Goal: Task Accomplishment & Management: Manage account settings

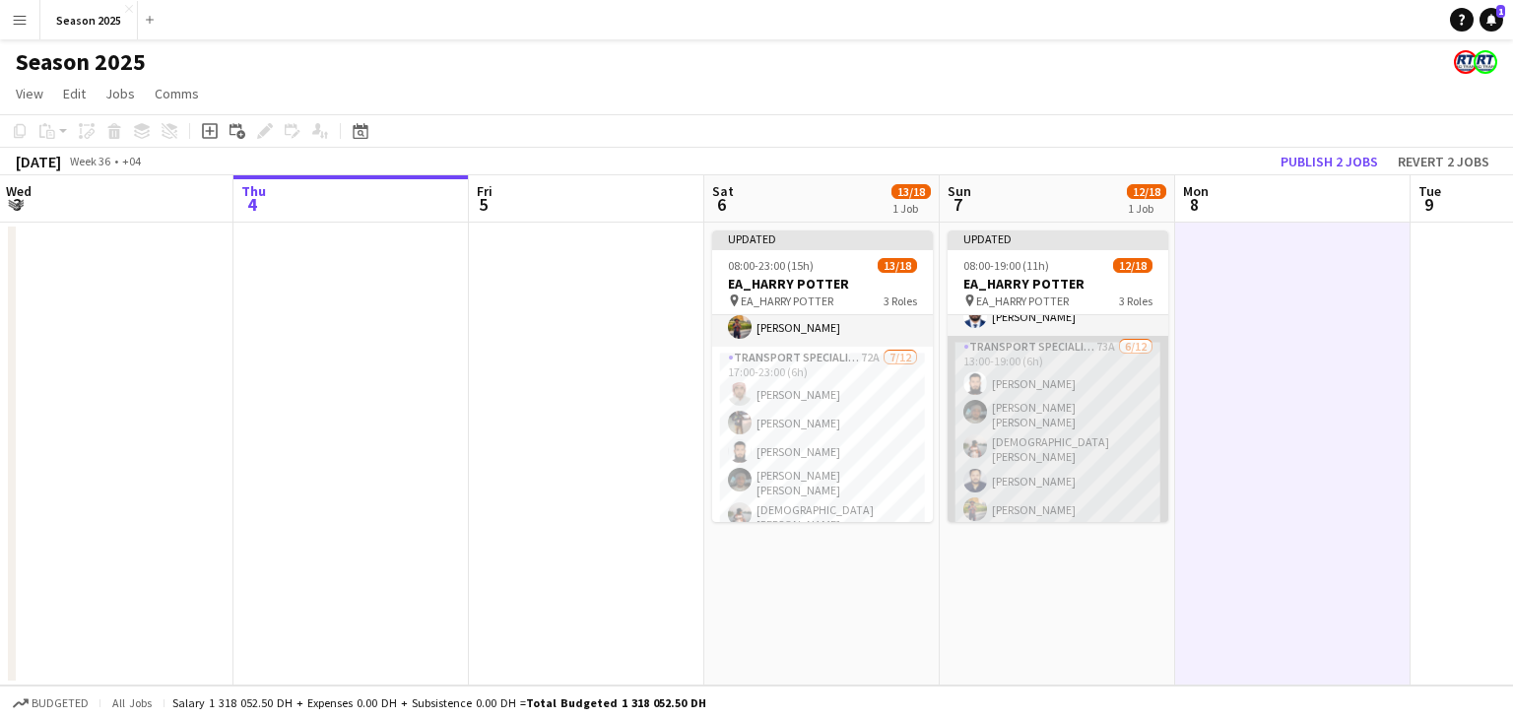
scroll to position [126, 0]
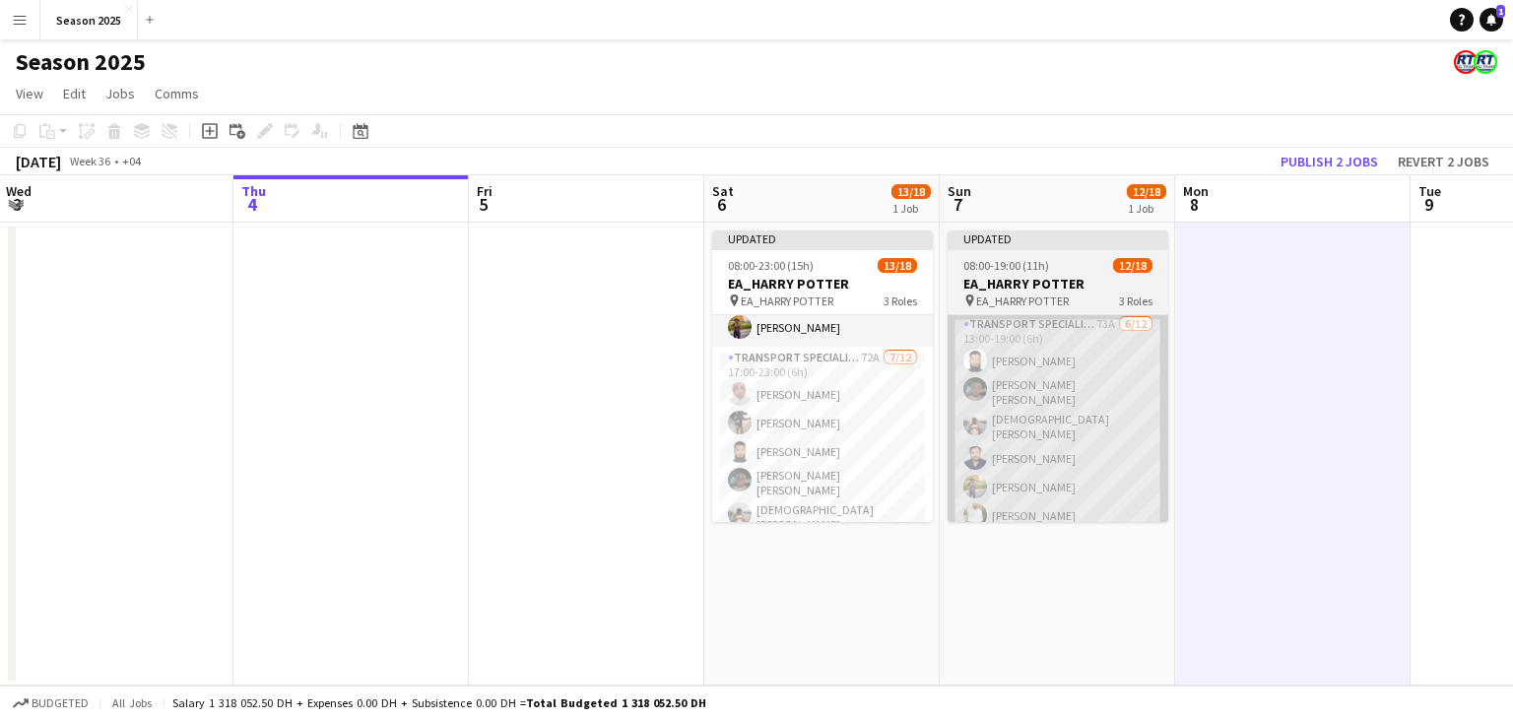
drag, startPoint x: 851, startPoint y: 406, endPoint x: 1044, endPoint y: 422, distance: 193.7
click at [851, 406] on app-card-role "Transport Specialists 72A [DATE] 17:00-23:00 (6h) [PERSON_NAME] [PERSON_NAME] […" at bounding box center [822, 543] width 221 height 393
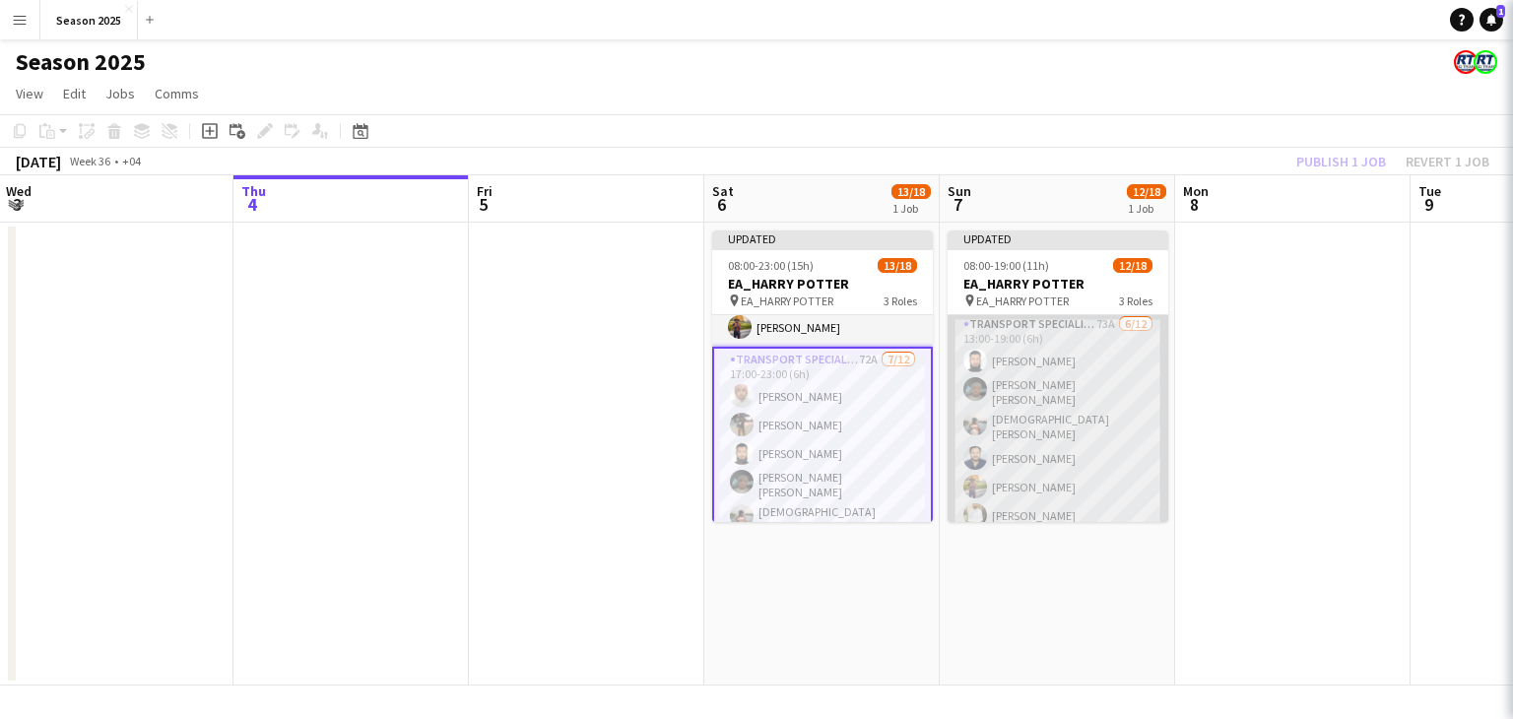
click at [1044, 422] on app-card-role "Transport Specialists 73A [DATE] 13:00-19:00 (6h) [PERSON_NAME] [PERSON_NAME] […" at bounding box center [1057, 509] width 221 height 393
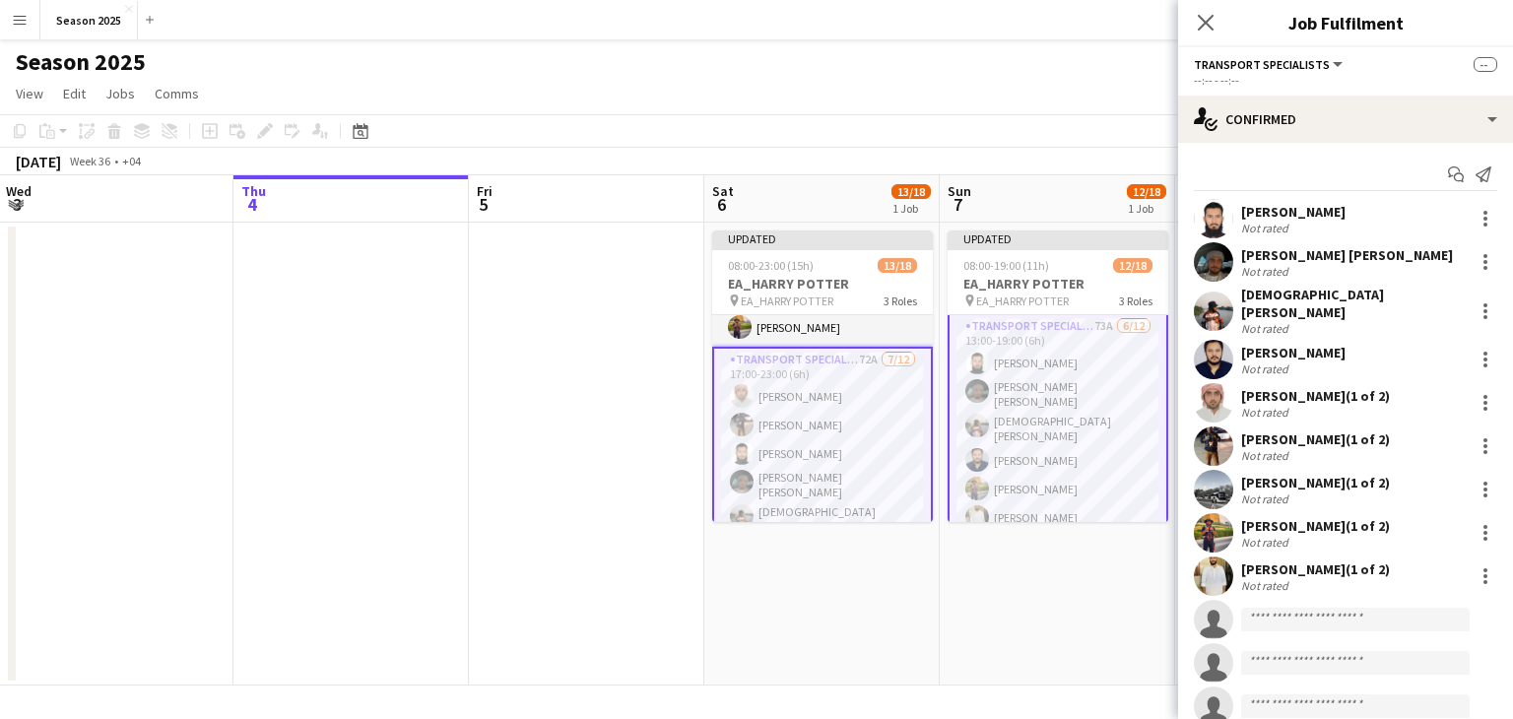
scroll to position [128, 0]
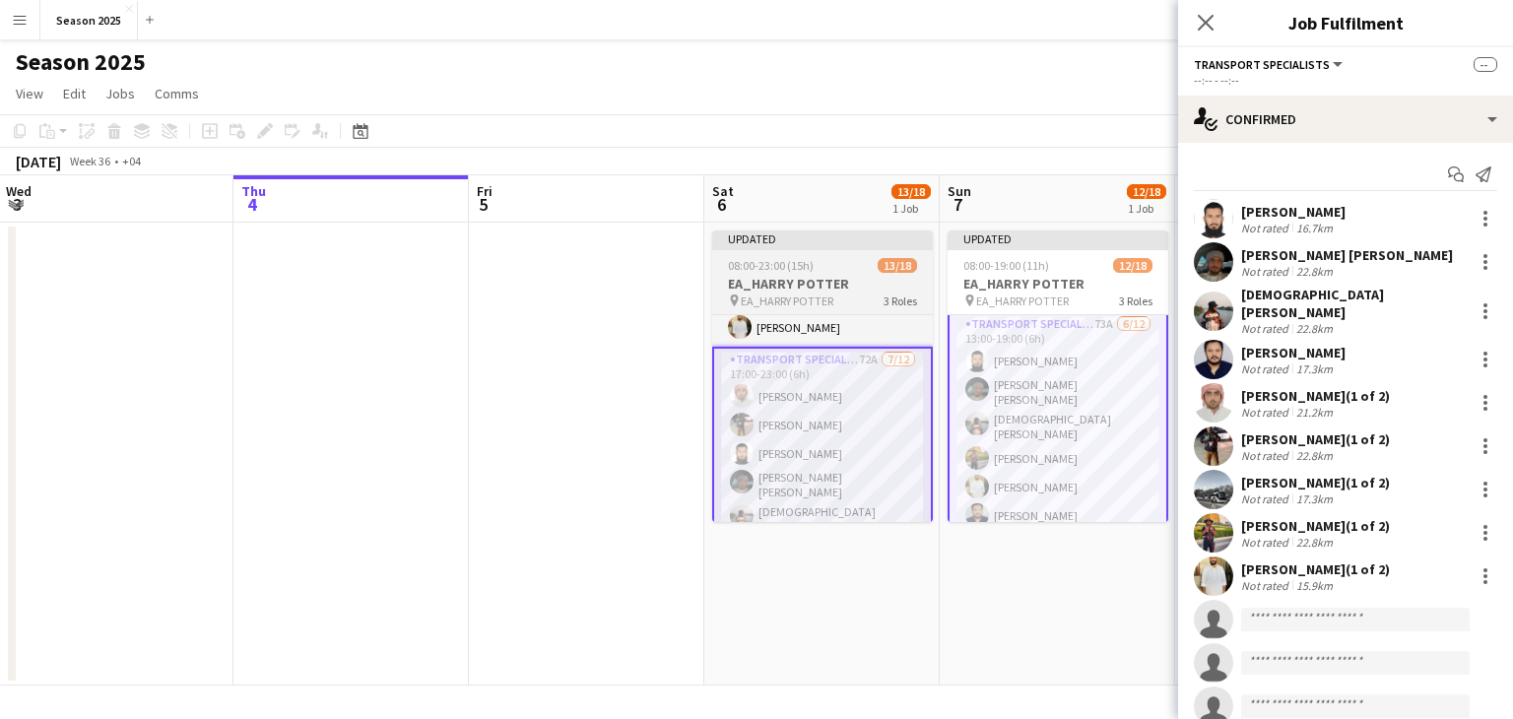
drag, startPoint x: 963, startPoint y: 619, endPoint x: 923, endPoint y: 503, distance: 123.0
click at [964, 618] on app-date-cell "Updated 08:00-19:00 (11h) 12/18 EA_HARRY POTTER pin EA_HARRY POTTER 3 Roles AM …" at bounding box center [1056, 454] width 235 height 463
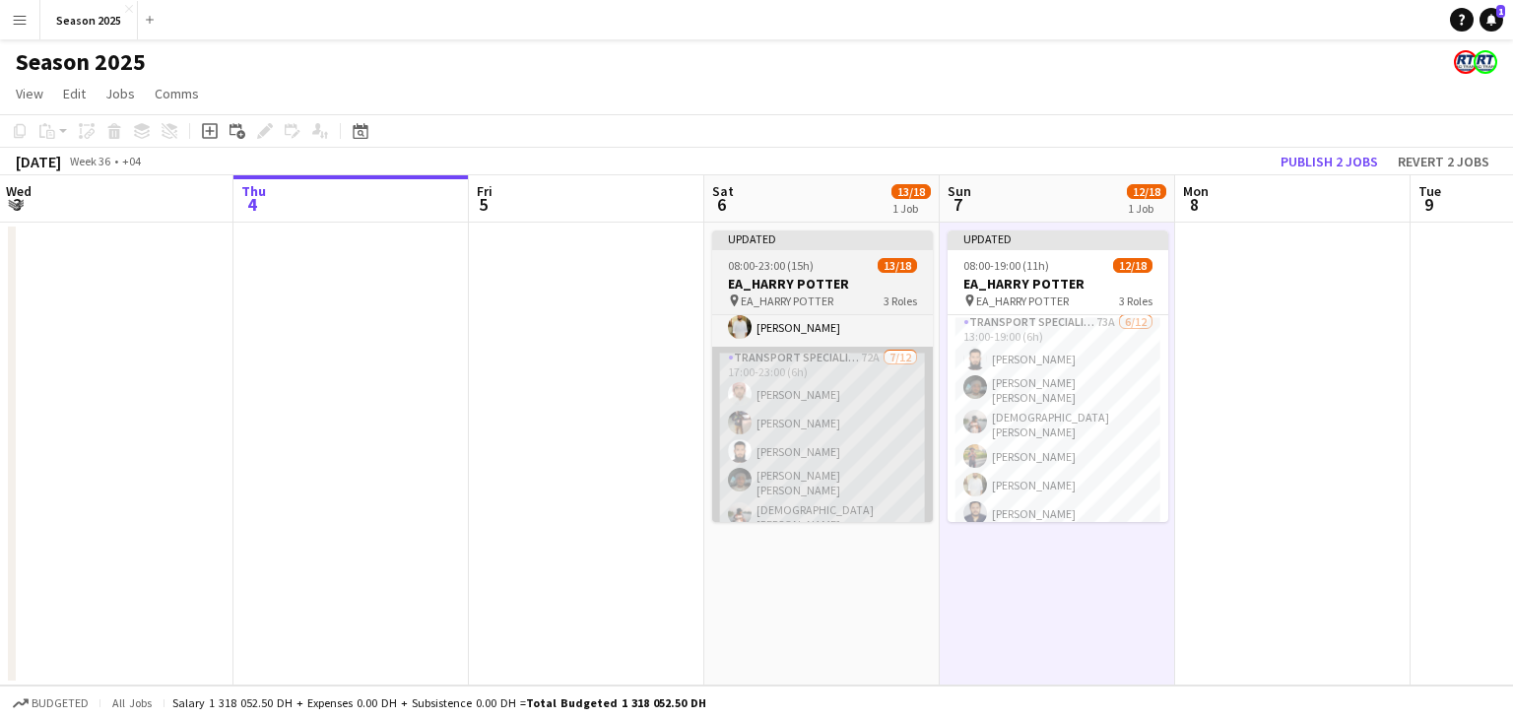
scroll to position [126, 0]
click at [855, 414] on app-card-role "Transport Specialists 72A [DATE] 17:00-23:00 (6h) [PERSON_NAME] [PERSON_NAME] […" at bounding box center [822, 543] width 221 height 393
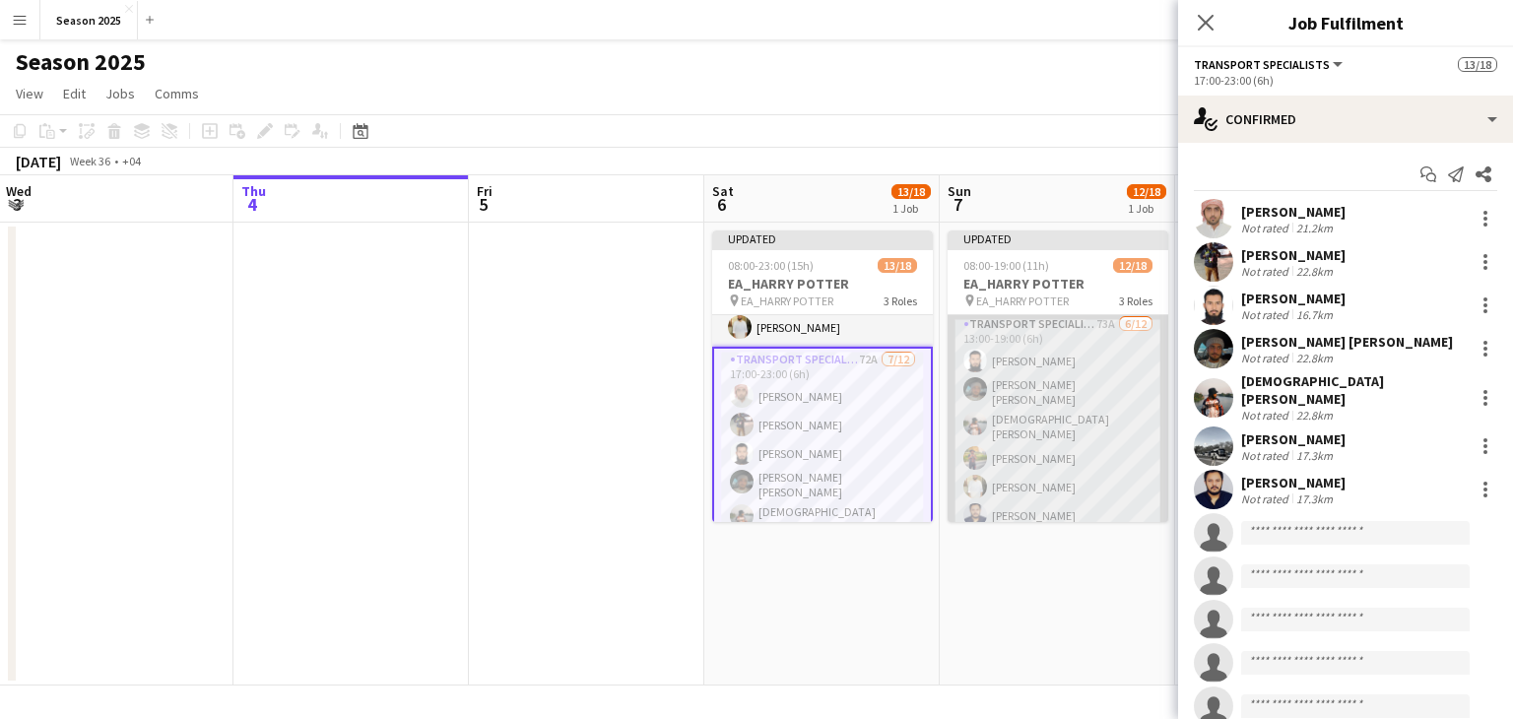
click at [1054, 479] on app-card-role "Transport Specialists 73A [DATE] 13:00-19:00 (6h) [PERSON_NAME] [PERSON_NAME] […" at bounding box center [1057, 509] width 221 height 393
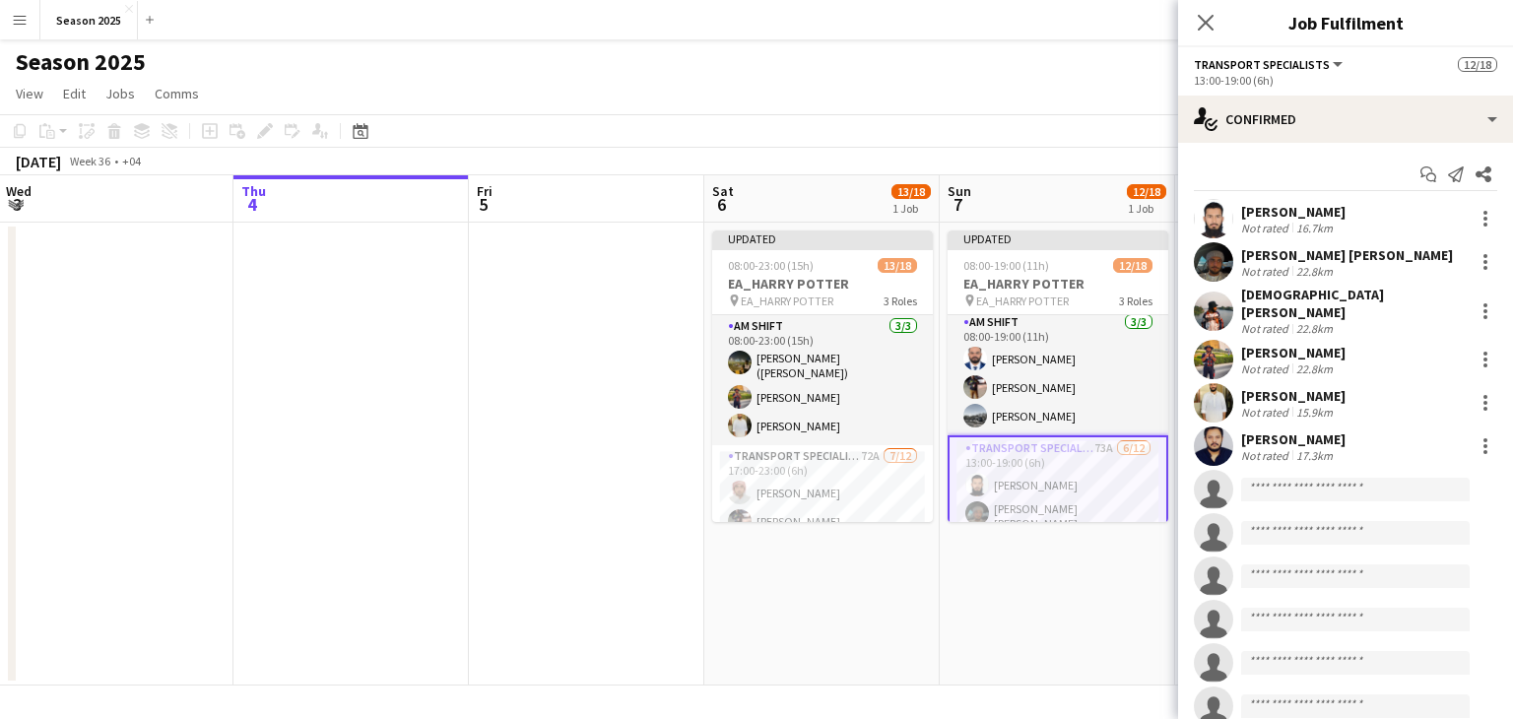
scroll to position [0, 0]
click at [981, 586] on app-date-cell "Updated 08:00-19:00 (11h) 12/18 EA_HARRY POTTER pin EA_HARRY POTTER 3 Roles AM …" at bounding box center [1056, 454] width 235 height 463
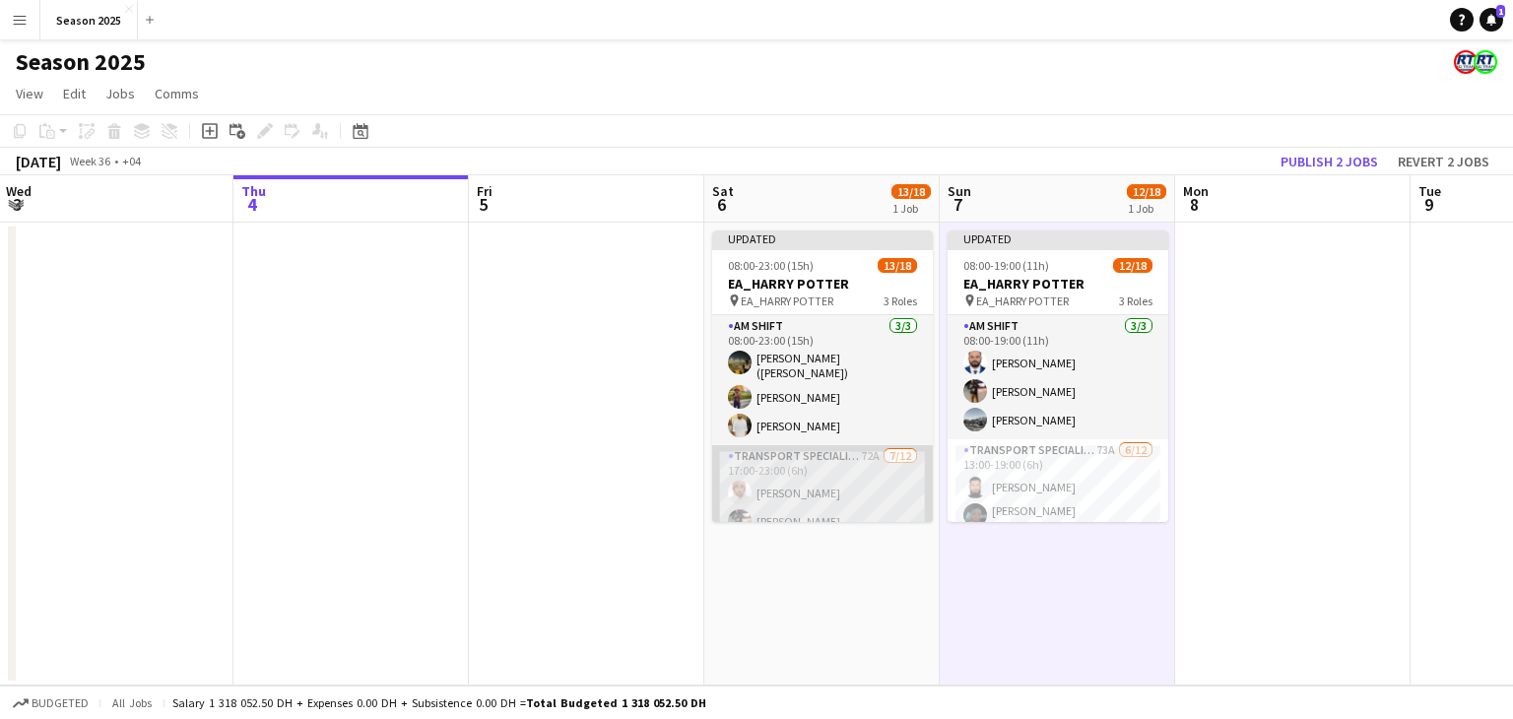
click at [874, 507] on app-card-role "Transport Specialists 72A [DATE] 17:00-23:00 (6h) [PERSON_NAME] [PERSON_NAME] […" at bounding box center [822, 641] width 221 height 393
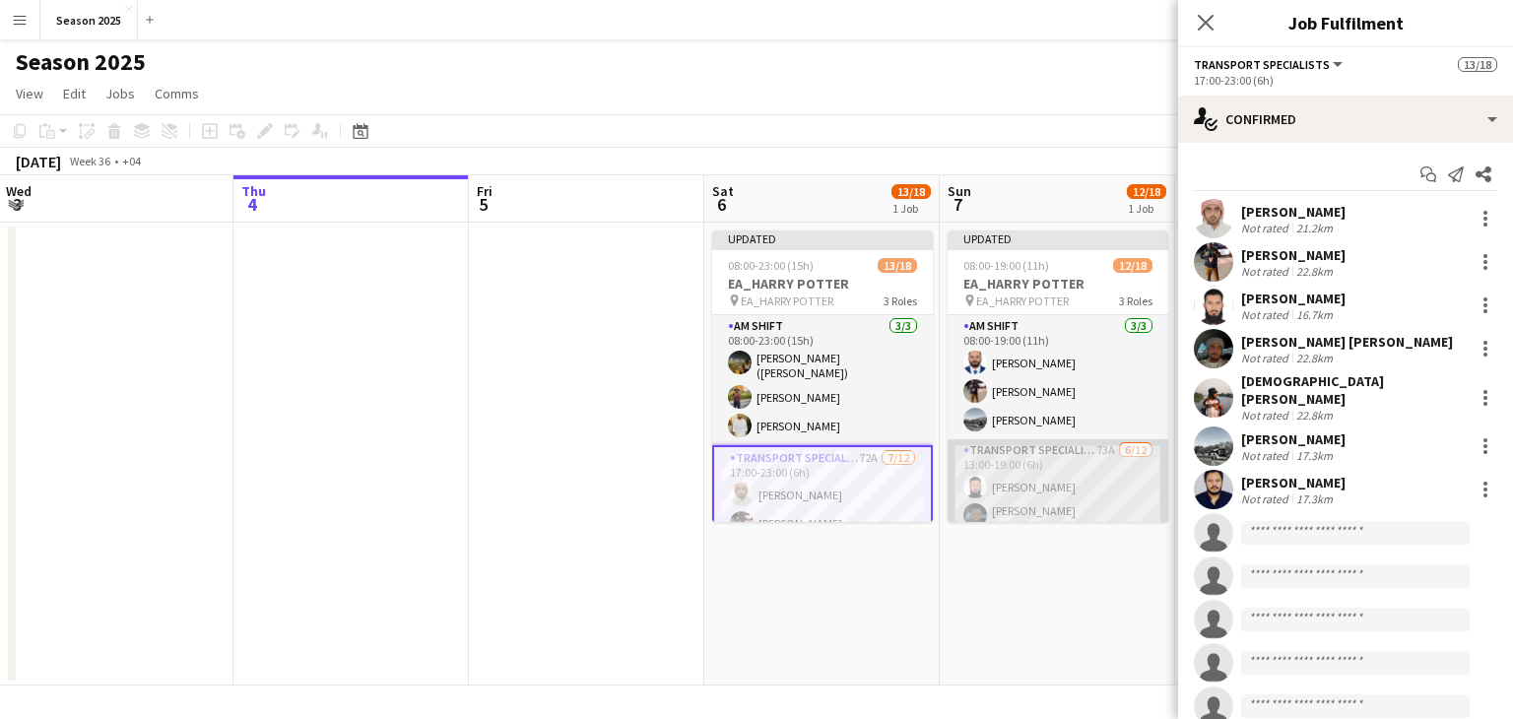
click at [993, 493] on app-card-role "Transport Specialists 73A [DATE] 13:00-19:00 (6h) [PERSON_NAME] [PERSON_NAME] […" at bounding box center [1057, 635] width 221 height 393
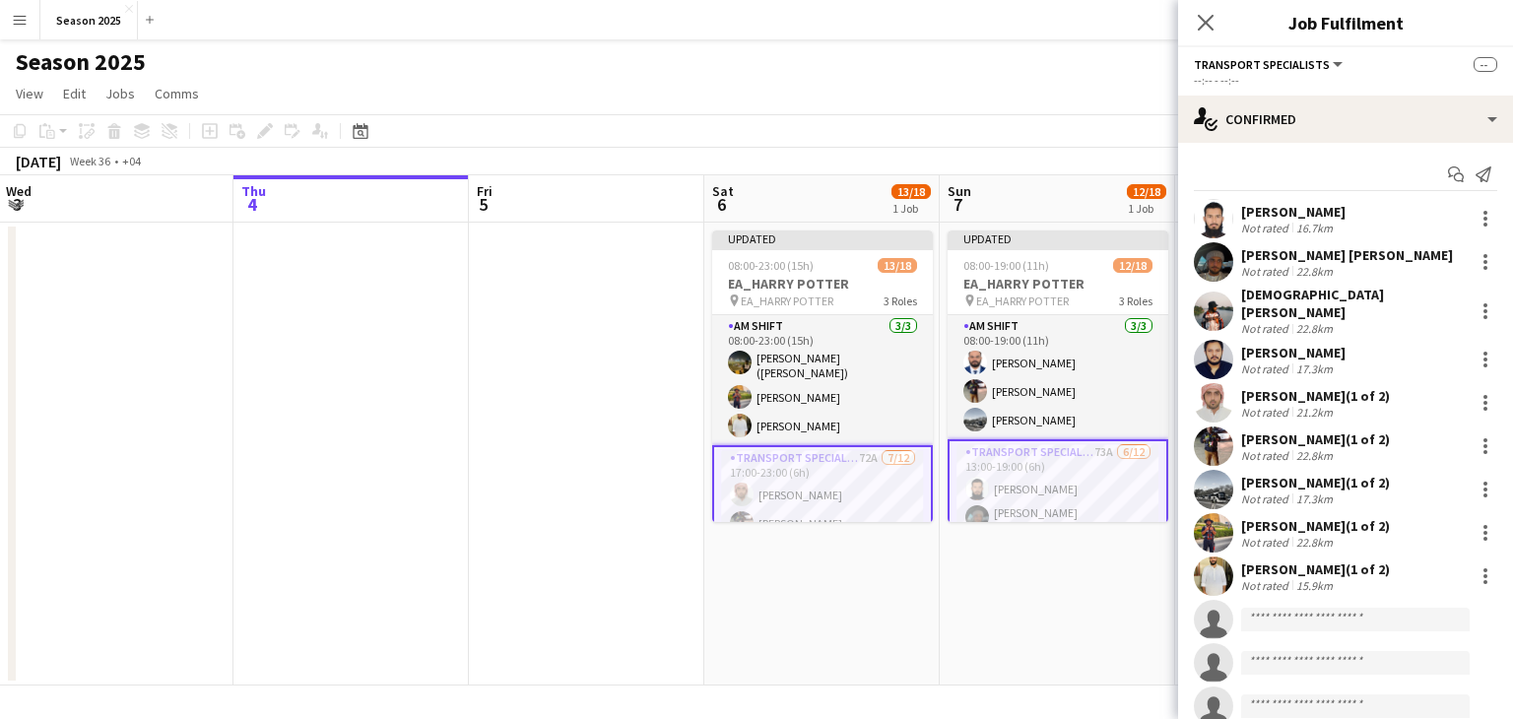
click at [1064, 563] on app-date-cell "Updated 08:00-19:00 (11h) 12/18 EA_HARRY POTTER pin EA_HARRY POTTER 3 Roles AM …" at bounding box center [1056, 454] width 235 height 463
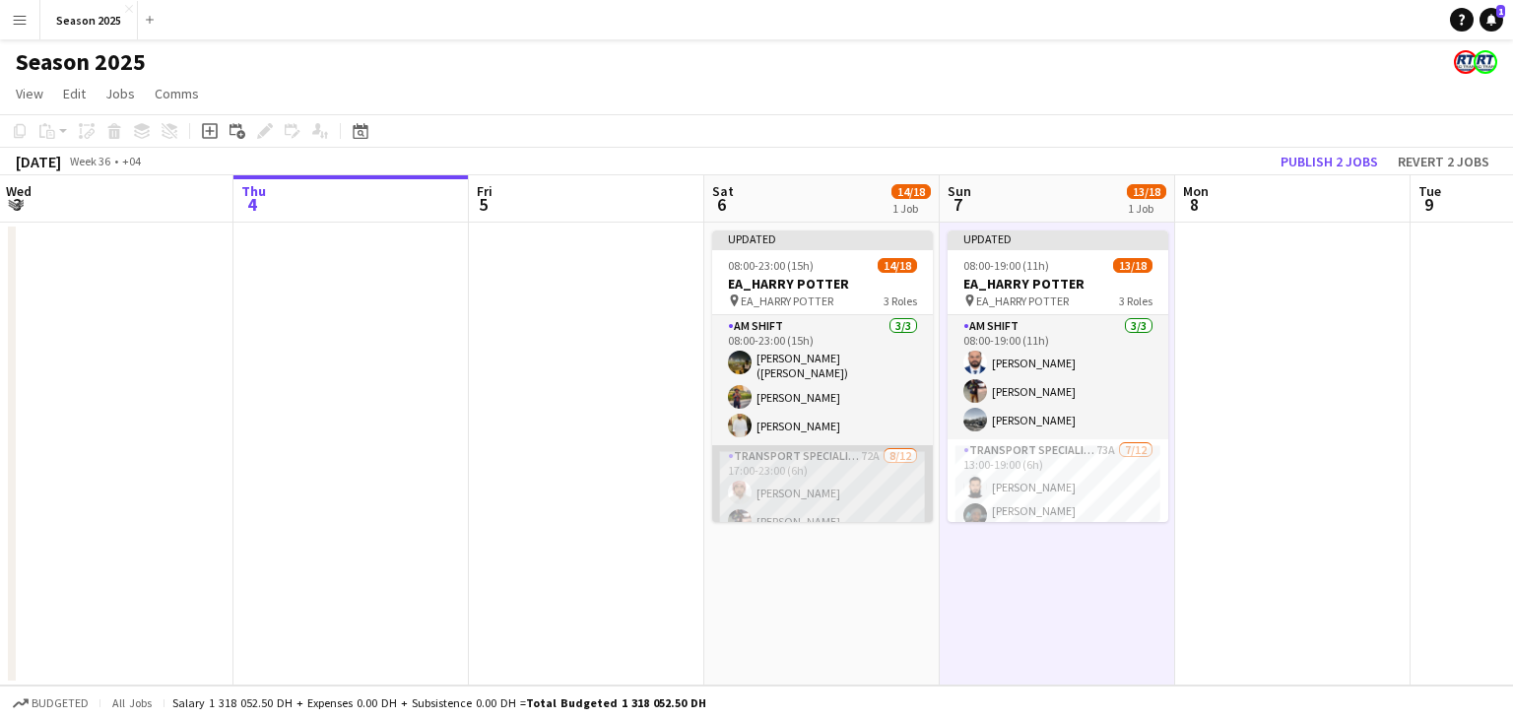
click at [821, 469] on app-card-role "Transport Specialists 72A [DATE] 17:00-23:00 (6h) [PERSON_NAME] [PERSON_NAME] […" at bounding box center [822, 641] width 221 height 393
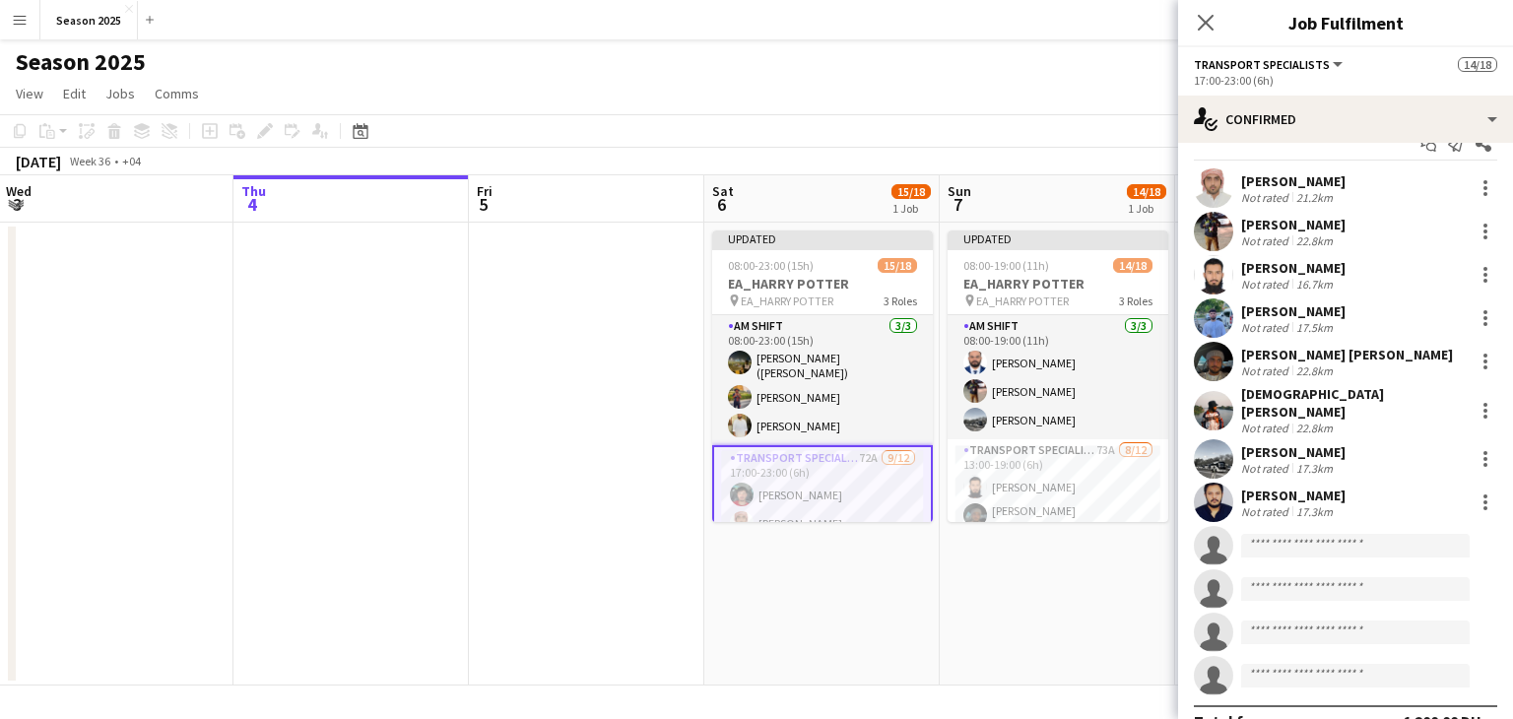
scroll to position [53, 0]
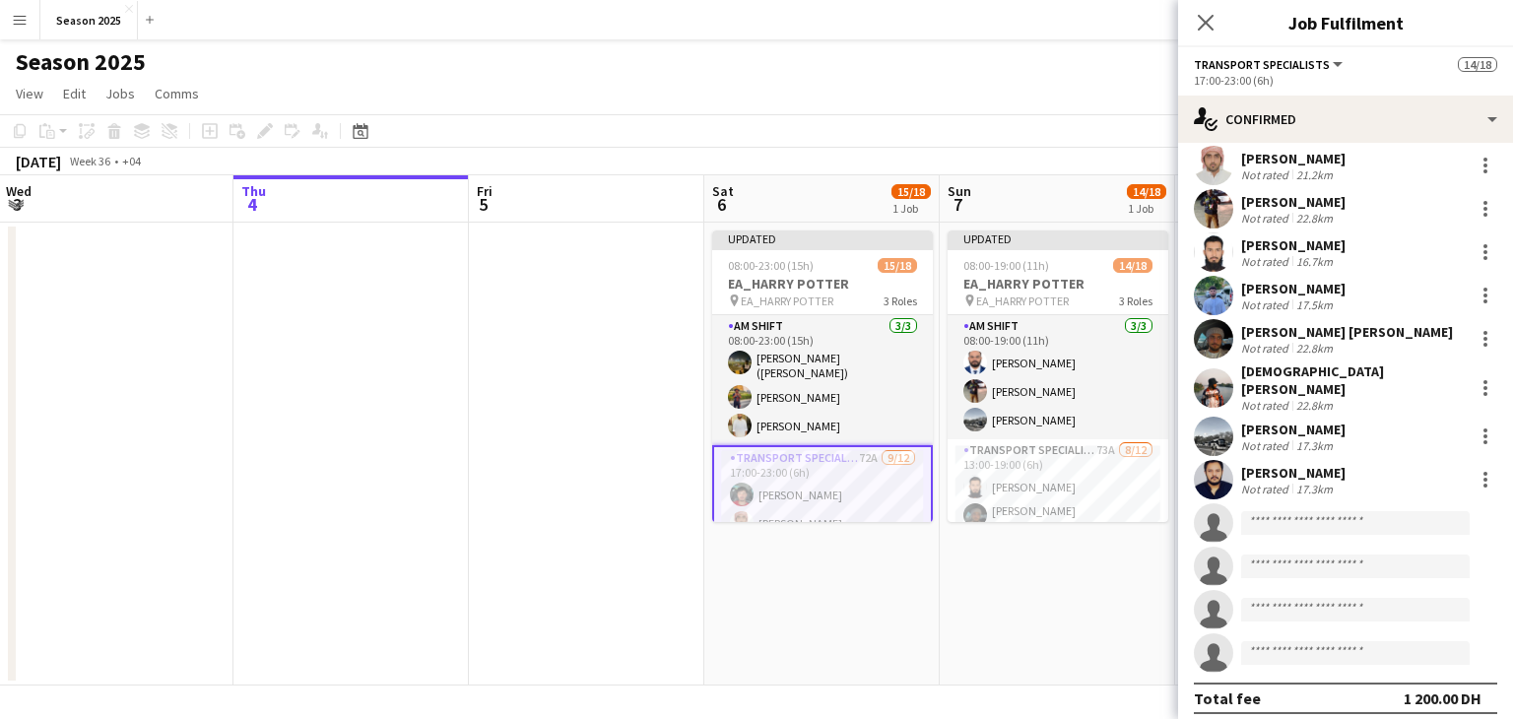
click at [919, 605] on app-date-cell "Updated 08:00-23:00 (15h) 15/18 EA_HARRY POTTER pin [PERSON_NAME] 3 Roles AM SH…" at bounding box center [821, 454] width 235 height 463
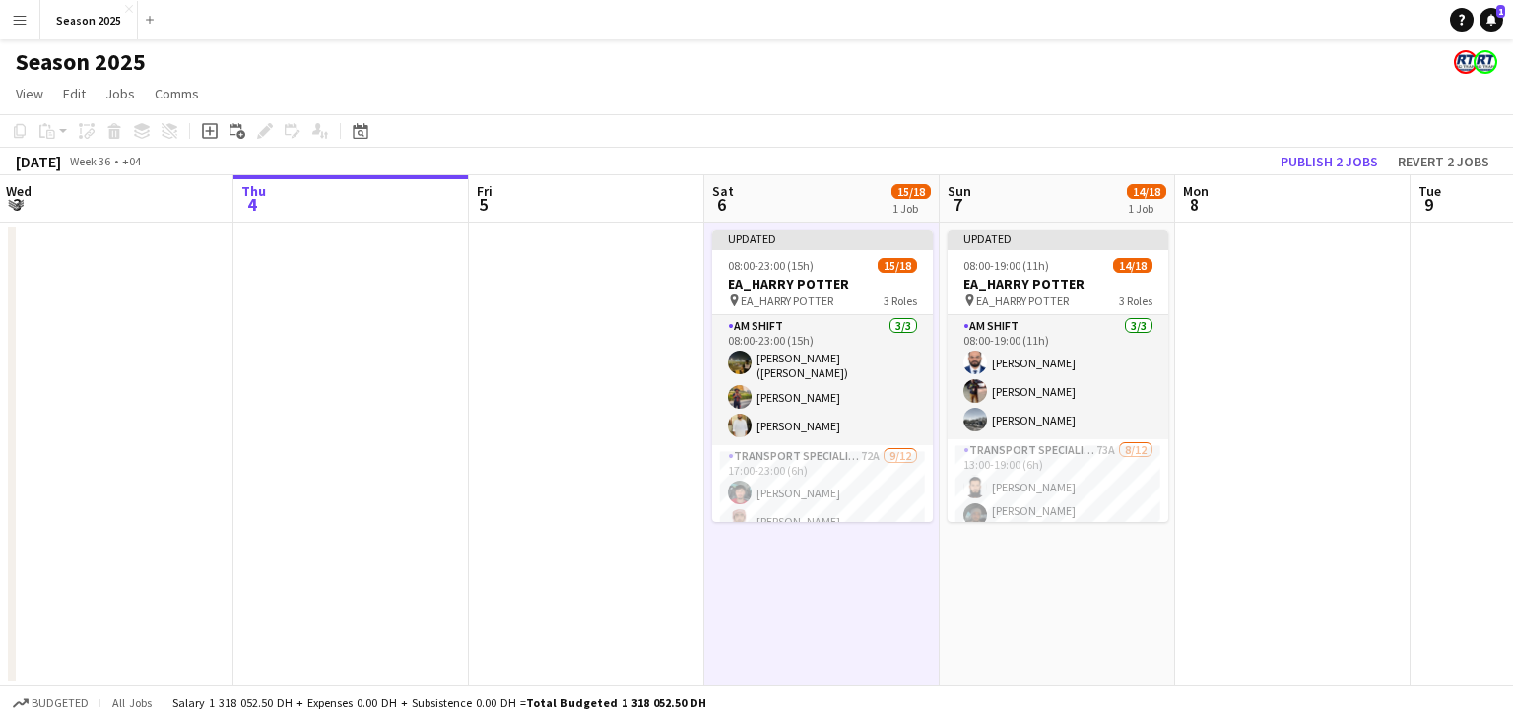
scroll to position [0, 475]
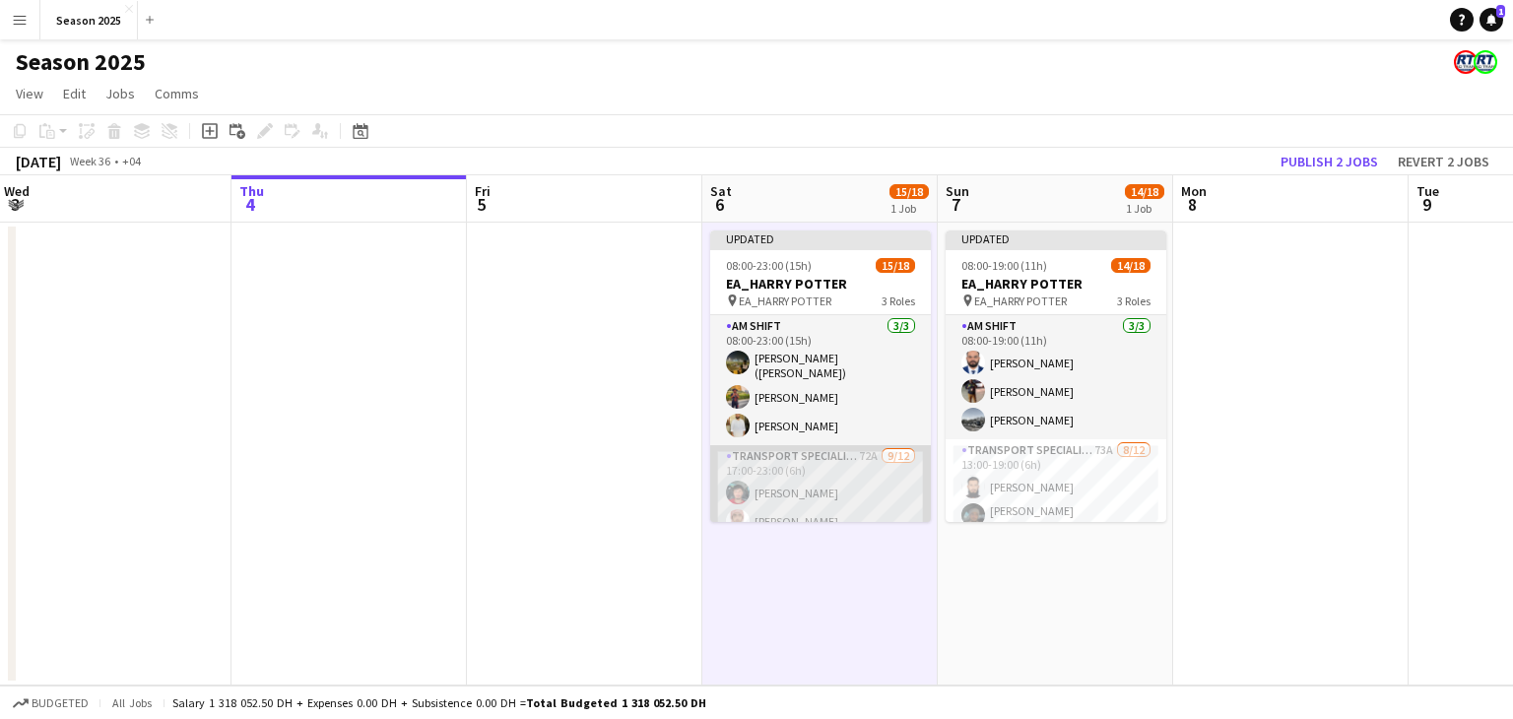
click at [898, 490] on app-card-role "Transport Specialists 72A [DATE] 17:00-23:00 (6h) [PERSON_NAME] [PERSON_NAME] M…" at bounding box center [820, 641] width 221 height 393
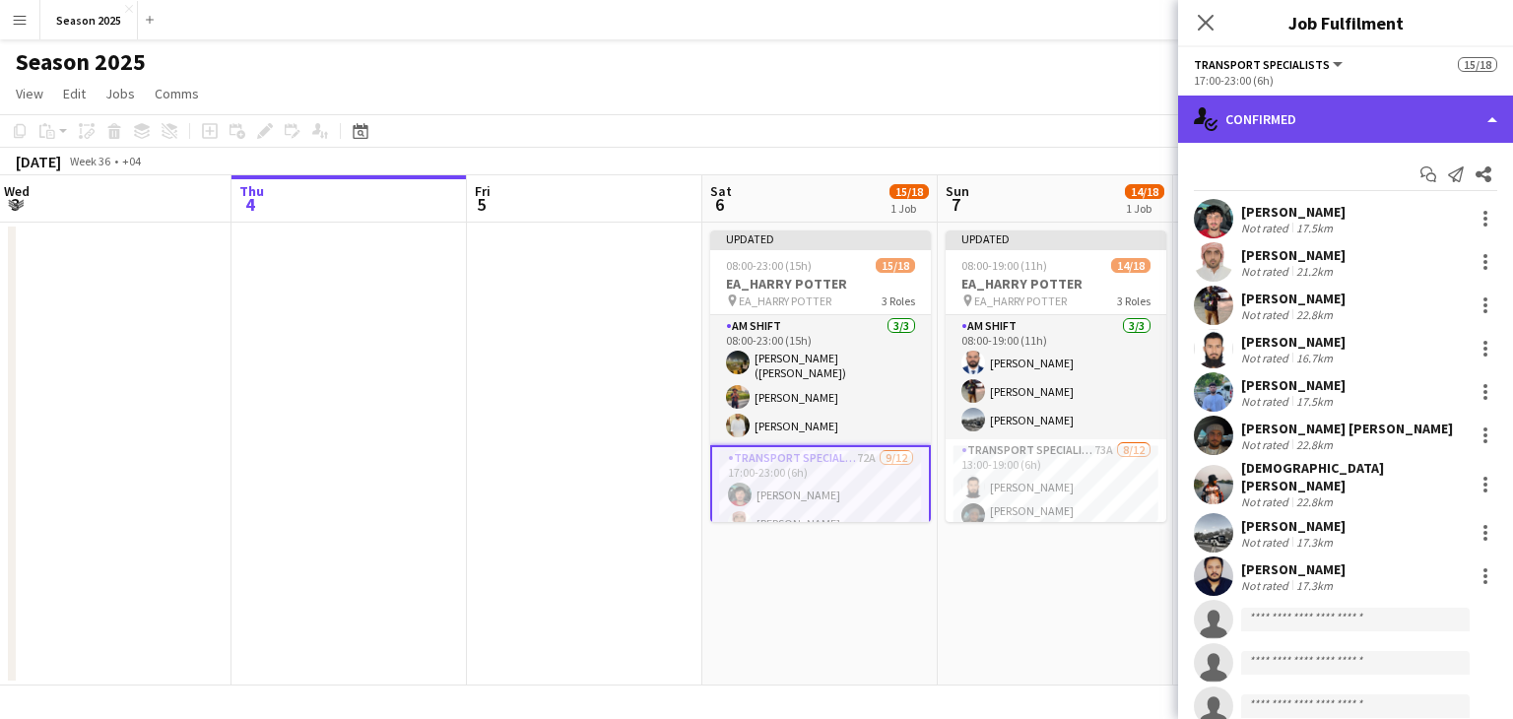
click at [1409, 115] on div "single-neutral-actions-check-2 Confirmed" at bounding box center [1345, 119] width 335 height 47
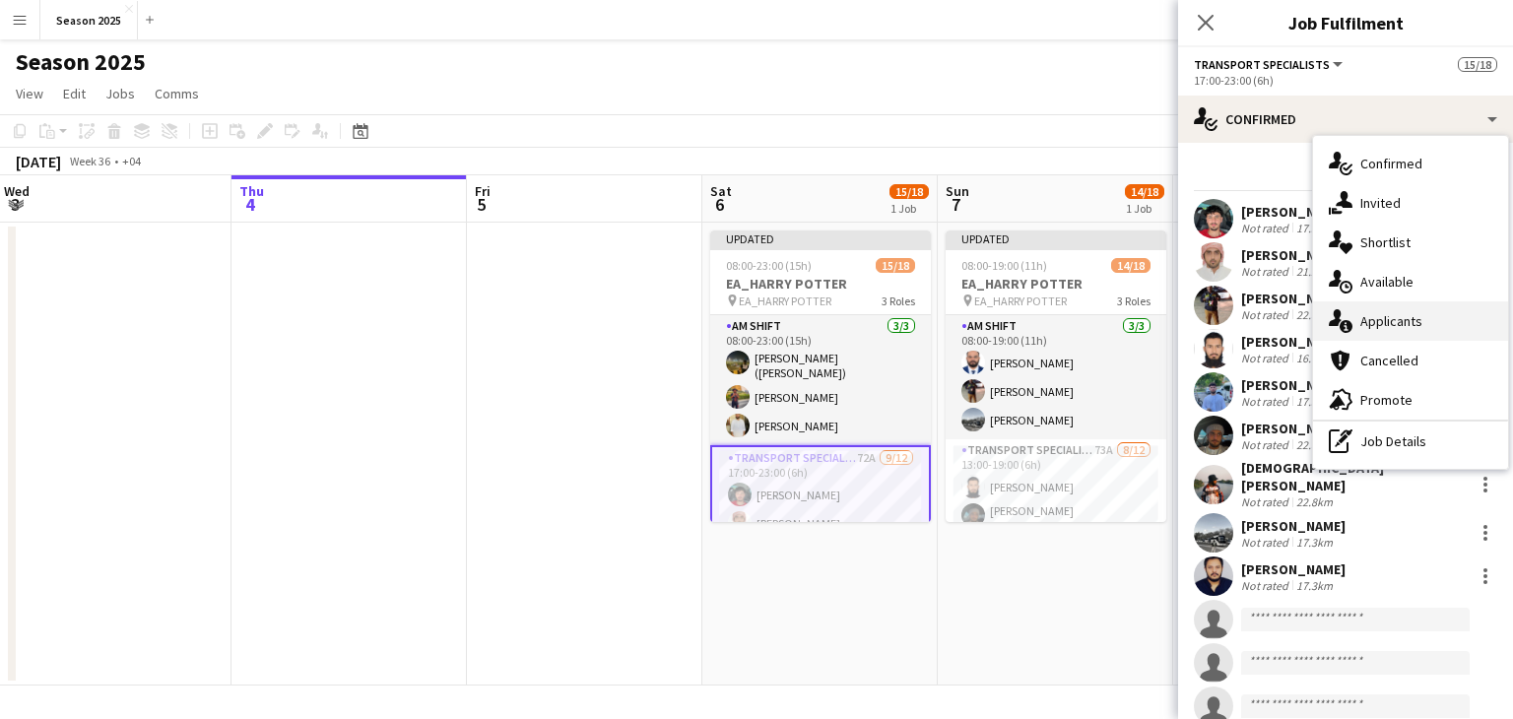
click at [1422, 324] on div "single-neutral-actions-information Applicants" at bounding box center [1410, 320] width 195 height 39
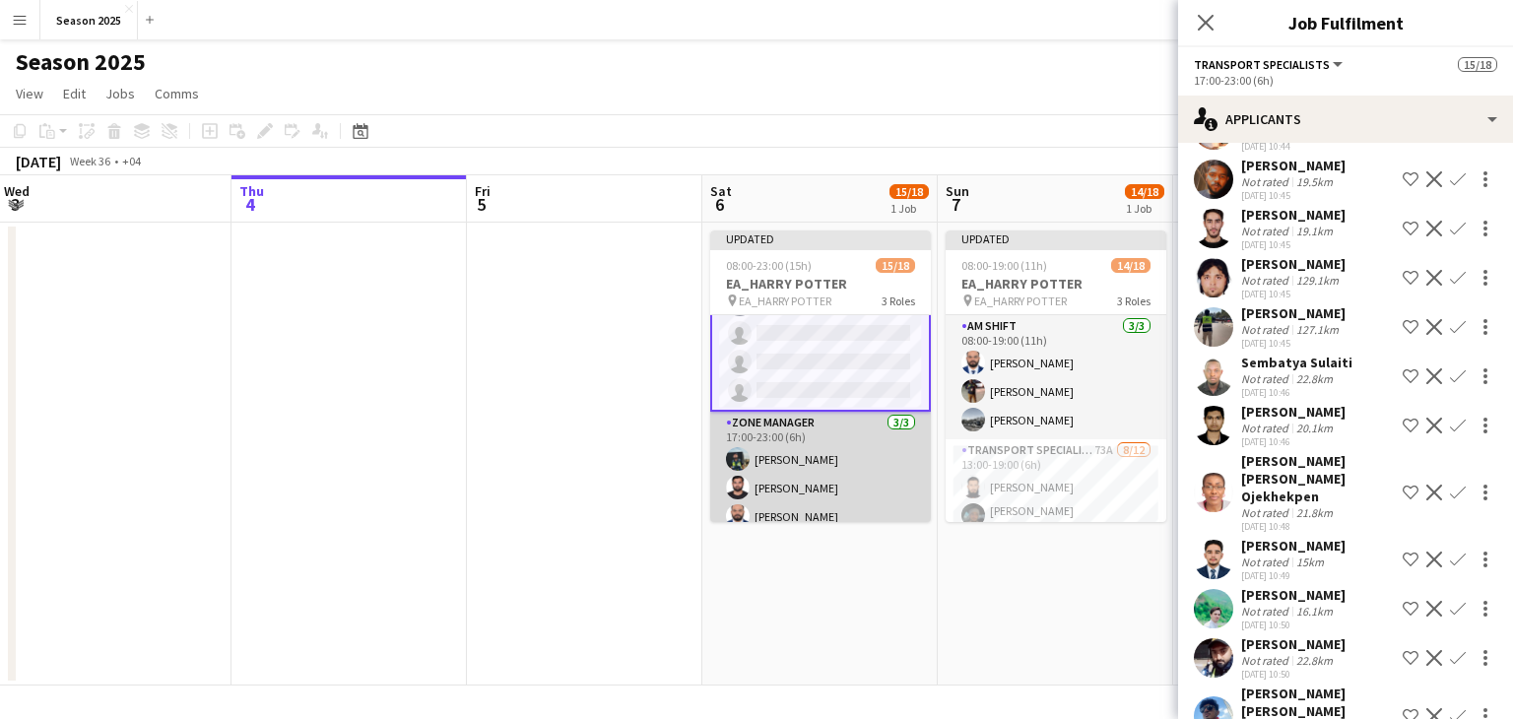
scroll to position [0, 0]
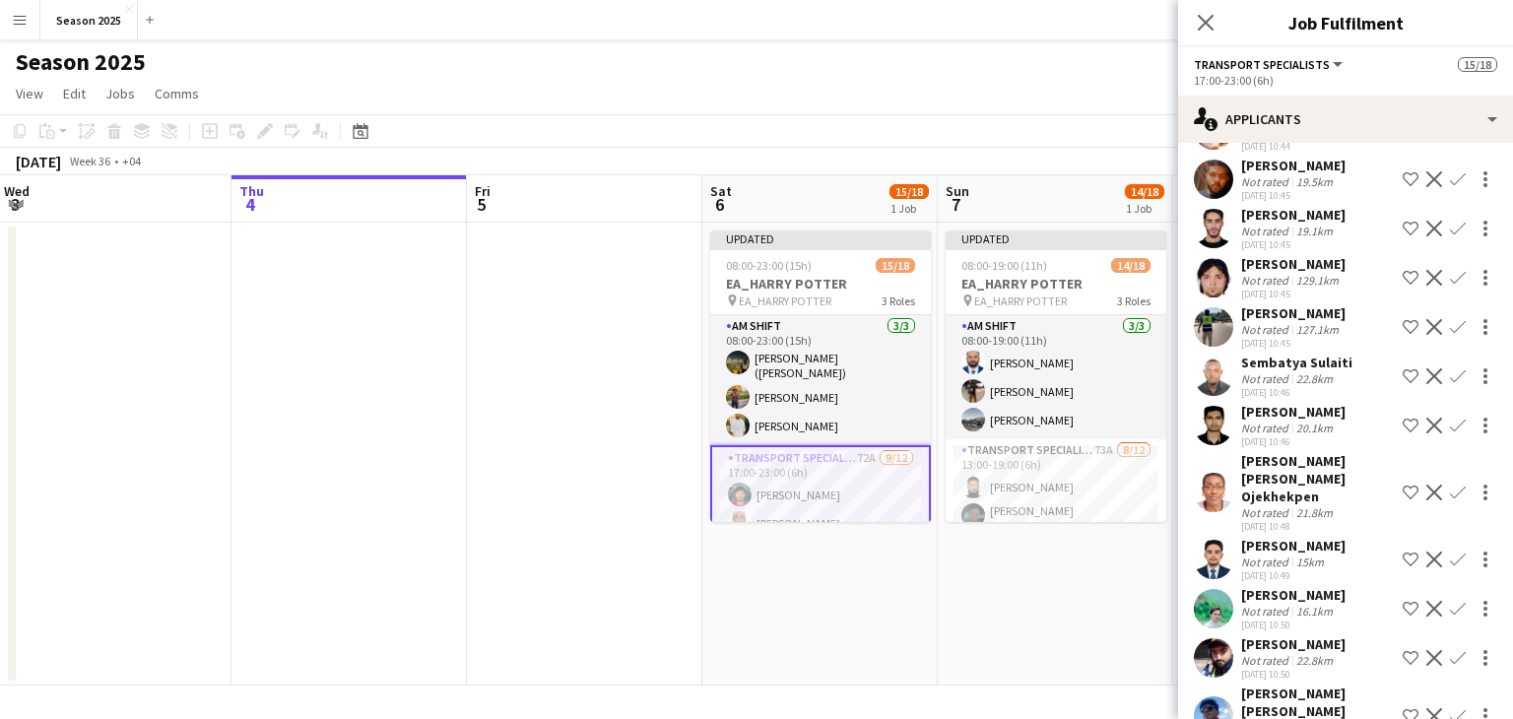
drag, startPoint x: 870, startPoint y: 594, endPoint x: 874, endPoint y: 556, distance: 37.7
click at [863, 594] on app-calendar-viewport "Mon 1 Tue 2 Wed 3 Thu 4 Fri 5 Sat 6 15/18 1 Job Sun 7 14/18 1 Job Mon 8 Tue 9 W…" at bounding box center [756, 430] width 1513 height 510
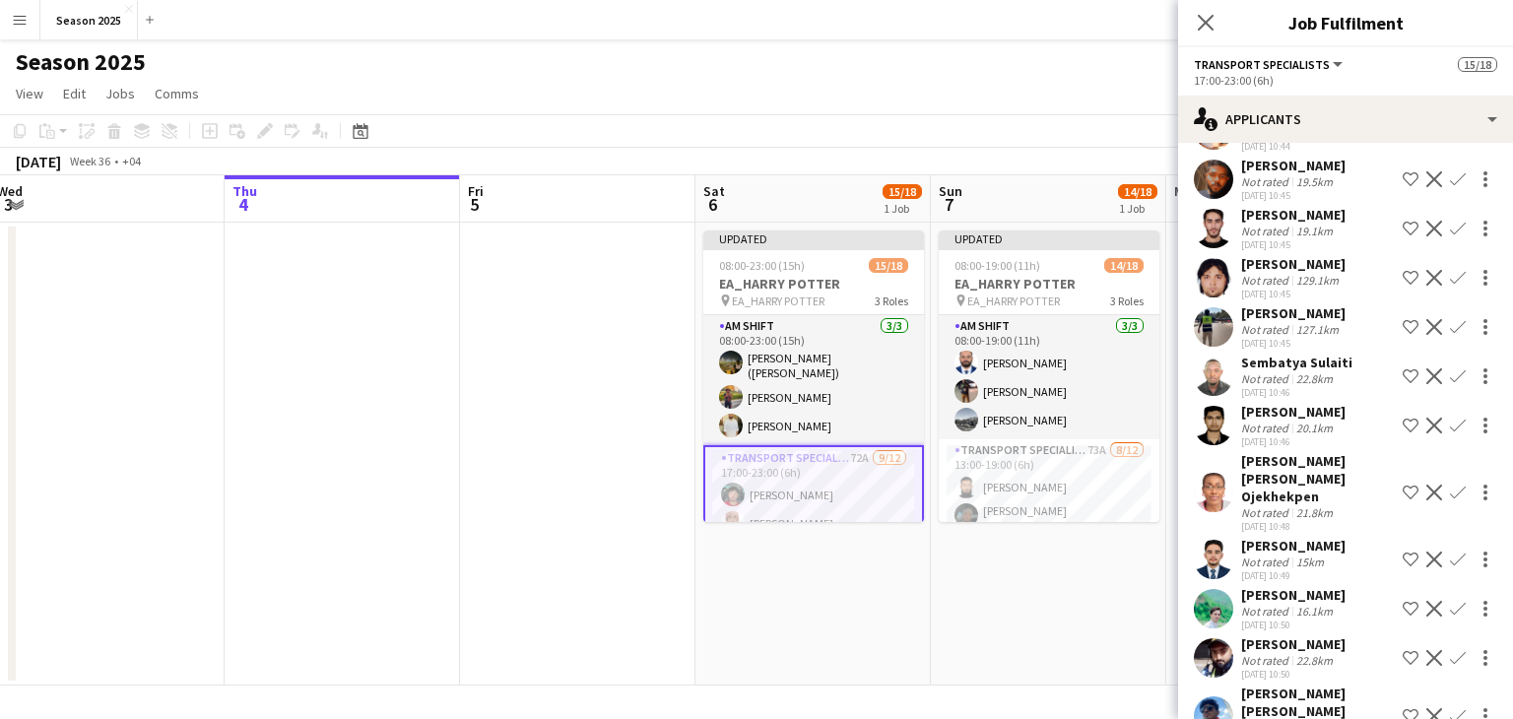
click at [875, 481] on app-card-role "Transport Specialists 72A [DATE] 17:00-23:00 (6h) [PERSON_NAME] [PERSON_NAME] M…" at bounding box center [813, 643] width 221 height 397
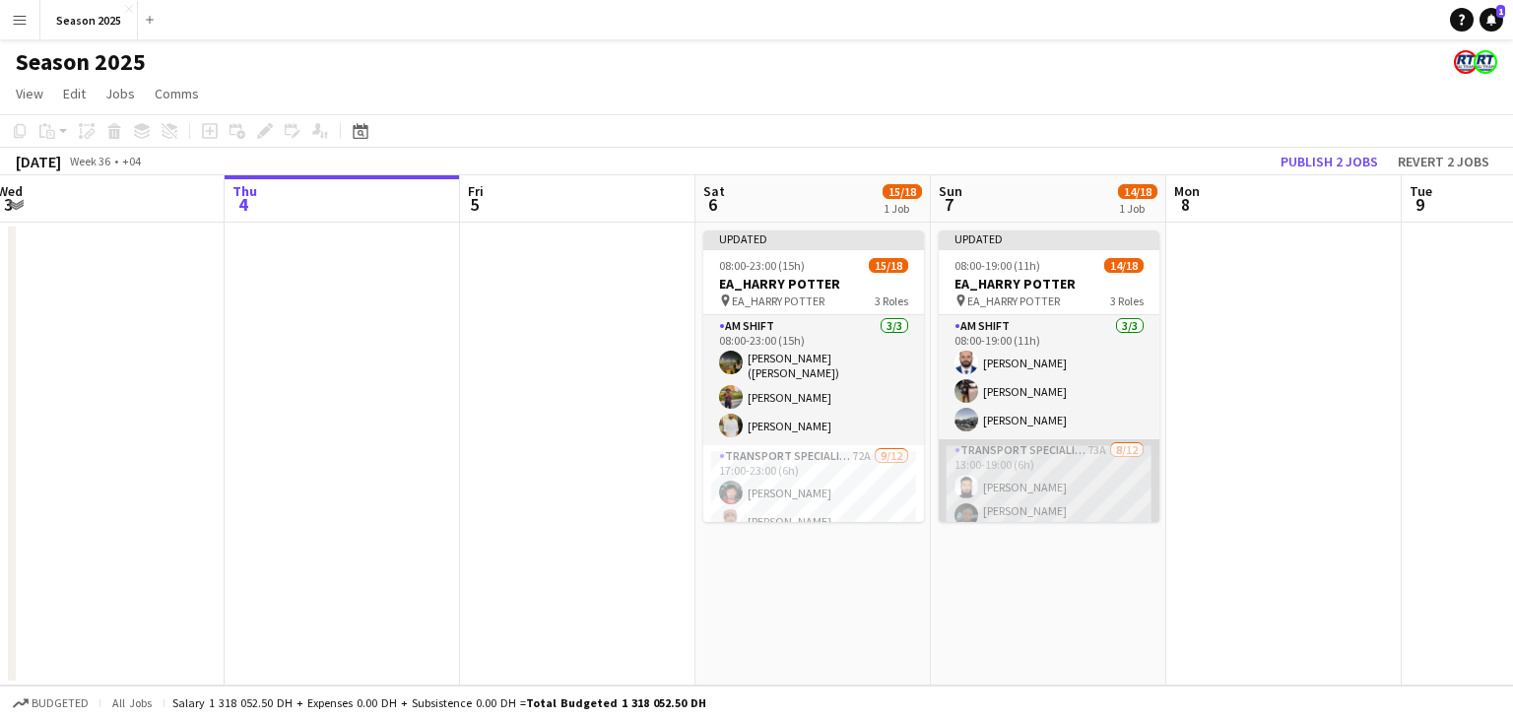
click at [1085, 492] on app-card-role "Transport Specialists 73A [DATE] 13:00-19:00 (6h) [PERSON_NAME] [PERSON_NAME] […" at bounding box center [1048, 635] width 221 height 393
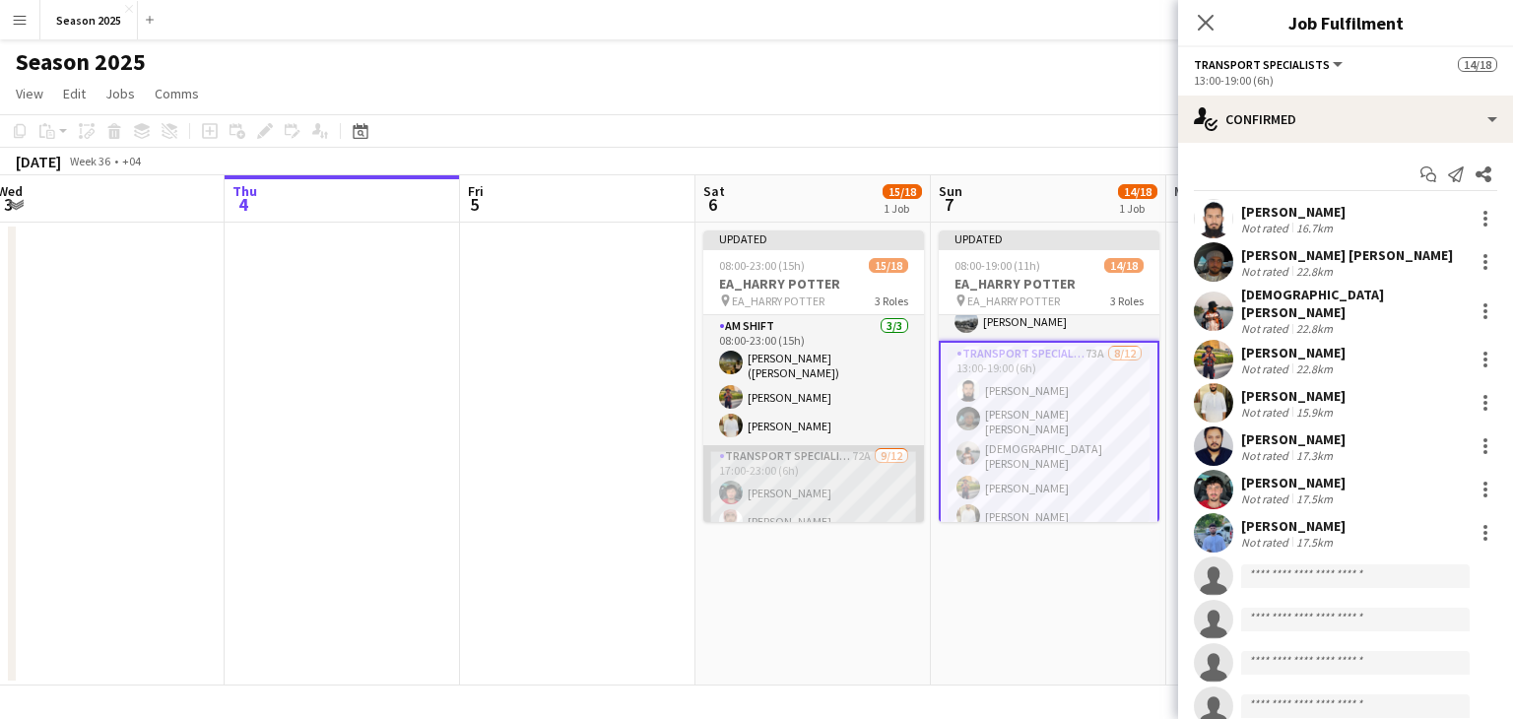
scroll to position [98, 0]
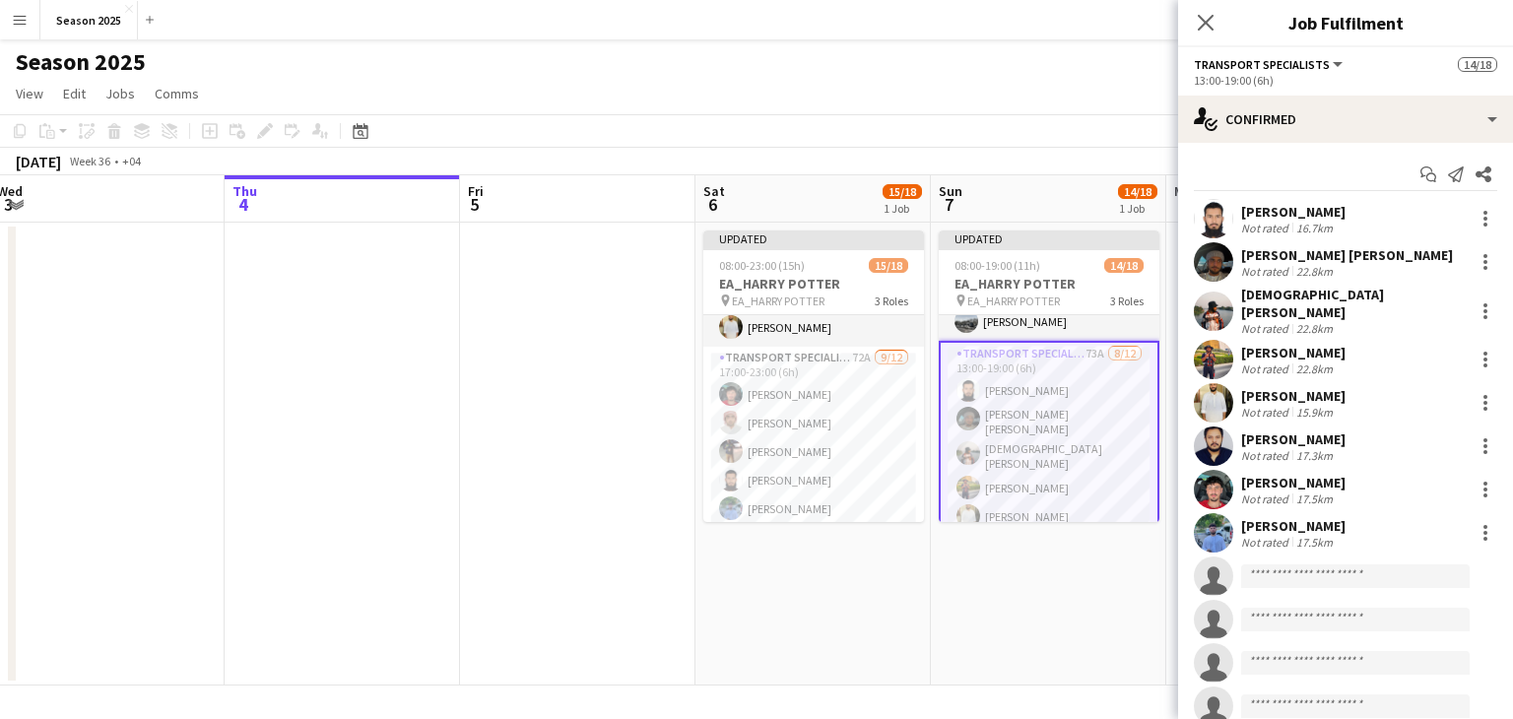
click at [1009, 564] on app-date-cell "Updated 08:00-19:00 (11h) 14/18 EA_HARRY POTTER pin EA_HARRY POTTER 3 Roles AM …" at bounding box center [1048, 454] width 235 height 463
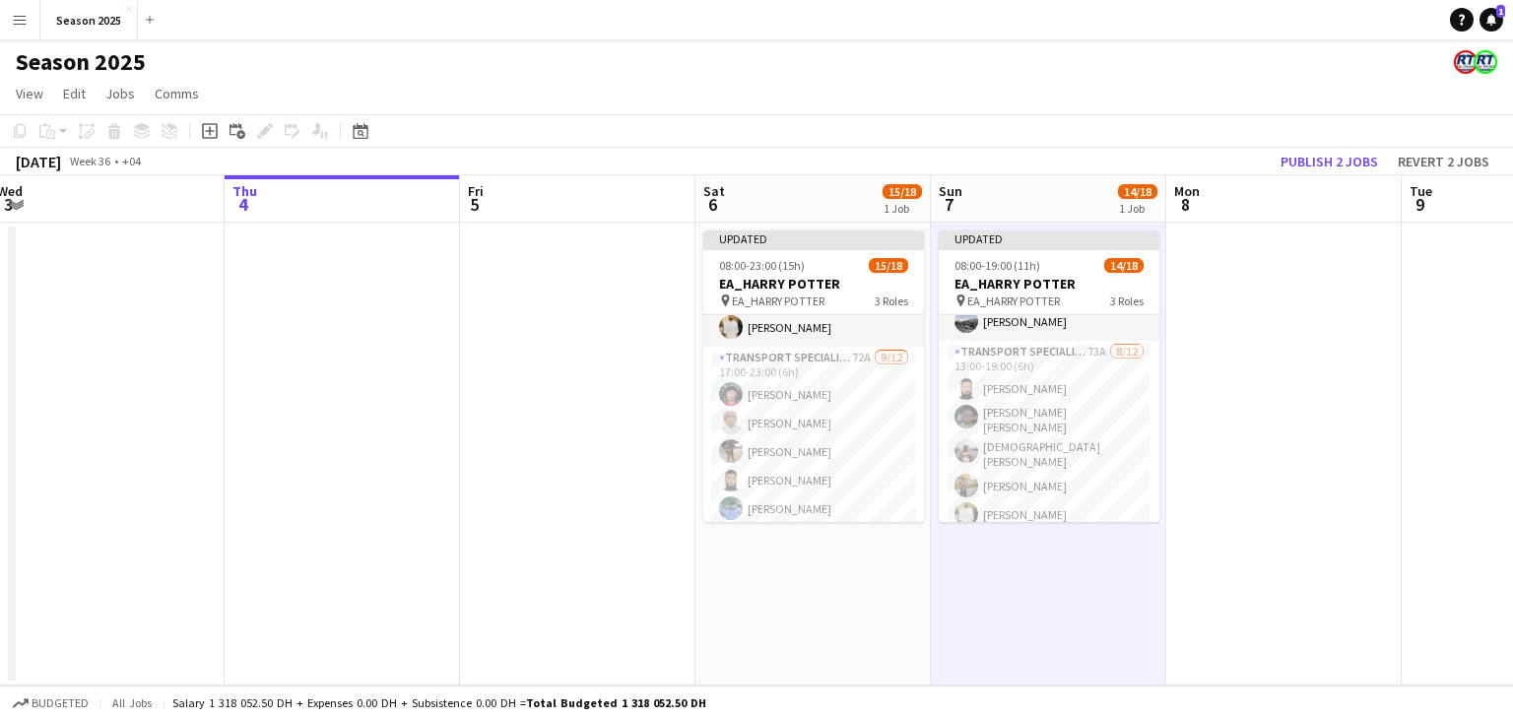
scroll to position [0, 483]
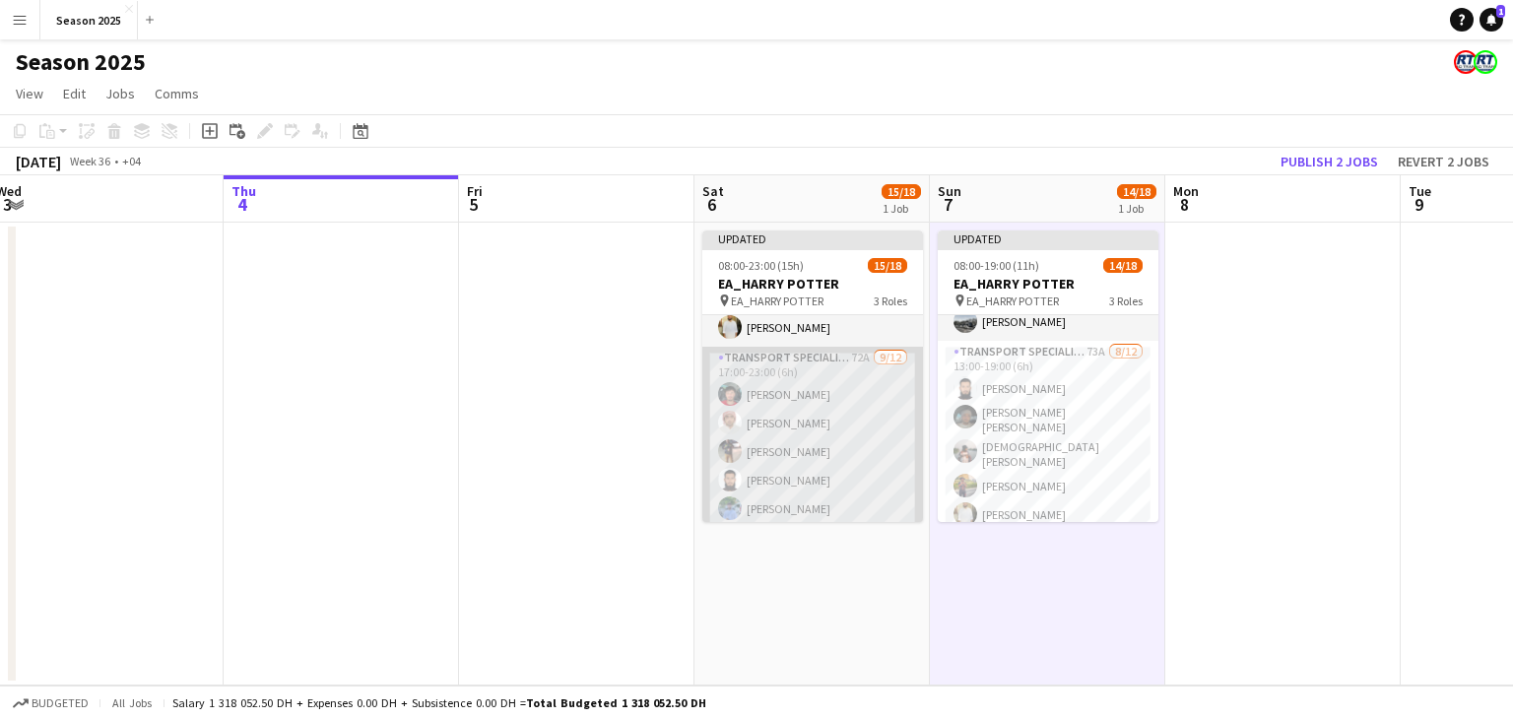
click at [882, 450] on app-card-role "Transport Specialists 72A [DATE] 17:00-23:00 (6h) [PERSON_NAME] [PERSON_NAME] M…" at bounding box center [812, 543] width 221 height 393
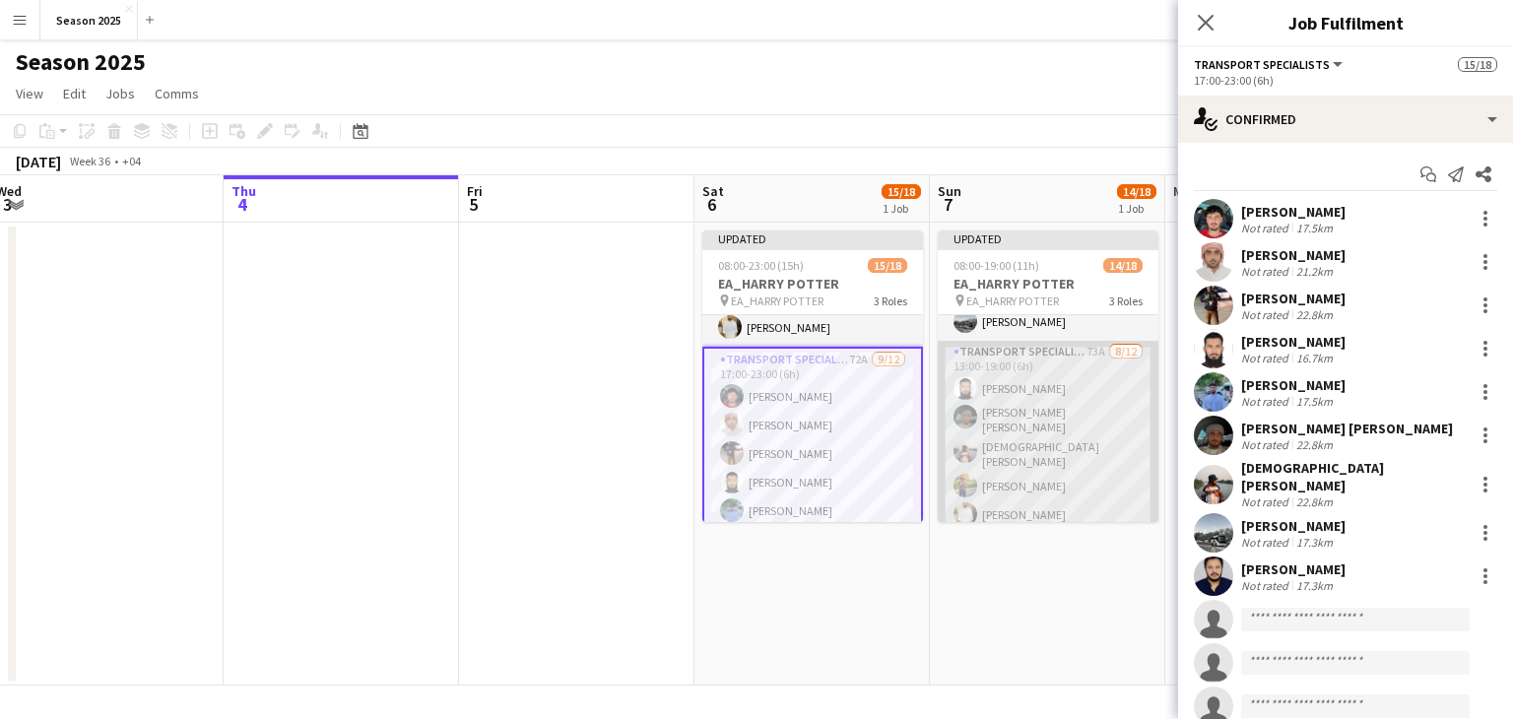
click at [1050, 436] on app-card-role "Transport Specialists 73A [DATE] 13:00-19:00 (6h) [PERSON_NAME] [PERSON_NAME] […" at bounding box center [1047, 537] width 221 height 393
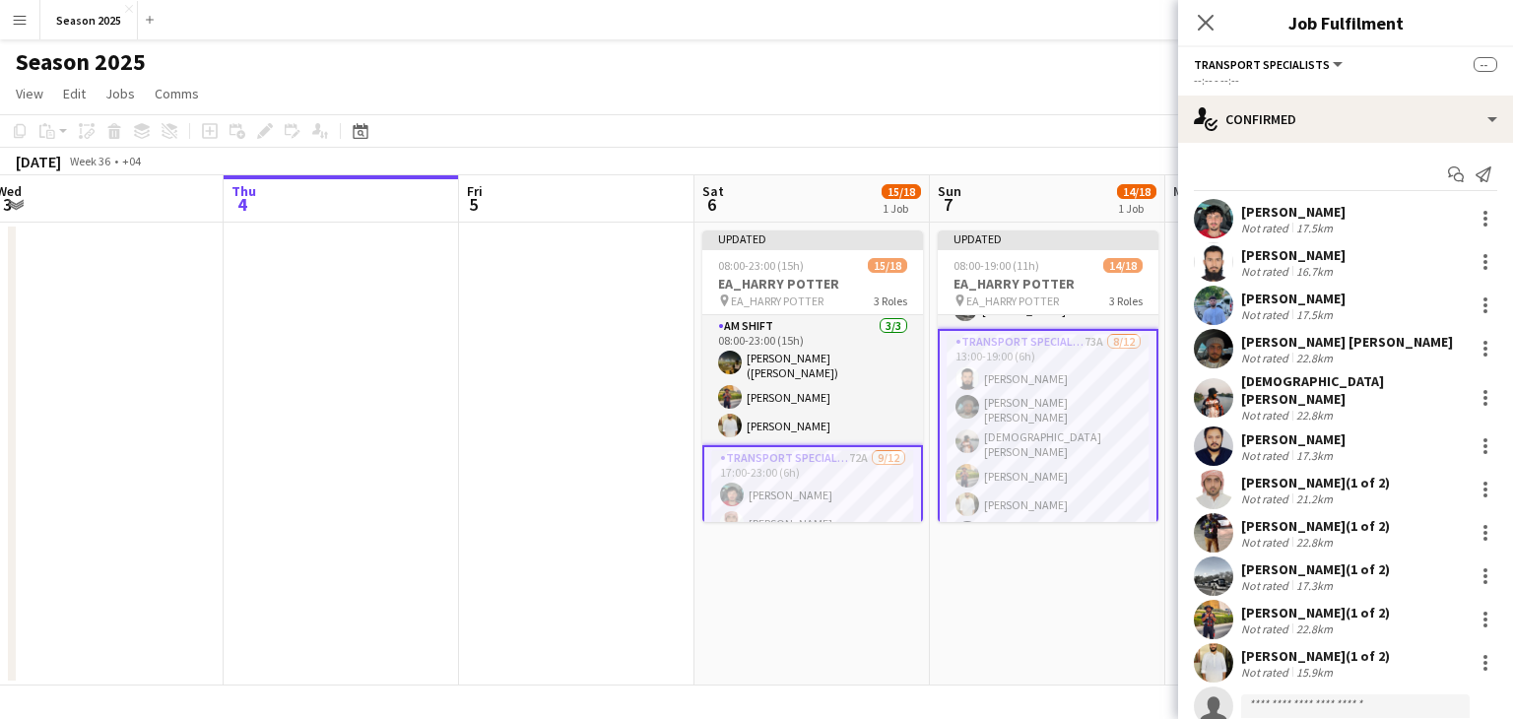
scroll to position [0, 0]
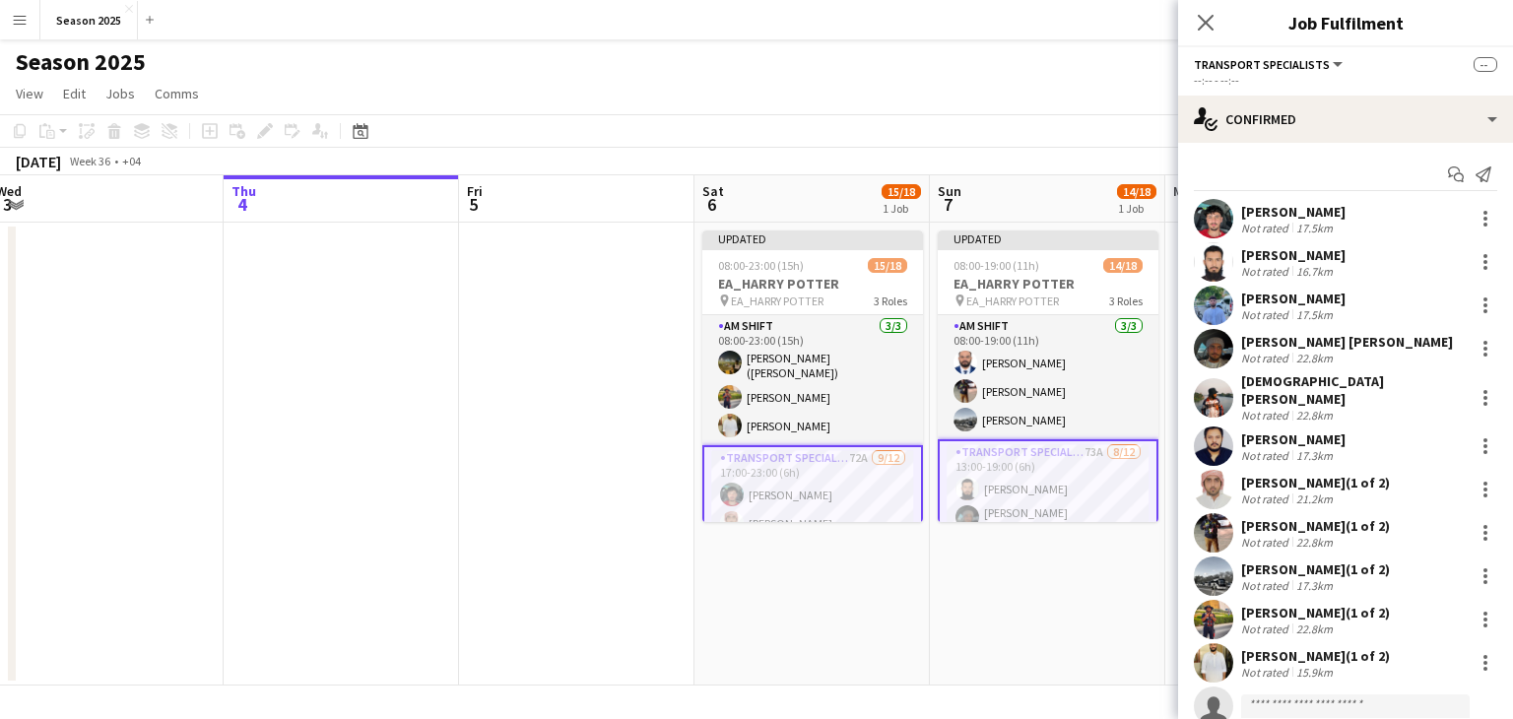
drag, startPoint x: 1083, startPoint y: 669, endPoint x: 1071, endPoint y: 628, distance: 42.1
click at [1082, 668] on app-date-cell "Updated 08:00-19:00 (11h) 14/18 EA_HARRY POTTER pin EA_HARRY POTTER 3 Roles AM …" at bounding box center [1047, 454] width 235 height 463
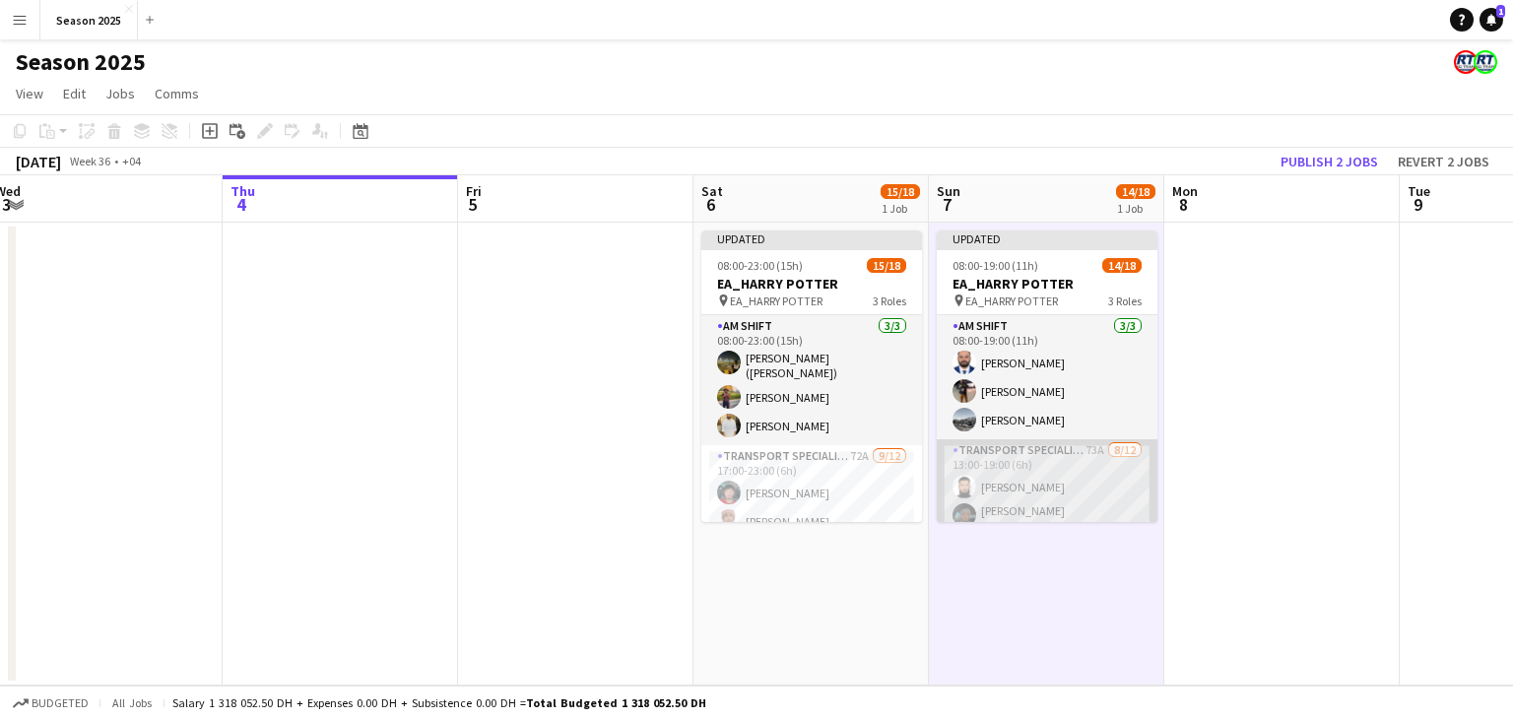
click at [1054, 461] on app-card-role "Transport Specialists 73A [DATE] 13:00-19:00 (6h) [PERSON_NAME] [PERSON_NAME] […" at bounding box center [1046, 635] width 221 height 393
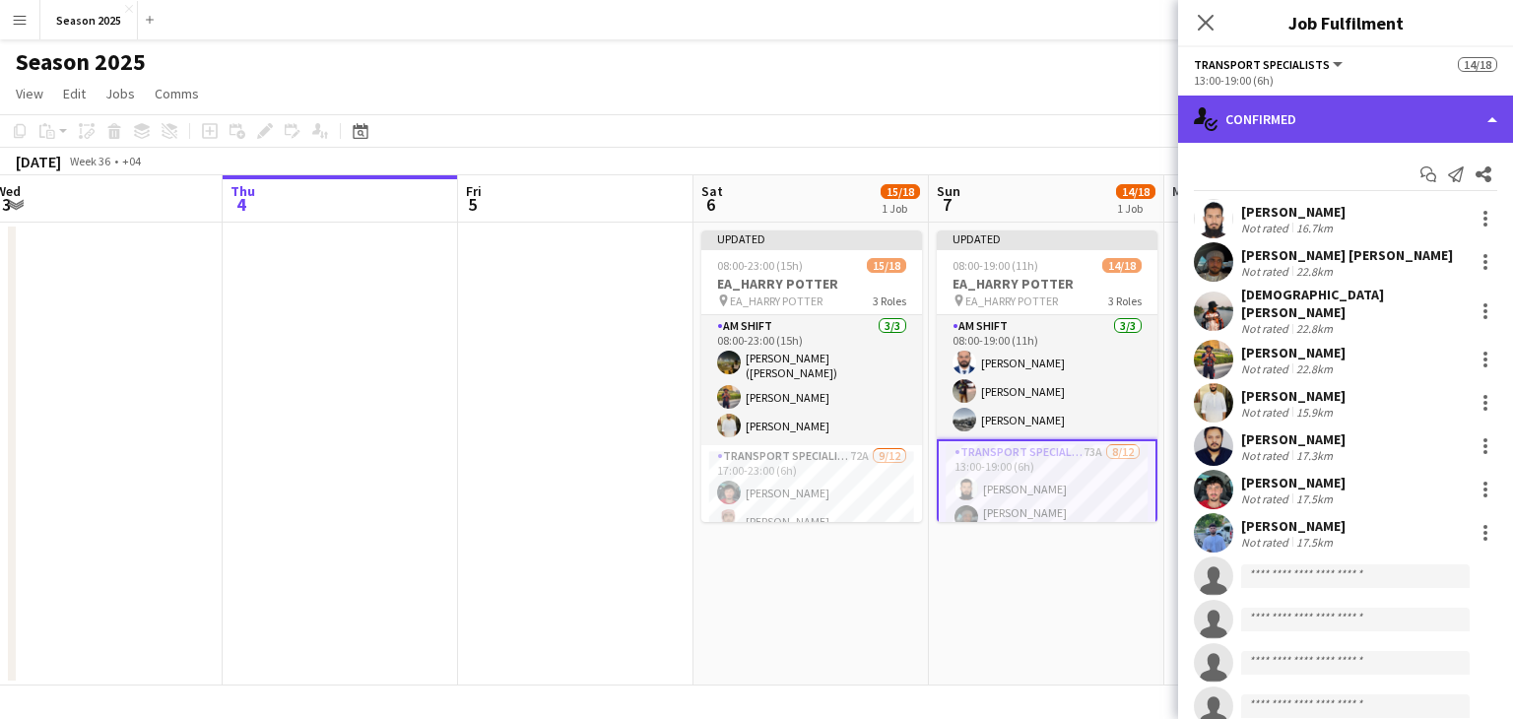
click at [1409, 119] on div "single-neutral-actions-check-2 Confirmed" at bounding box center [1345, 119] width 335 height 47
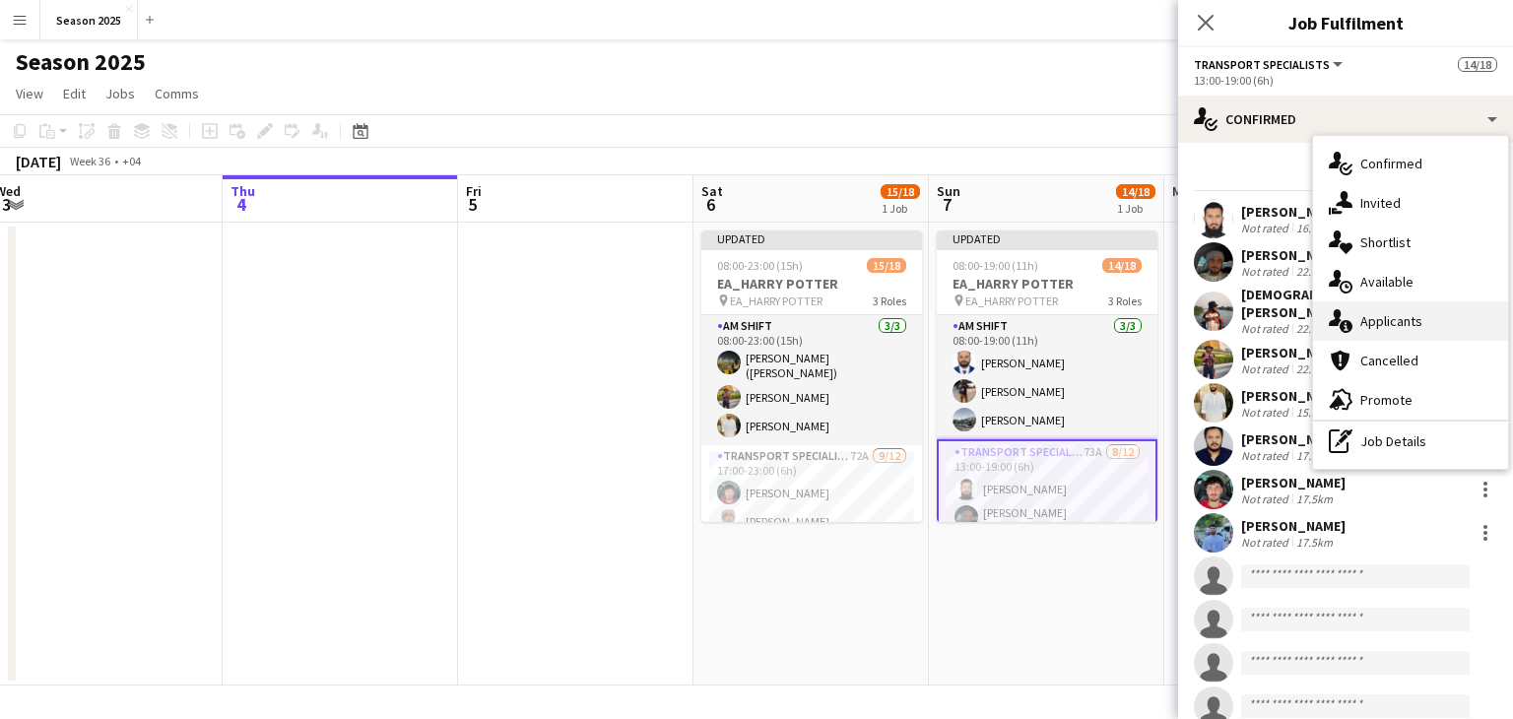
click at [1418, 330] on div "single-neutral-actions-information Applicants" at bounding box center [1410, 320] width 195 height 39
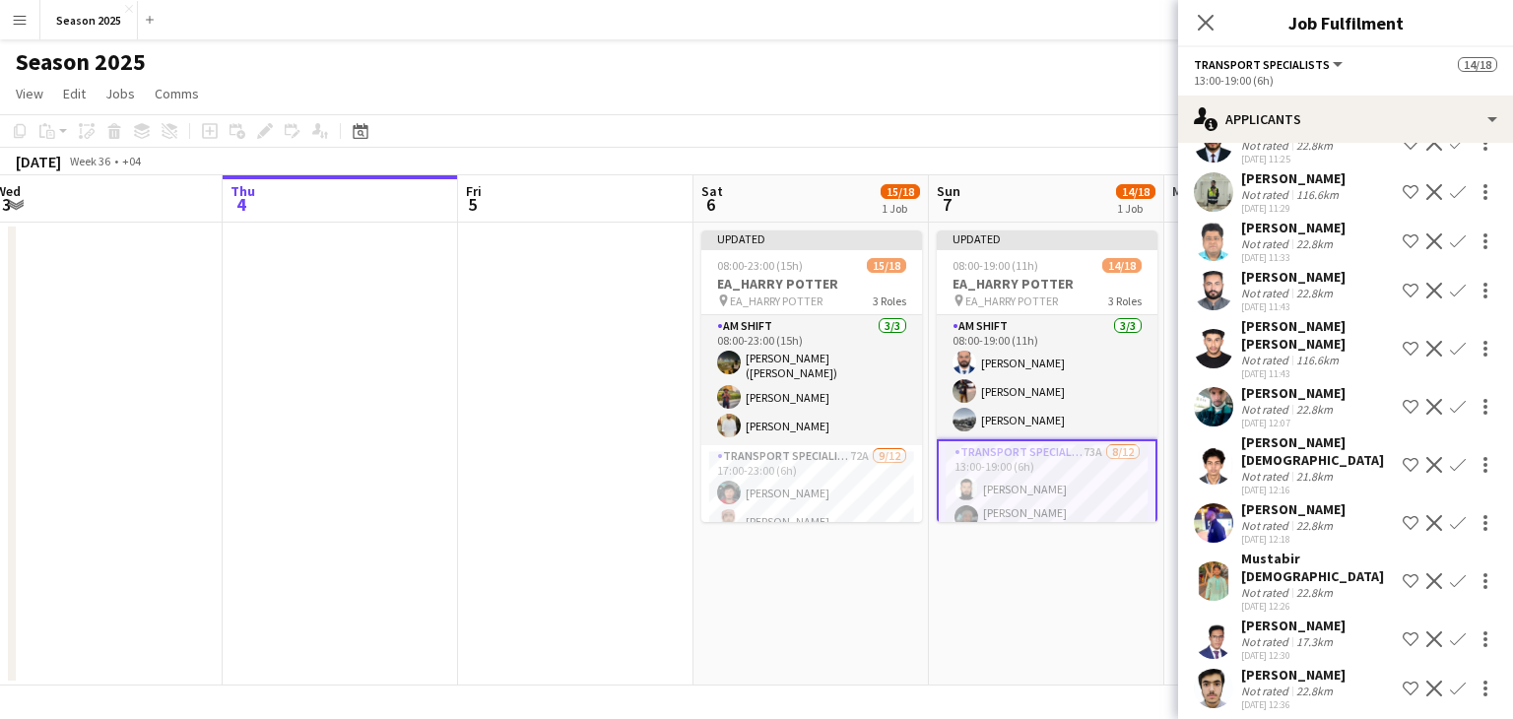
scroll to position [1871, 0]
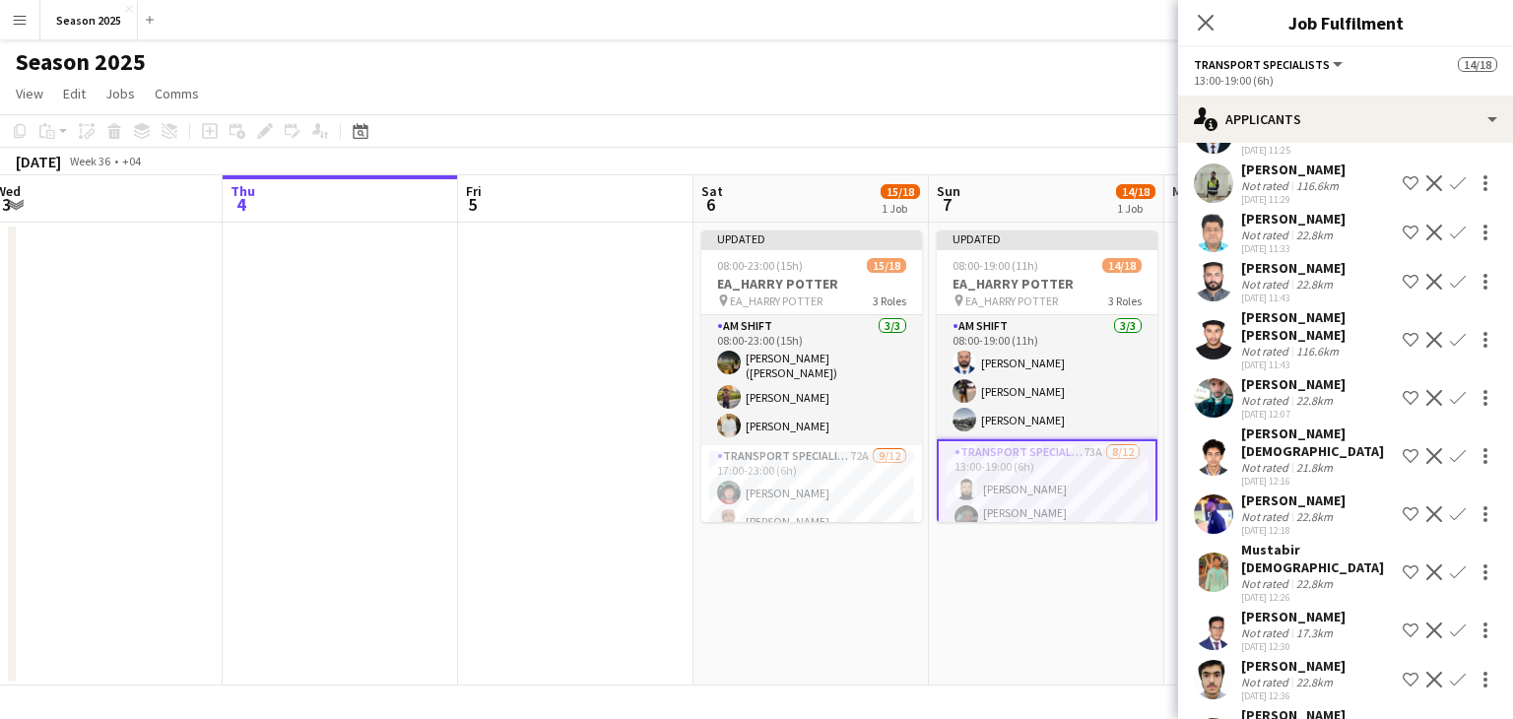
click at [1202, 31] on icon "Close pop-in" at bounding box center [1205, 23] width 16 height 16
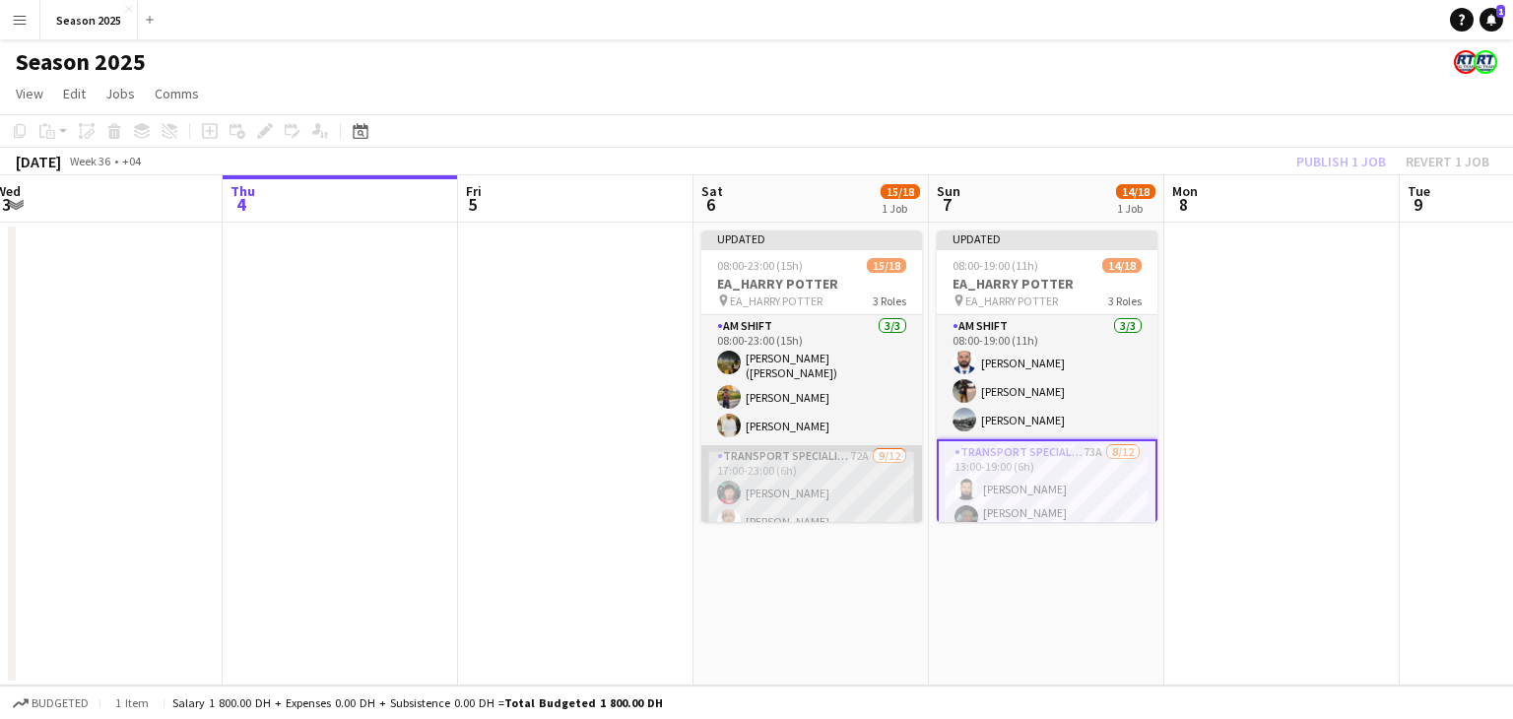
click at [858, 461] on app-card-role "Transport Specialists 72A [DATE] 17:00-23:00 (6h) [PERSON_NAME] [PERSON_NAME] M…" at bounding box center [811, 641] width 221 height 393
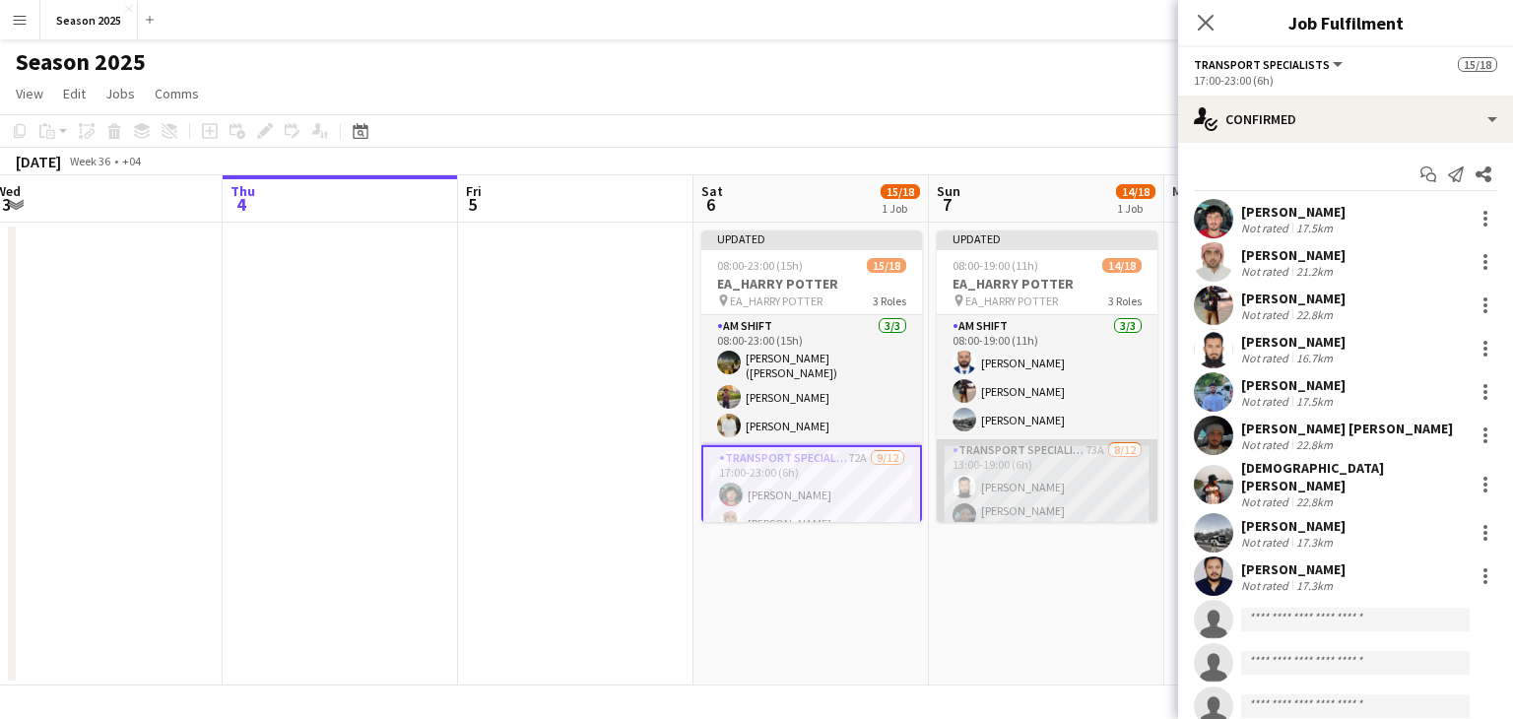
click at [1025, 475] on app-card-role "Transport Specialists 73A [DATE] 13:00-19:00 (6h) [PERSON_NAME] [PERSON_NAME] […" at bounding box center [1046, 635] width 221 height 393
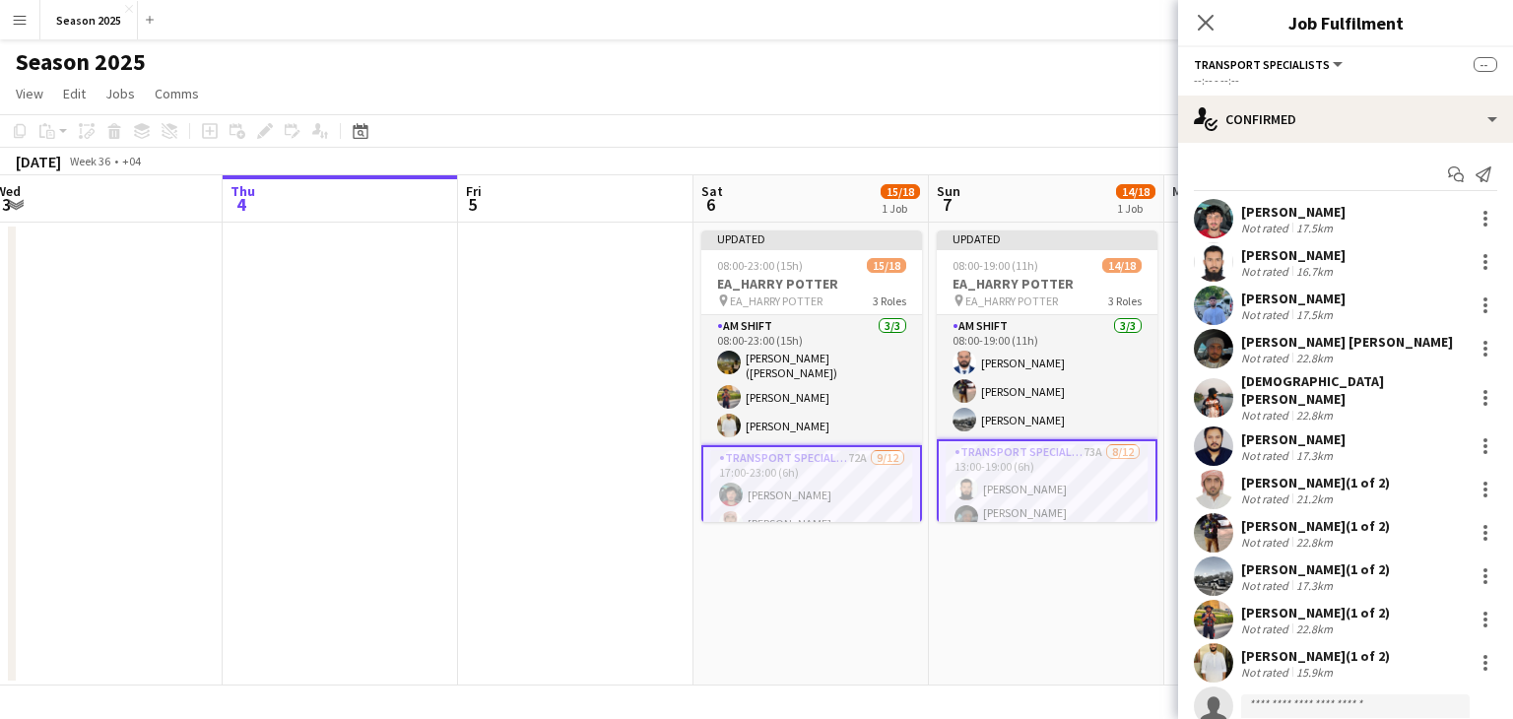
scroll to position [98, 0]
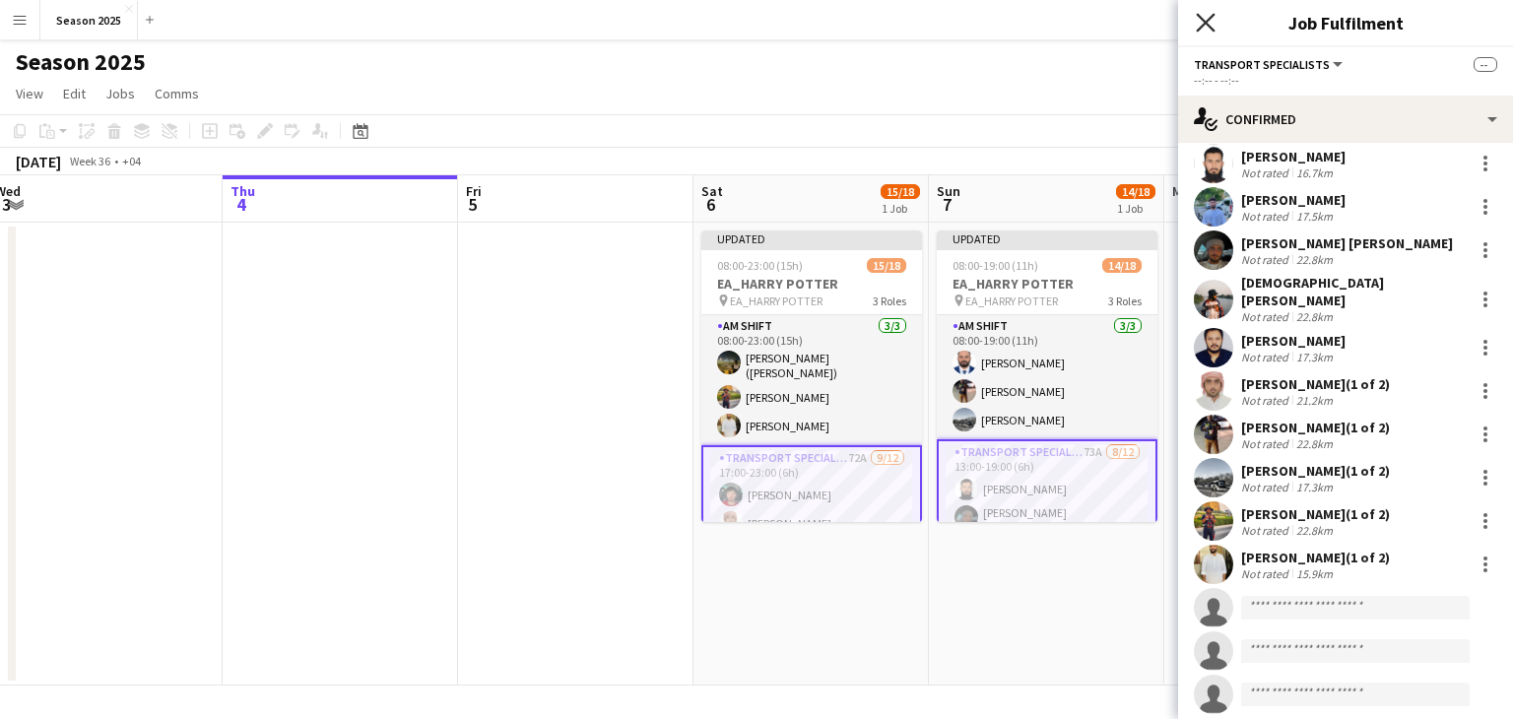
click at [1206, 22] on icon at bounding box center [1204, 22] width 19 height 19
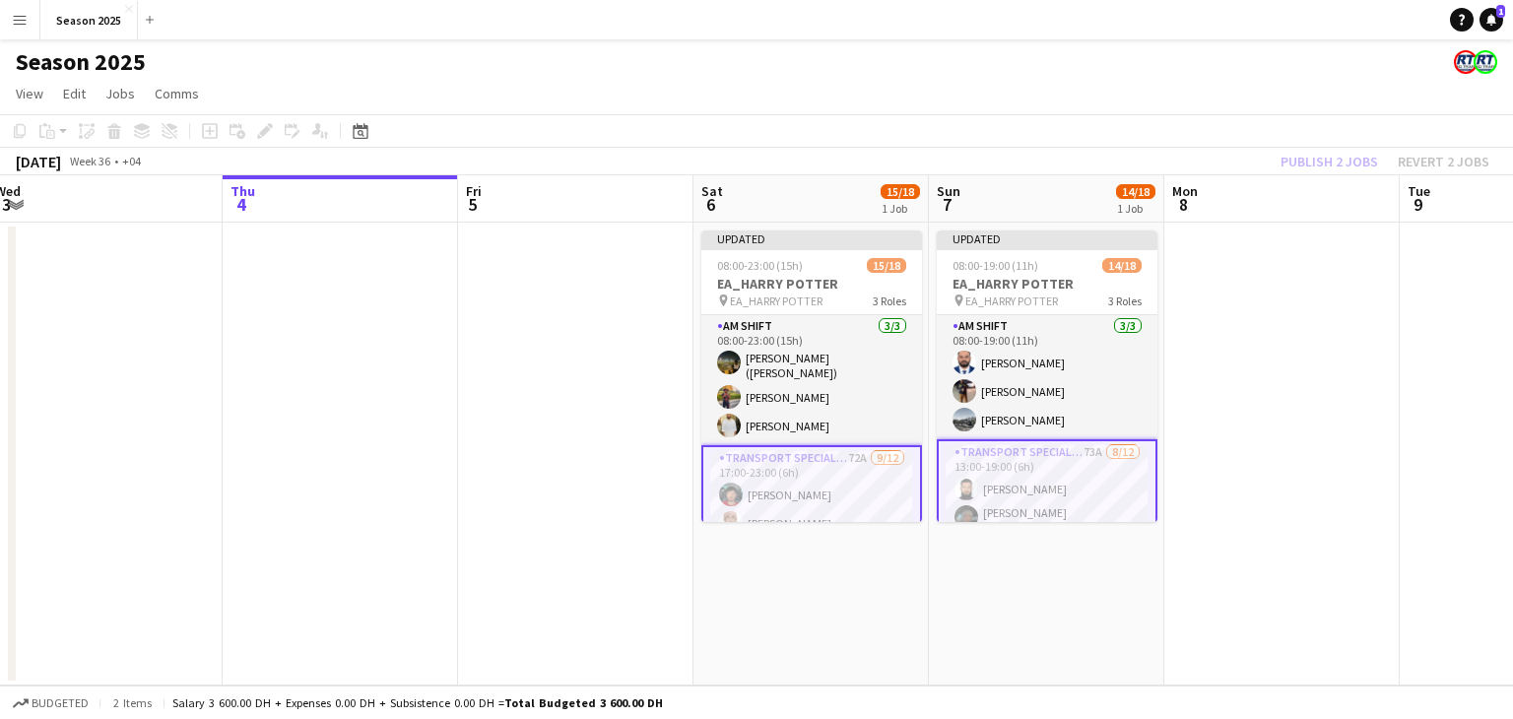
click at [1237, 423] on app-date-cell at bounding box center [1281, 454] width 235 height 463
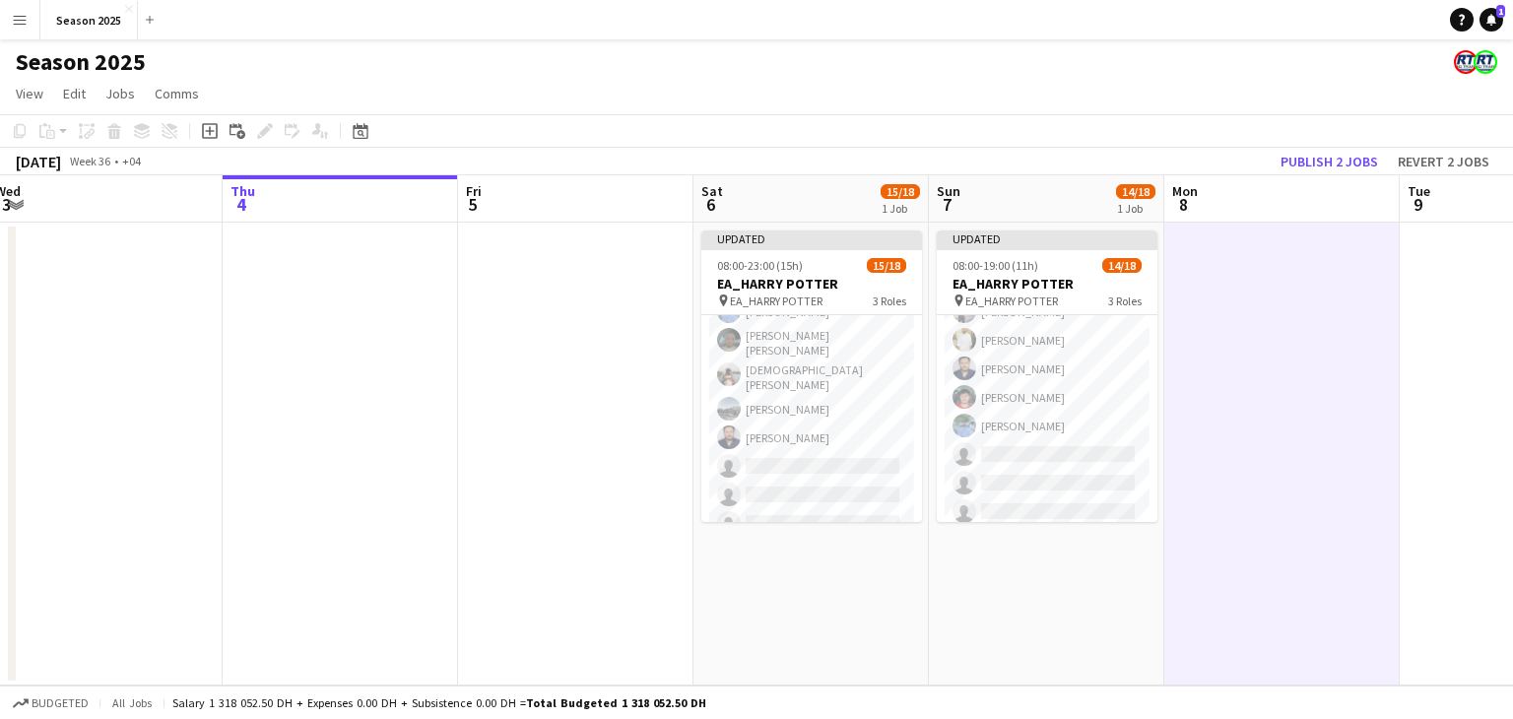
scroll to position [295, 0]
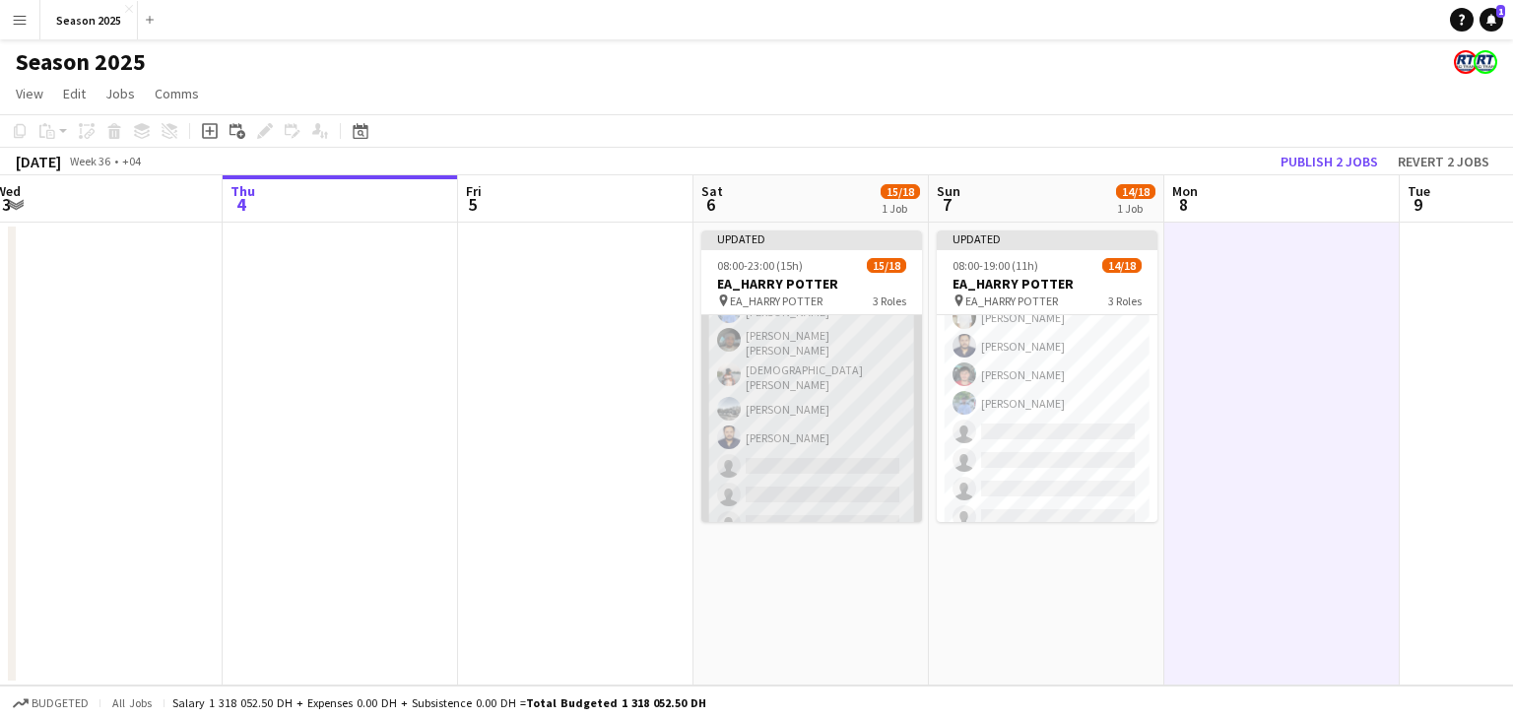
click at [835, 415] on app-card-role "Transport Specialists 72A [DATE] 17:00-23:00 (6h) [PERSON_NAME] [PERSON_NAME] M…" at bounding box center [811, 346] width 221 height 393
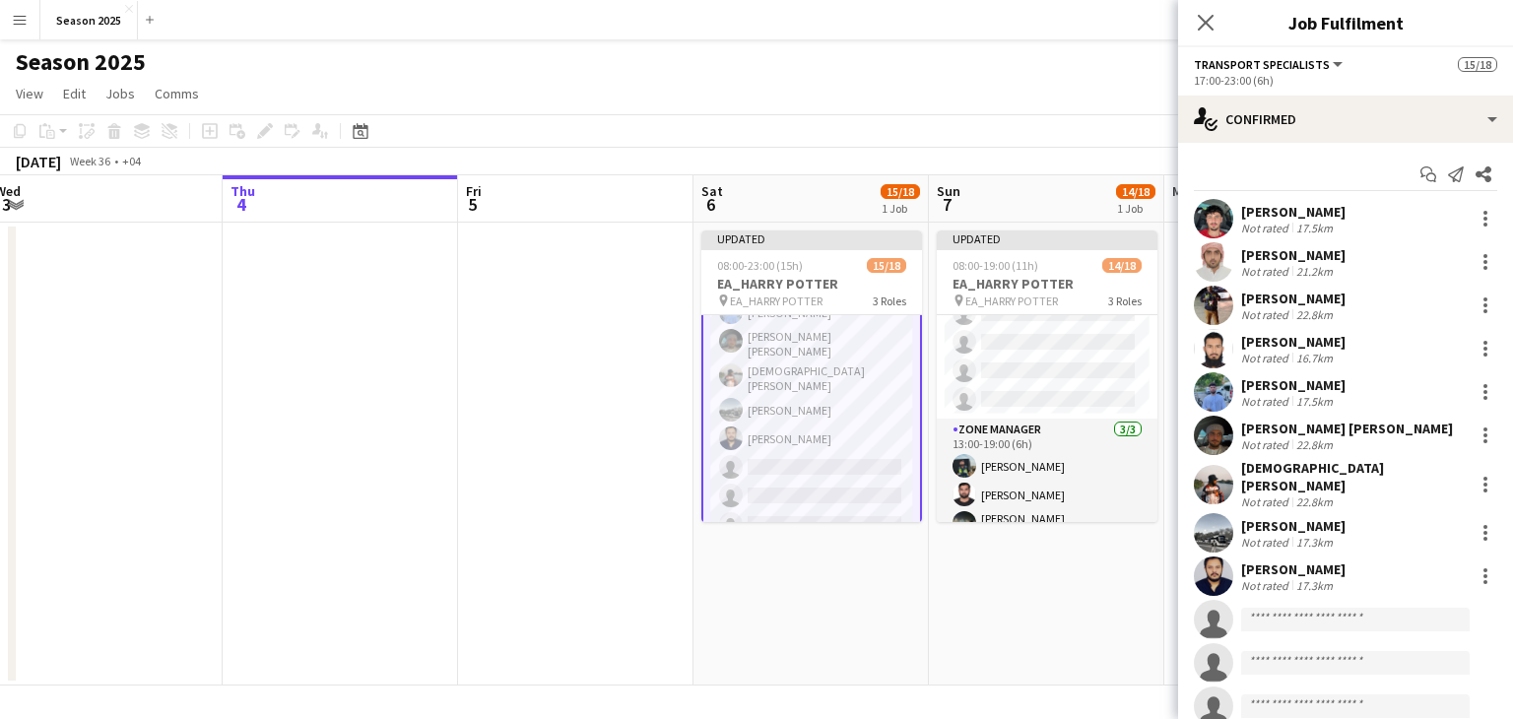
scroll to position [421, 0]
click at [1060, 570] on app-date-cell "Updated 08:00-19:00 (11h) 14/18 EA_HARRY POTTER pin EA_HARRY POTTER 3 Roles AM …" at bounding box center [1046, 454] width 235 height 463
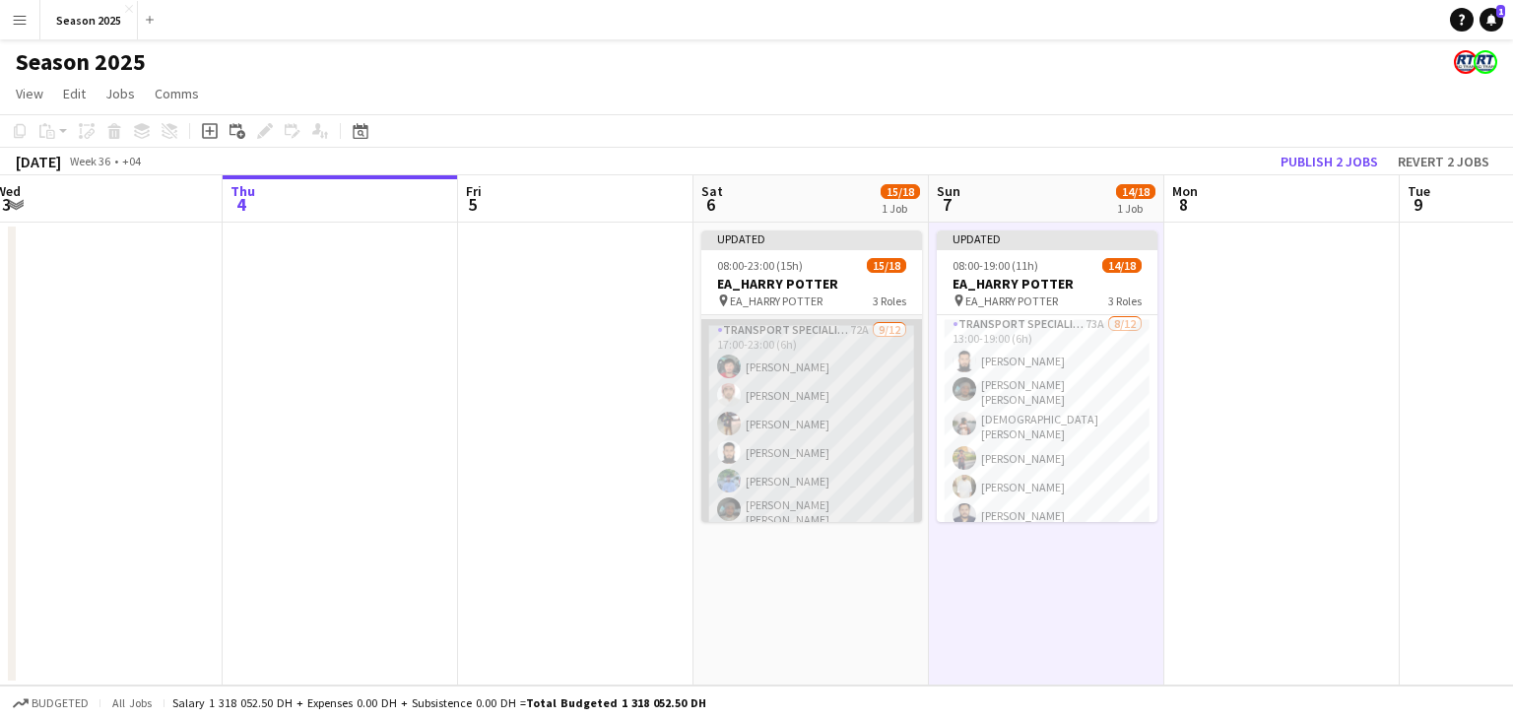
scroll to position [98, 0]
click at [806, 433] on app-card-role "Transport Specialists 72A [DATE] 17:00-23:00 (6h) [PERSON_NAME] [PERSON_NAME] M…" at bounding box center [811, 543] width 221 height 393
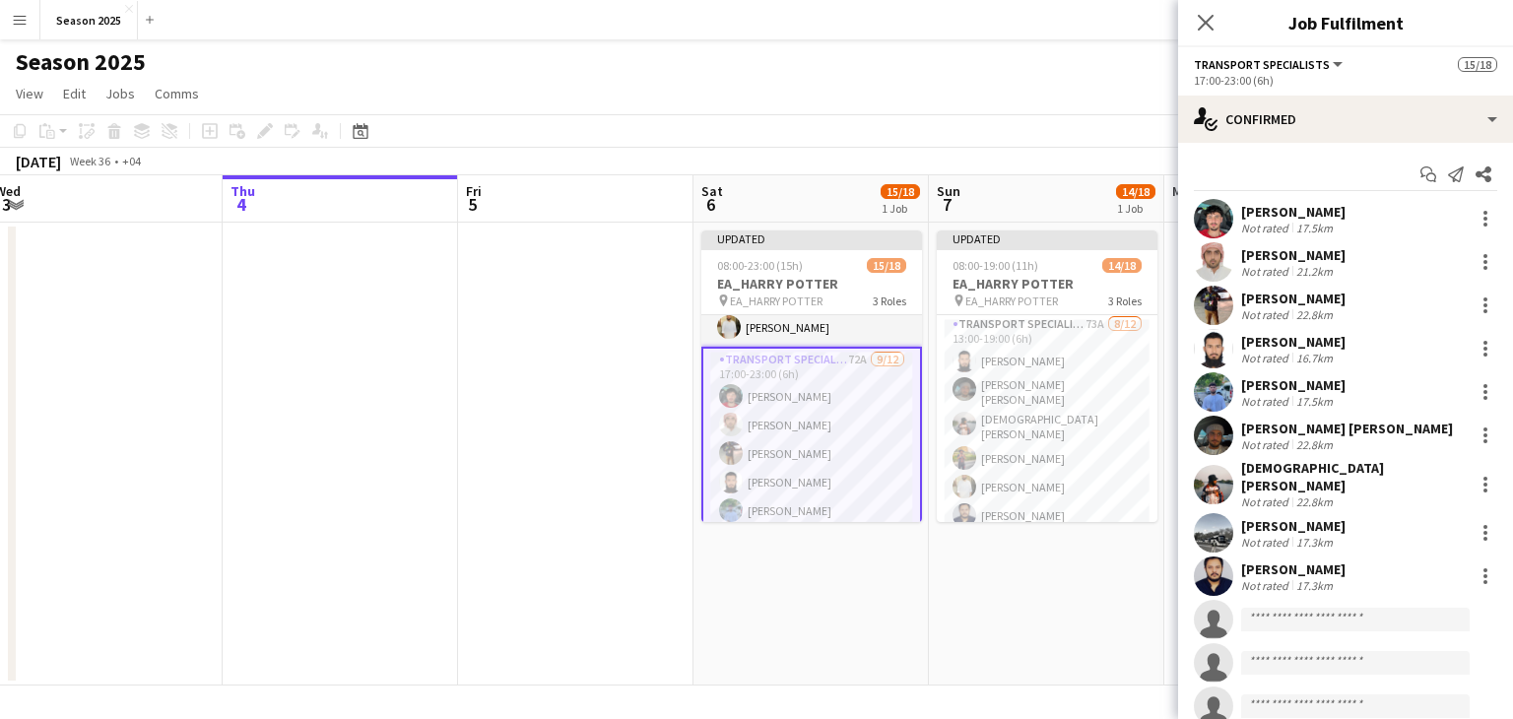
drag, startPoint x: 1044, startPoint y: 569, endPoint x: 1024, endPoint y: 536, distance: 38.8
click at [1044, 568] on app-date-cell "Updated 08:00-19:00 (11h) 14/18 EA_HARRY POTTER pin EA_HARRY POTTER 3 Roles AM …" at bounding box center [1046, 454] width 235 height 463
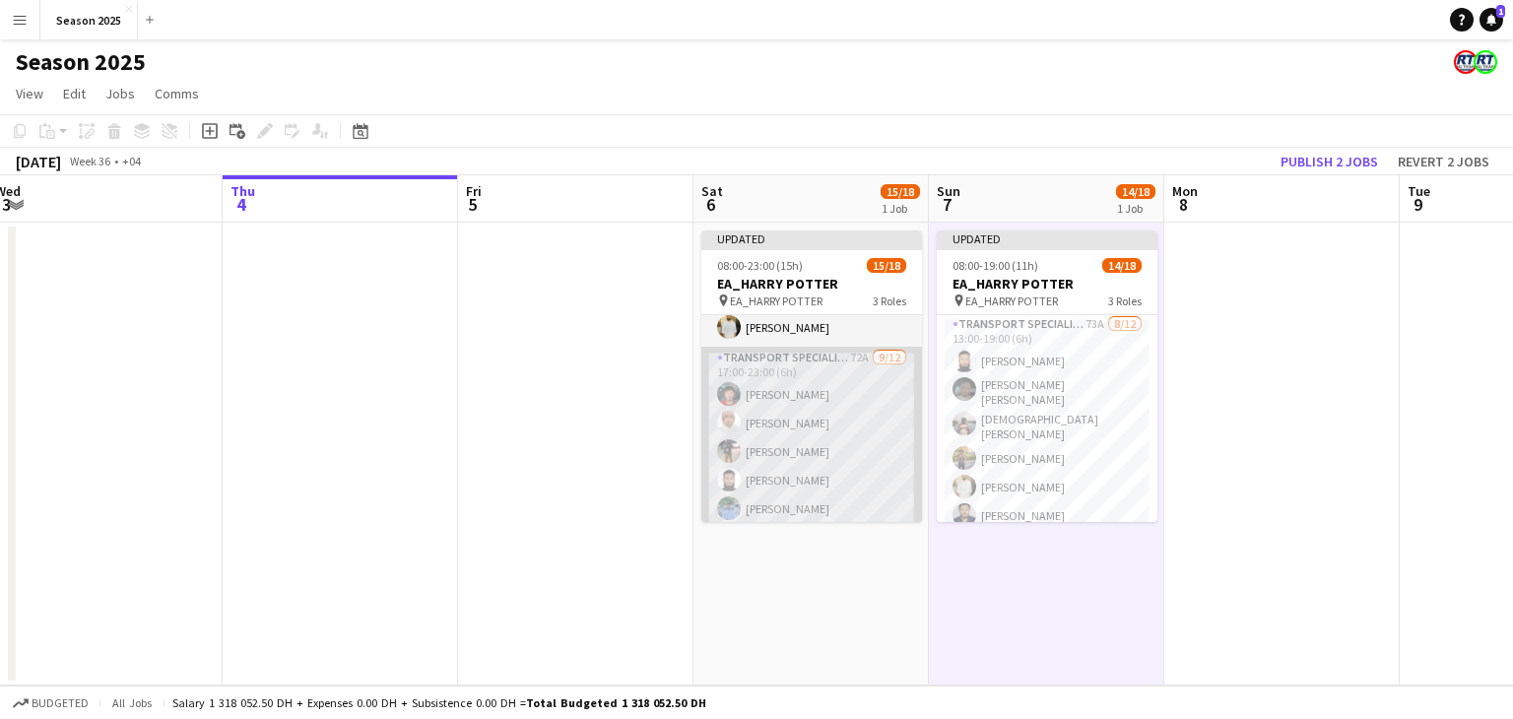
click at [804, 411] on app-card-role "Transport Specialists 72A [DATE] 17:00-23:00 (6h) [PERSON_NAME] [PERSON_NAME] M…" at bounding box center [811, 543] width 221 height 393
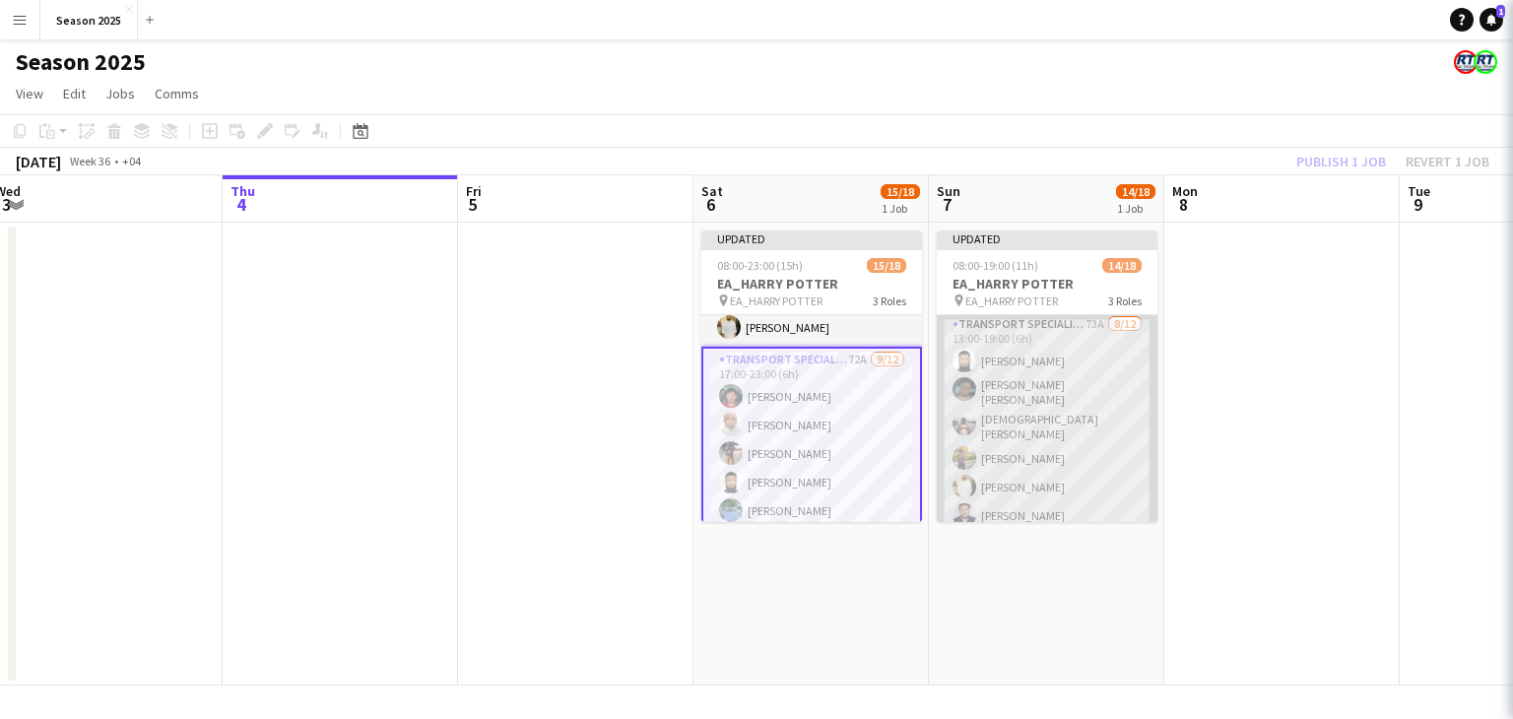
click at [1046, 439] on app-card-role "Transport Specialists 73A [DATE] 13:00-19:00 (6h) [PERSON_NAME] [PERSON_NAME] […" at bounding box center [1046, 509] width 221 height 393
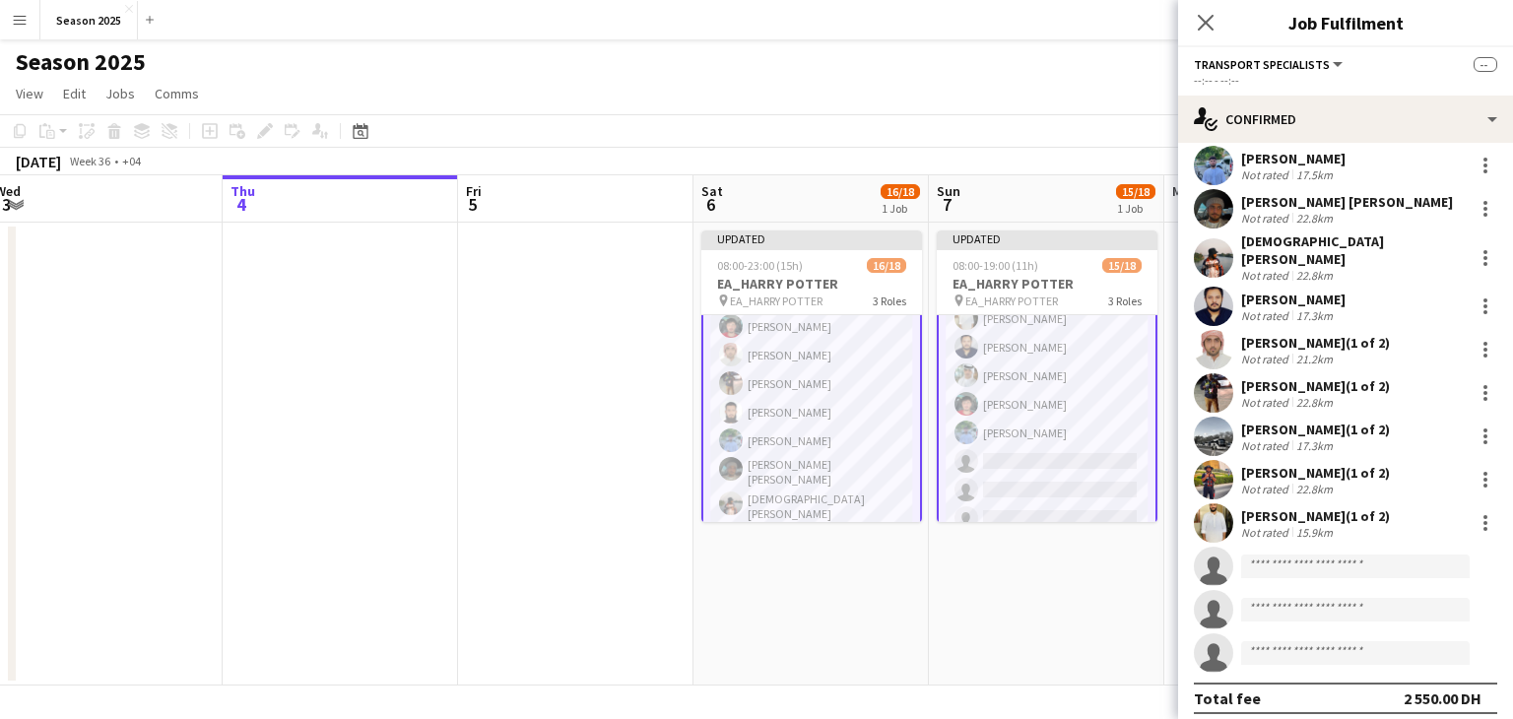
scroll to position [325, 0]
drag, startPoint x: 1049, startPoint y: 568, endPoint x: 1039, endPoint y: 556, distance: 15.4
click at [1049, 568] on app-date-cell "Updated 08:00-19:00 (11h) 15/18 EA_HARRY POTTER pin [PERSON_NAME] 3 Roles AM SH…" at bounding box center [1046, 454] width 235 height 463
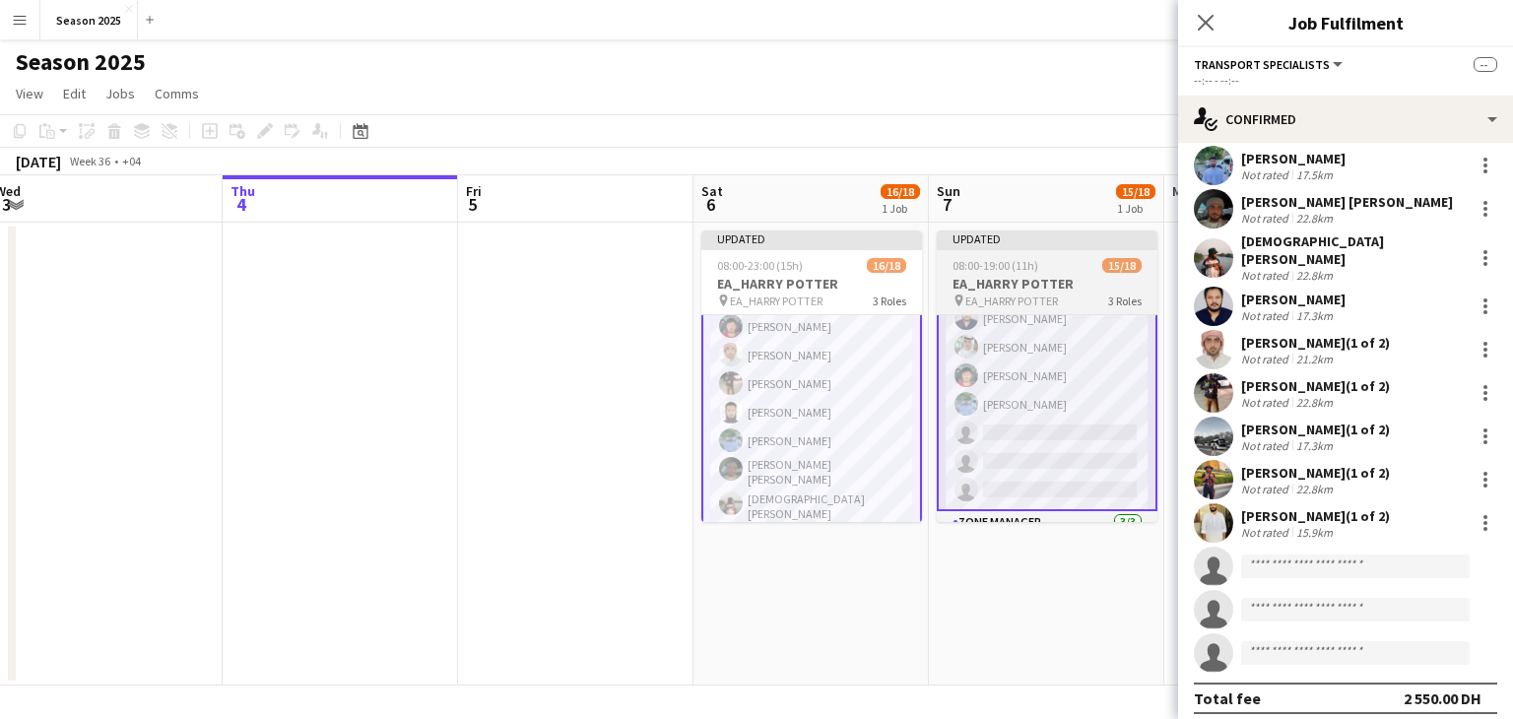
scroll to position [323, 0]
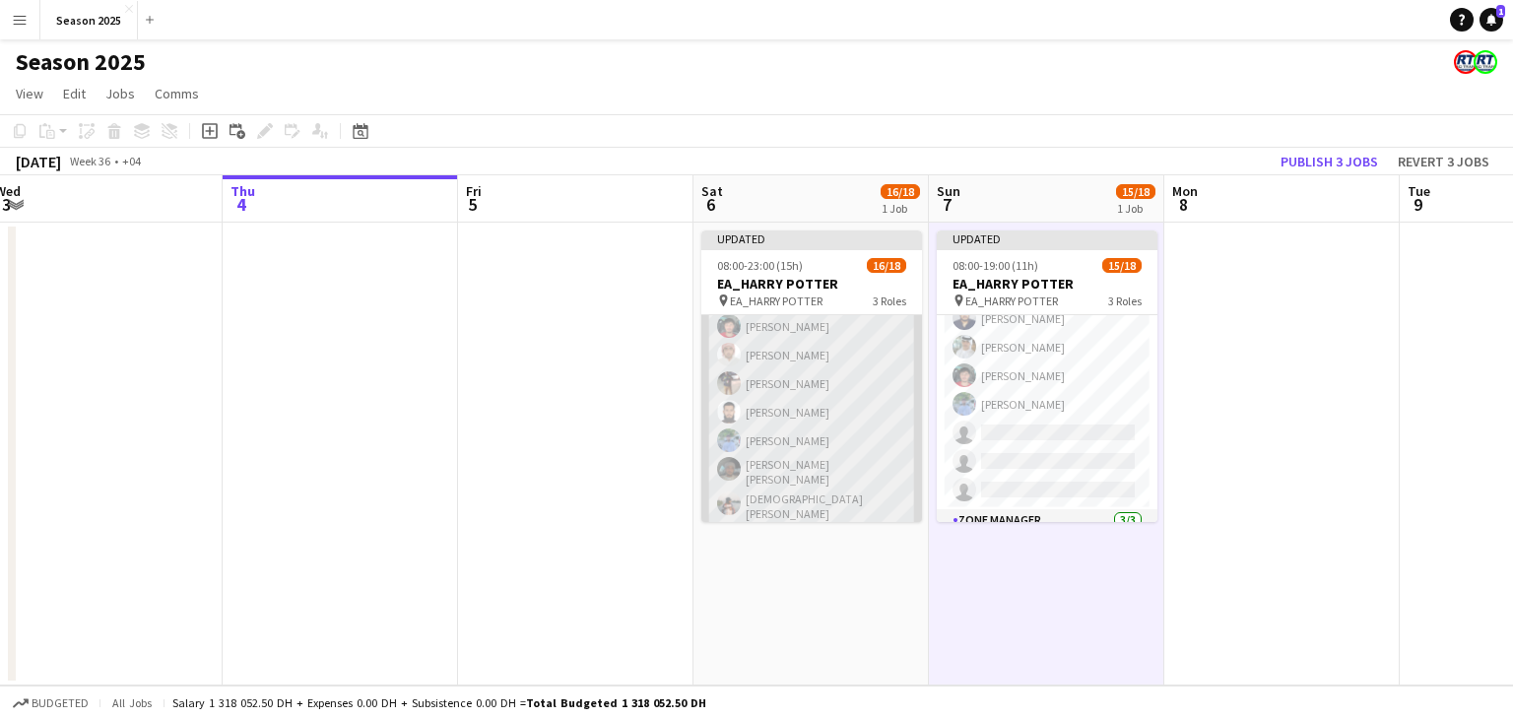
click at [843, 423] on app-card-role "Transport Specialists 72A [DATE] 17:00-23:00 (6h) [PERSON_NAME] Albalooshi [PER…" at bounding box center [811, 446] width 221 height 393
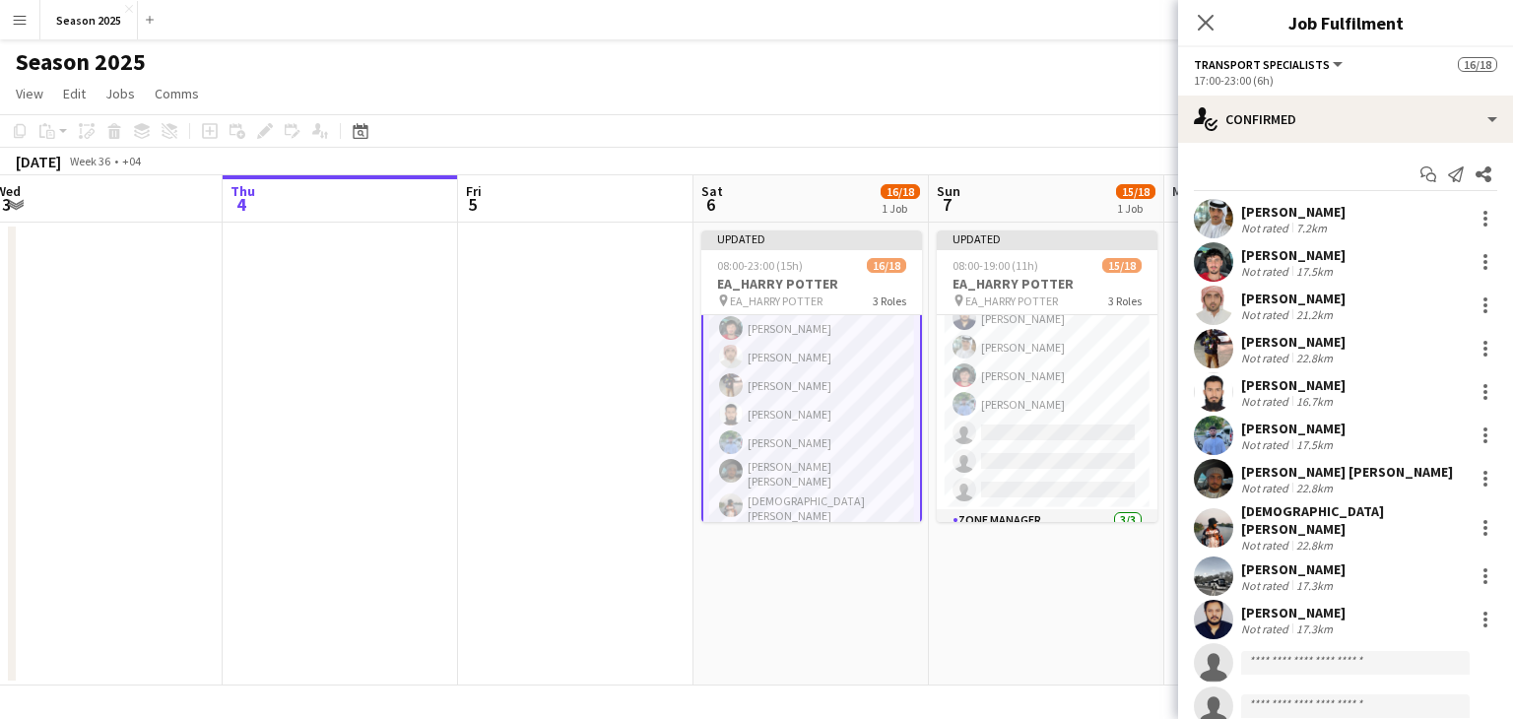
scroll to position [197, 0]
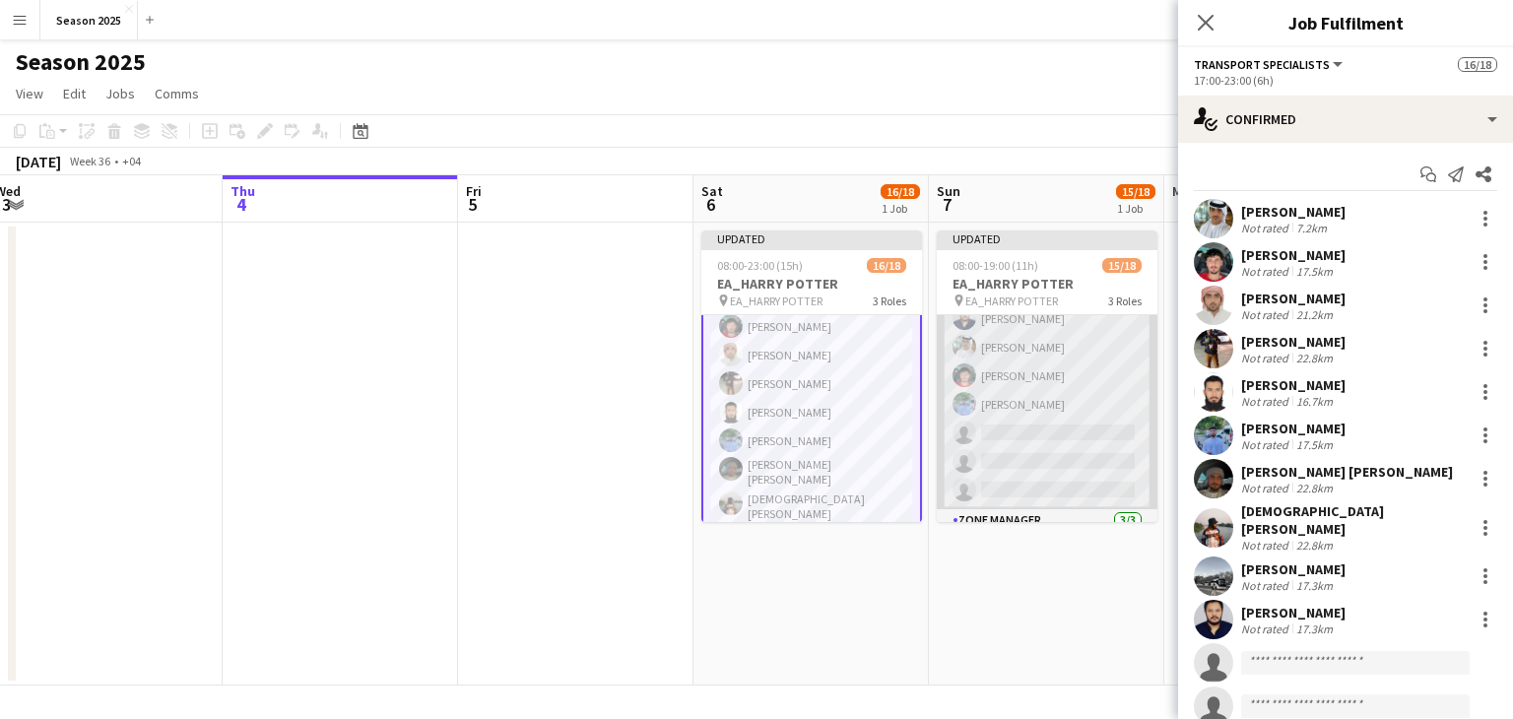
click at [1028, 411] on app-card-role "Transport Specialists 73A [DATE] 13:00-19:00 (6h) [PERSON_NAME] [PERSON_NAME] […" at bounding box center [1046, 312] width 221 height 393
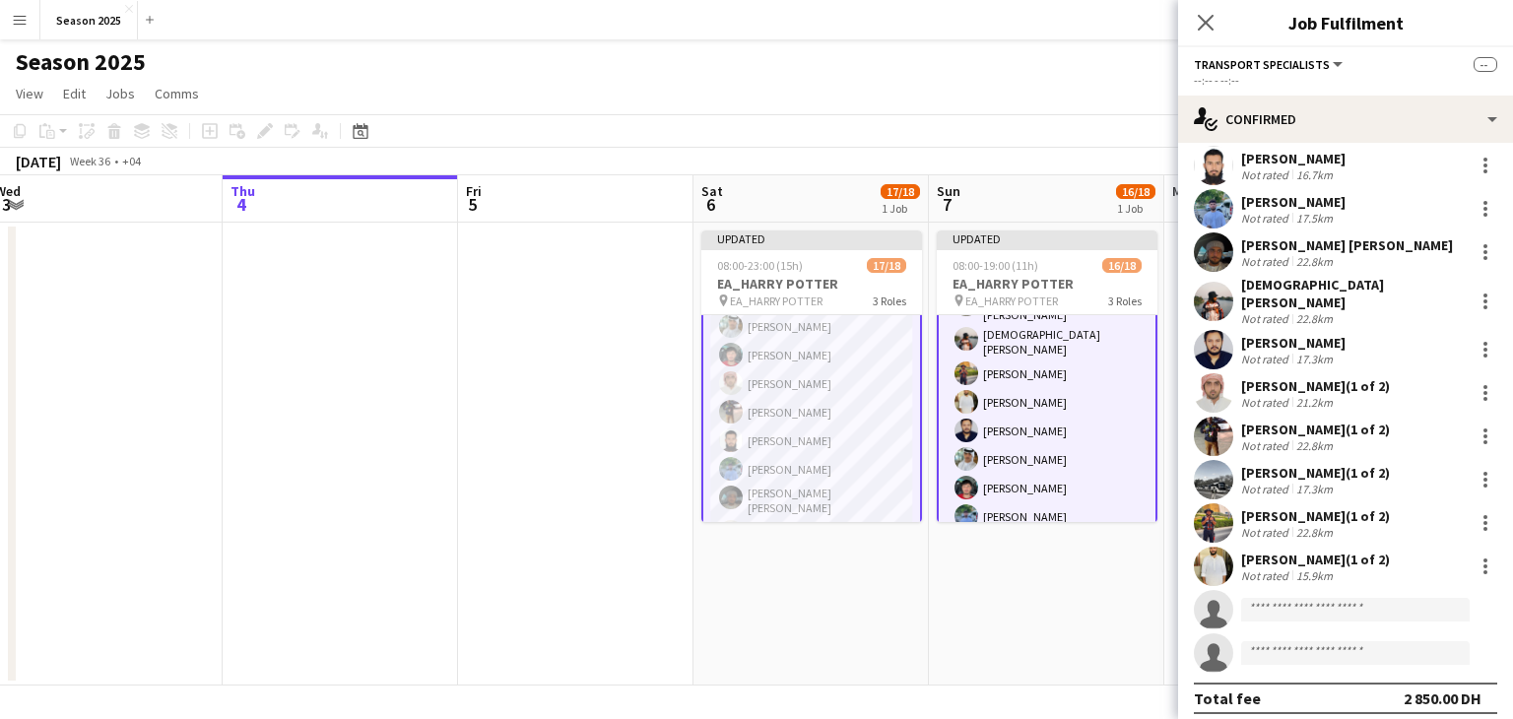
scroll to position [128, 0]
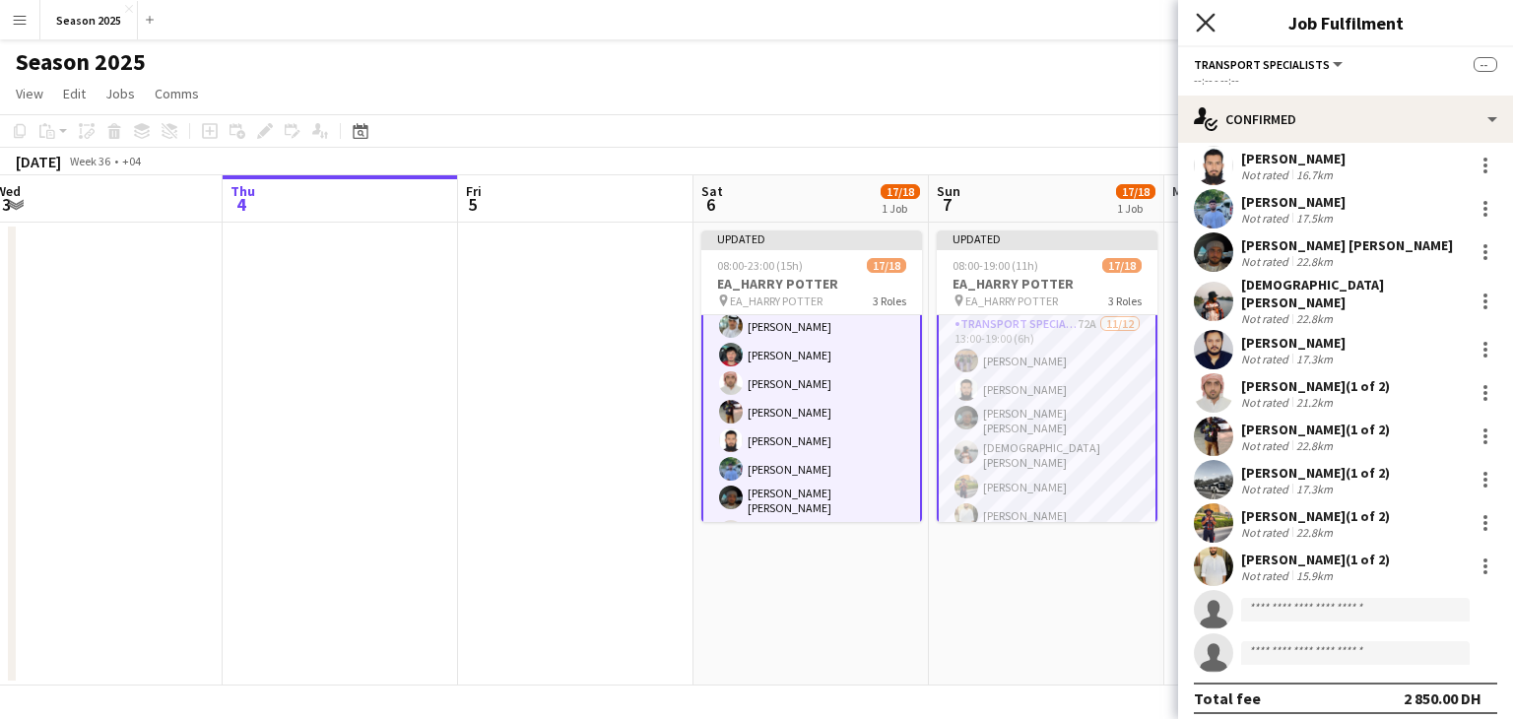
click at [1203, 19] on icon "Close pop-in" at bounding box center [1204, 22] width 19 height 19
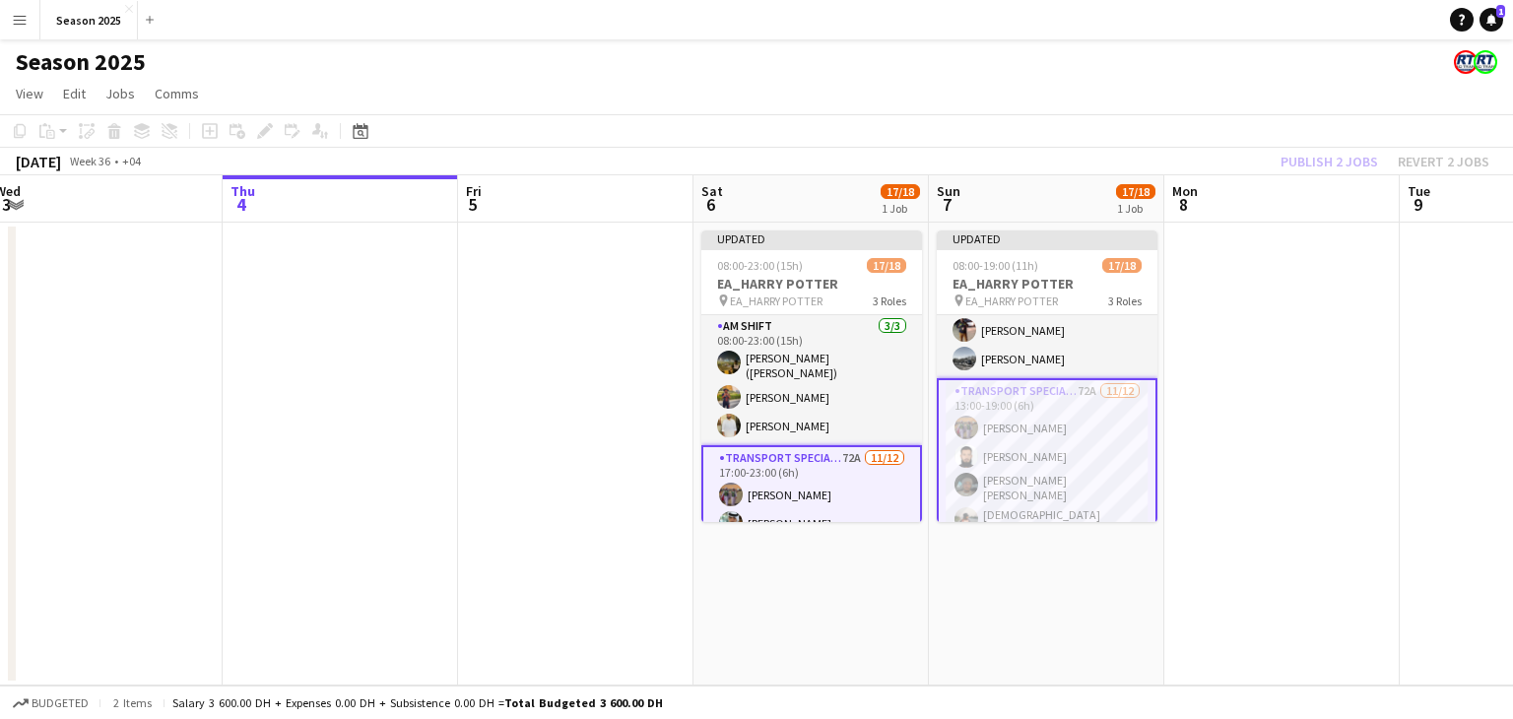
scroll to position [0, 0]
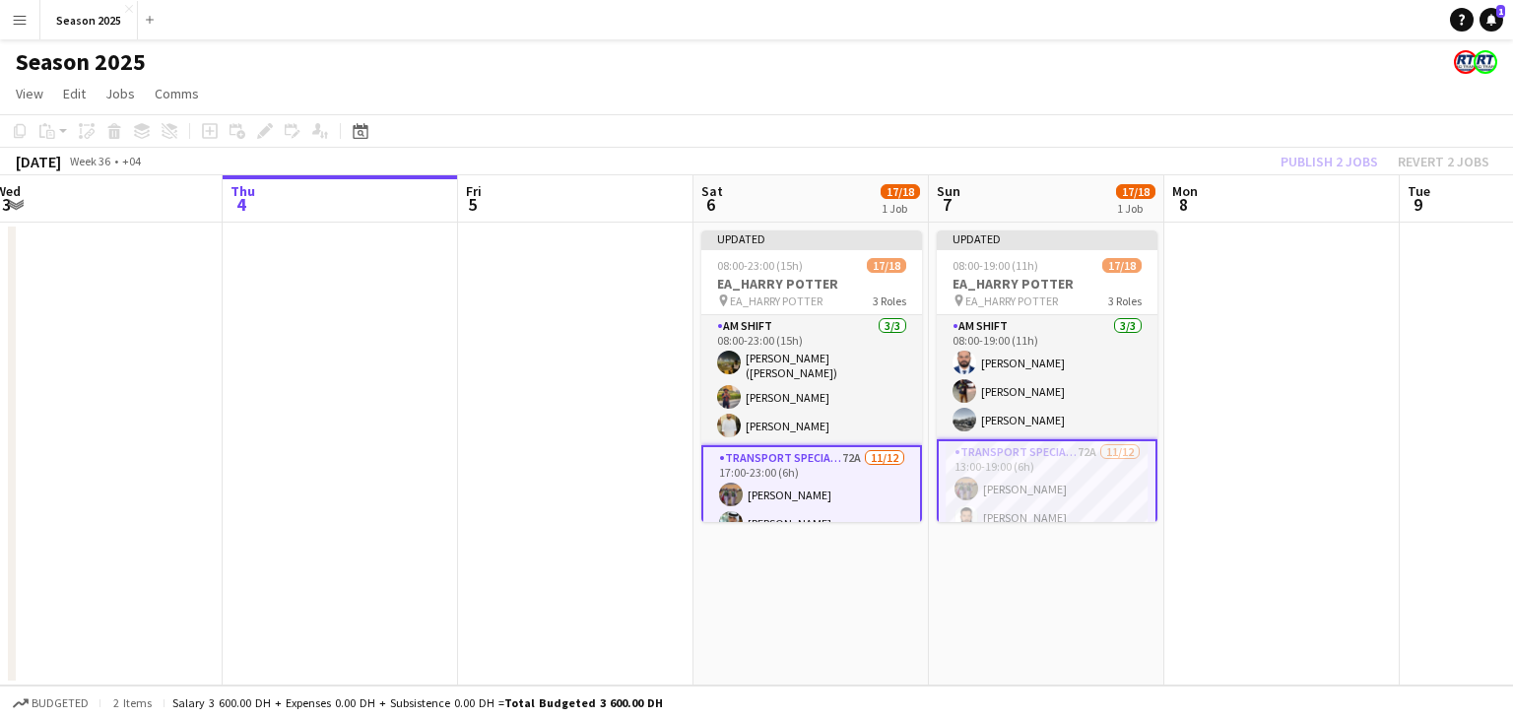
click at [852, 482] on app-card-role "Transport Specialists 72A [DATE] 17:00-23:00 (6h) [PERSON_NAME] Baloshi [PERSON…" at bounding box center [811, 643] width 221 height 397
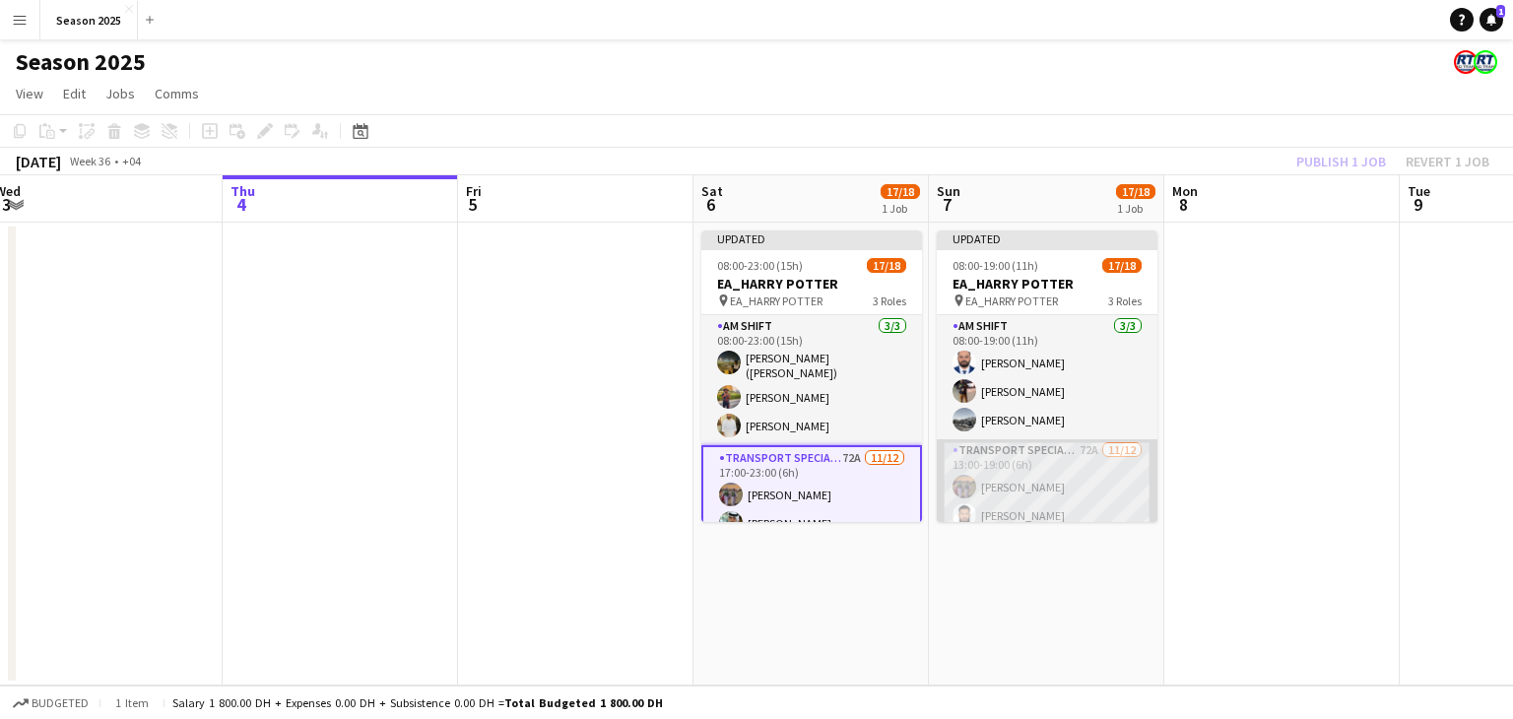
click at [1058, 501] on app-card-role "Transport Specialists 72A [DATE] 13:00-19:00 (6h) [PERSON_NAME] Baloshi [PERSON…" at bounding box center [1046, 635] width 221 height 393
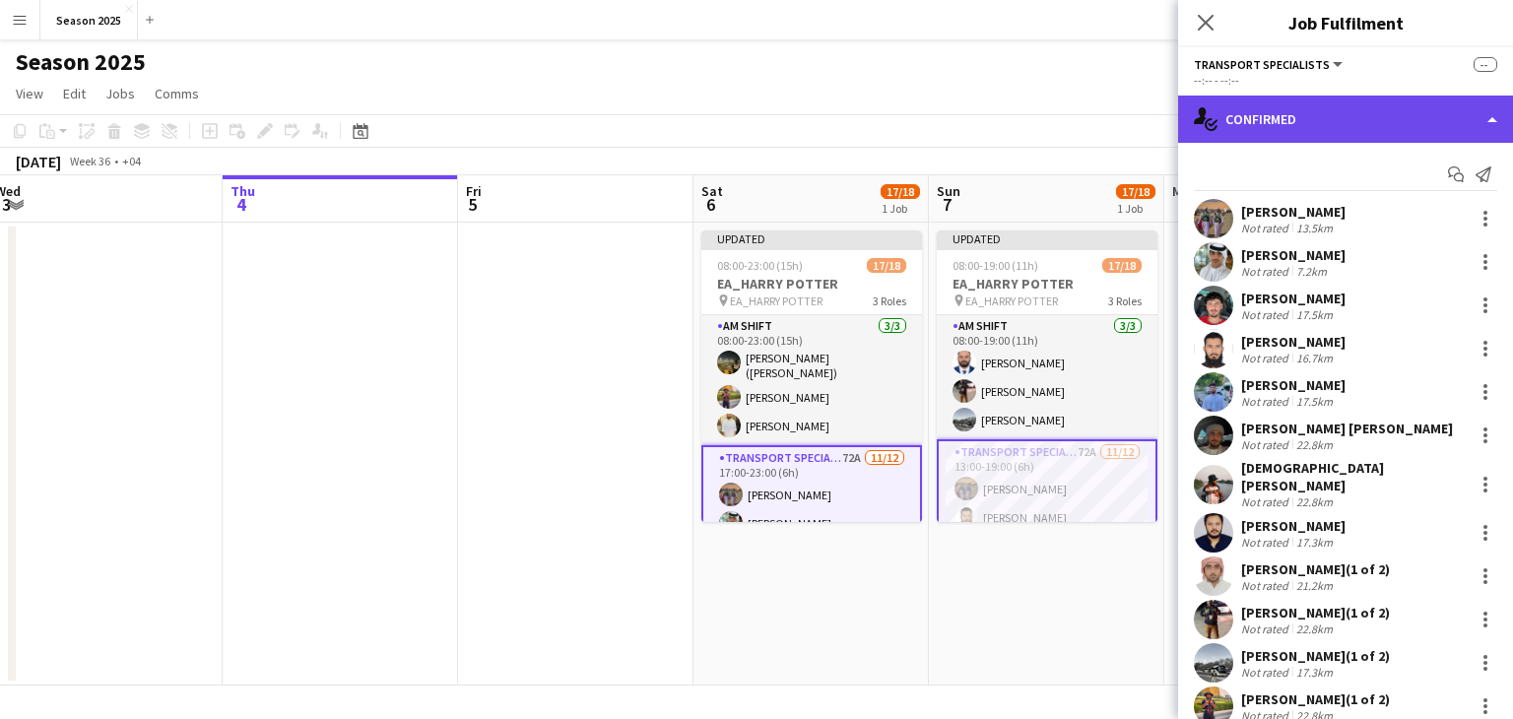
click at [1364, 123] on div "single-neutral-actions-check-2 Confirmed" at bounding box center [1345, 119] width 335 height 47
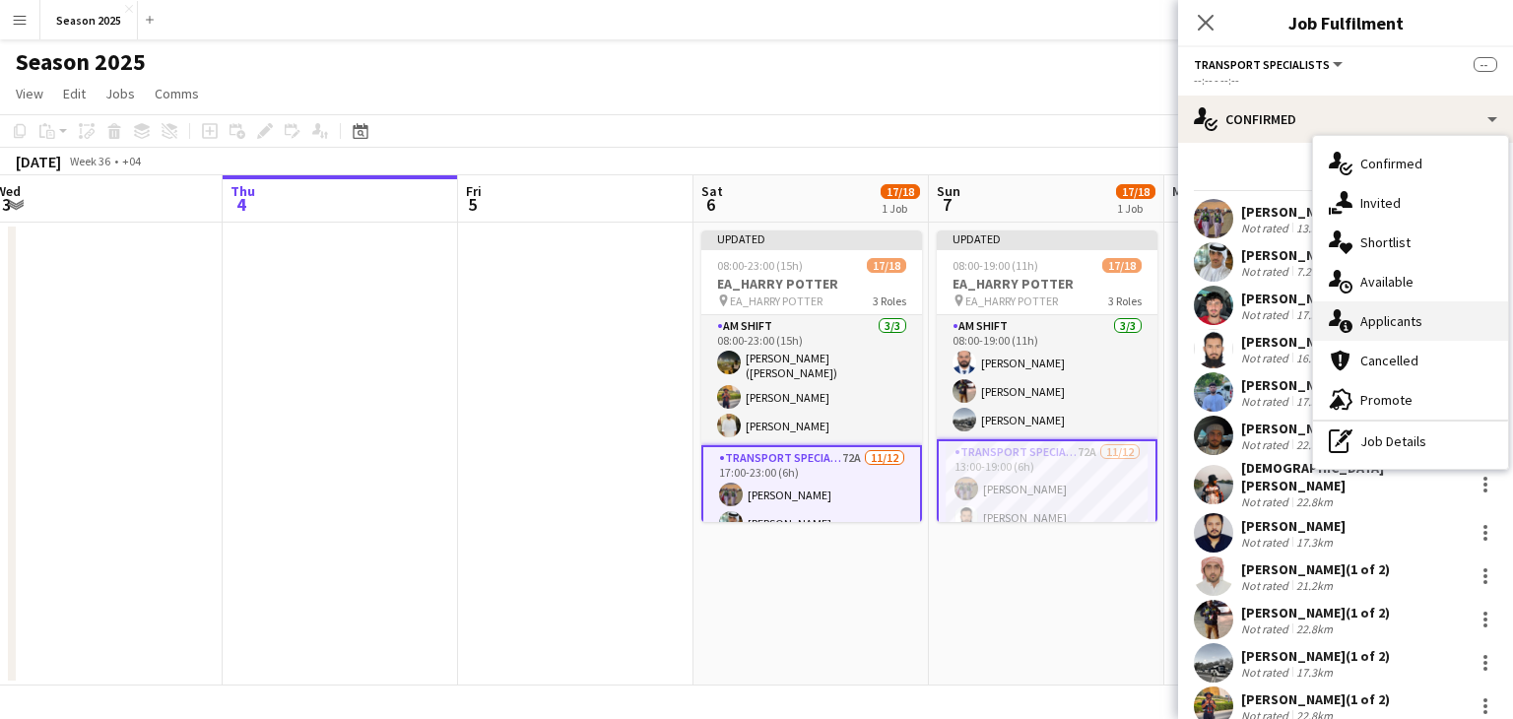
click at [1439, 325] on div "single-neutral-actions-information Applicants" at bounding box center [1410, 320] width 195 height 39
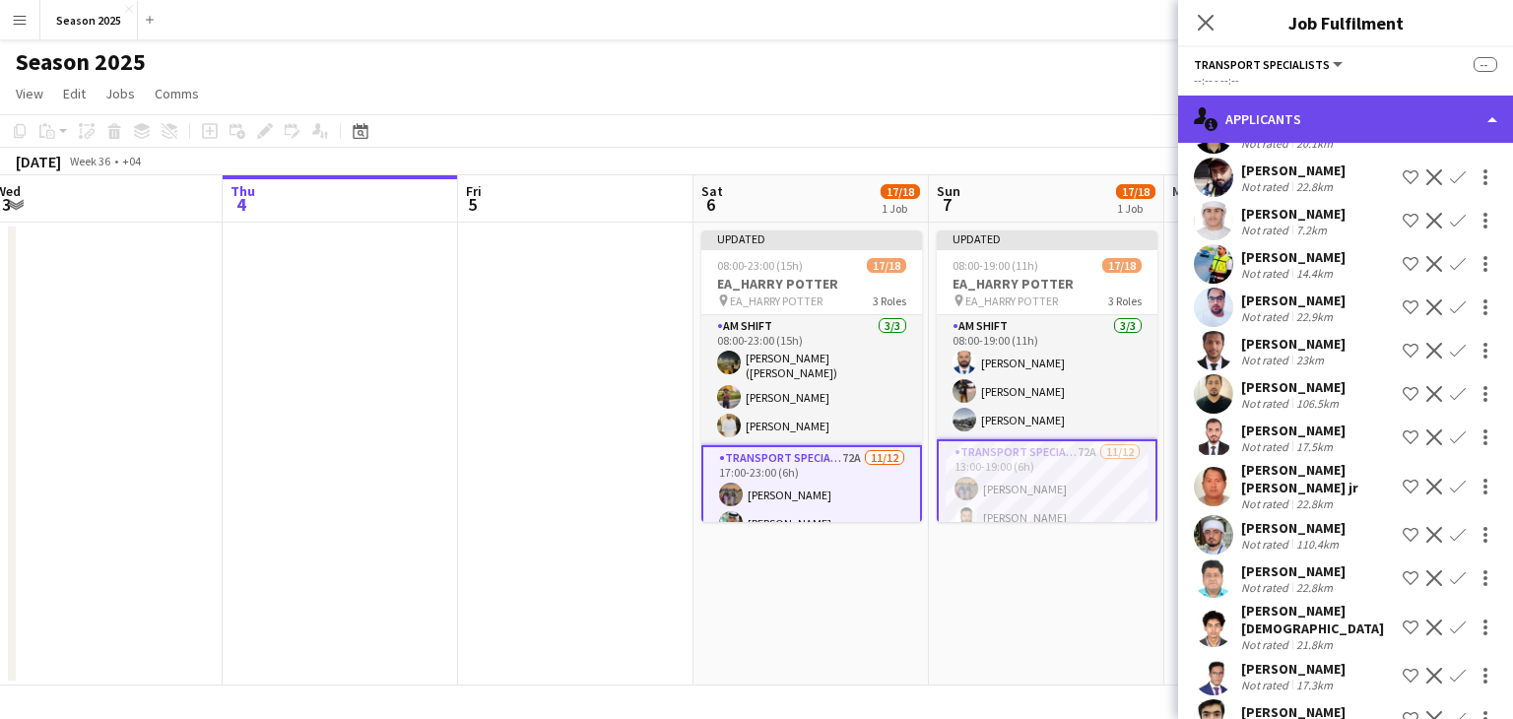
click at [1305, 115] on div "single-neutral-actions-information Applicants" at bounding box center [1345, 119] width 335 height 47
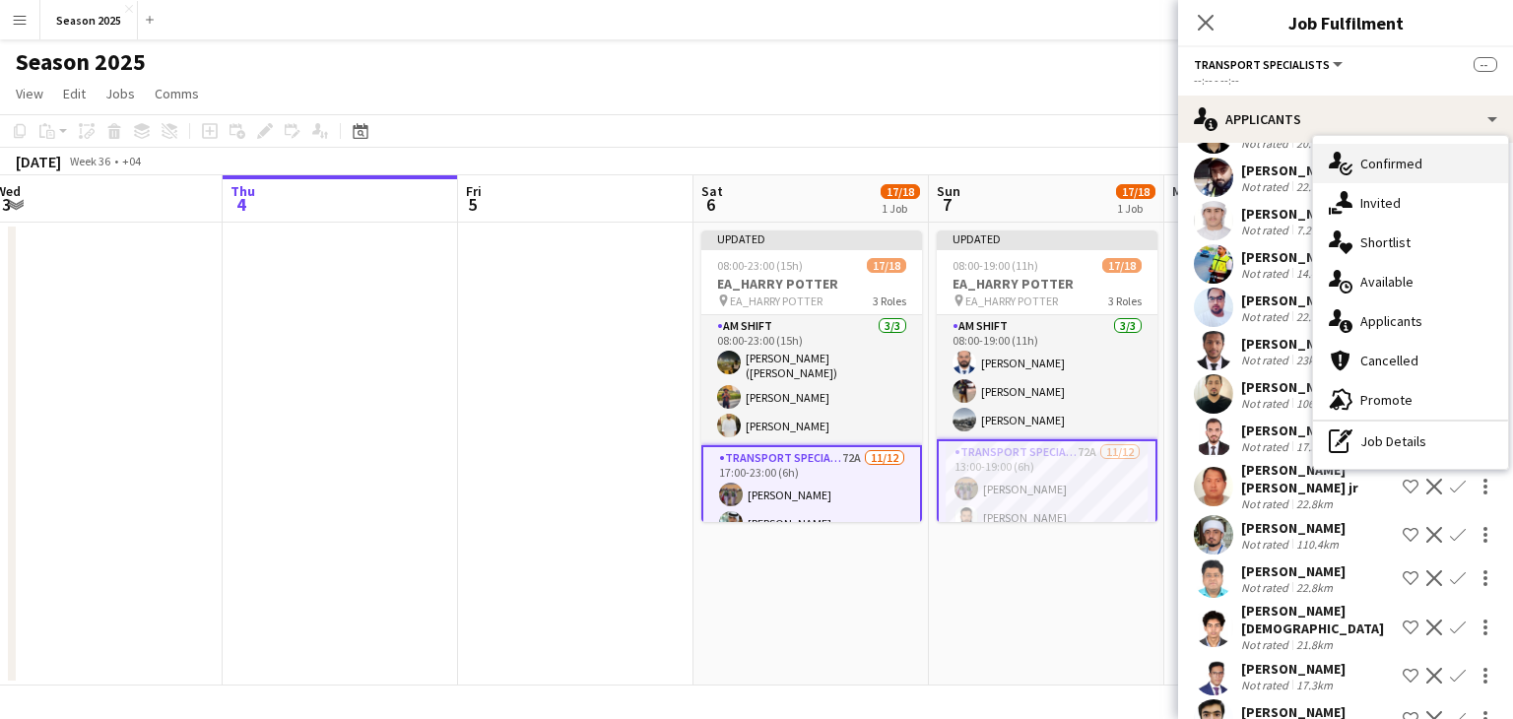
click at [1425, 168] on div "single-neutral-actions-check-2 Confirmed" at bounding box center [1410, 163] width 195 height 39
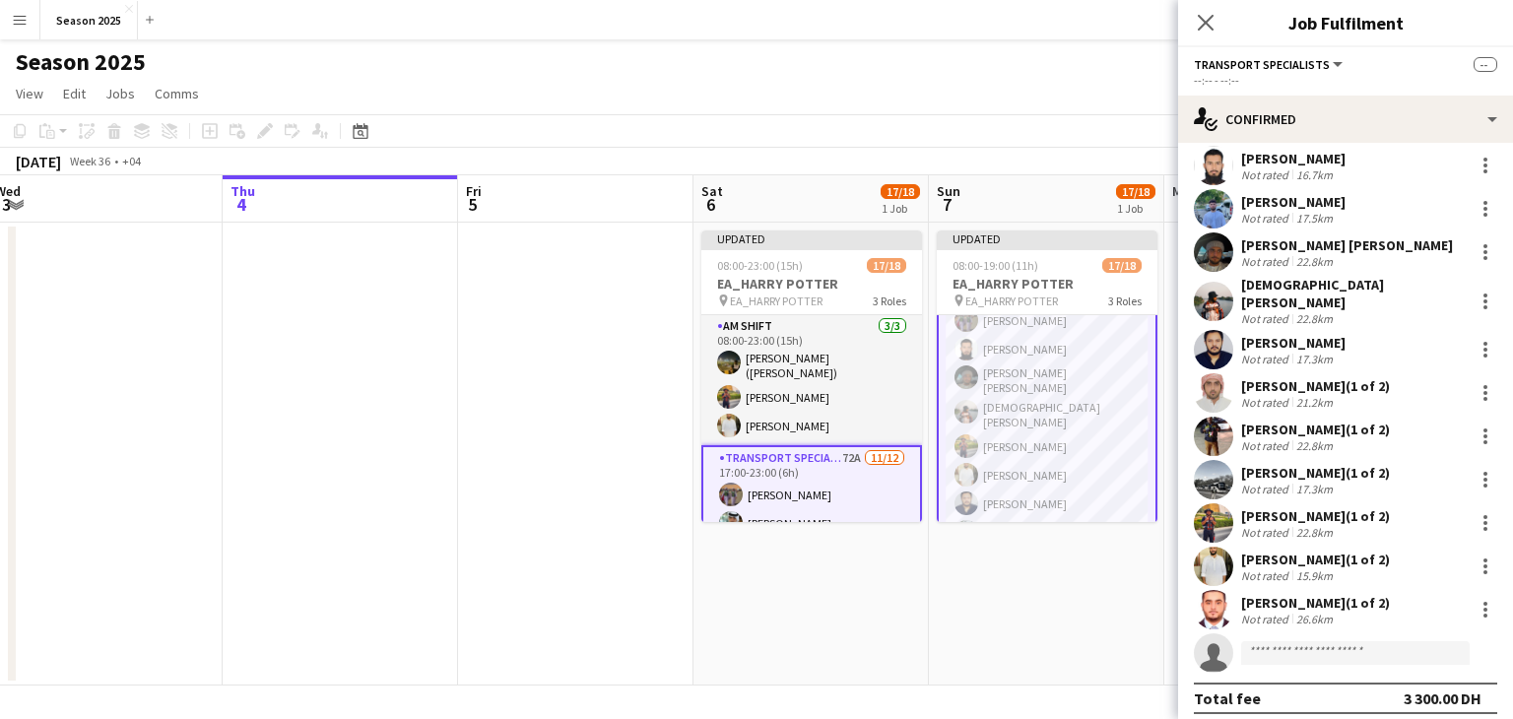
scroll to position [197, 0]
click at [992, 580] on app-date-cell "Updated 08:00-19:00 (11h) 17/18 EA_HARRY POTTER pin EA_HARRY POTTER 3 Roles AM …" at bounding box center [1046, 454] width 235 height 463
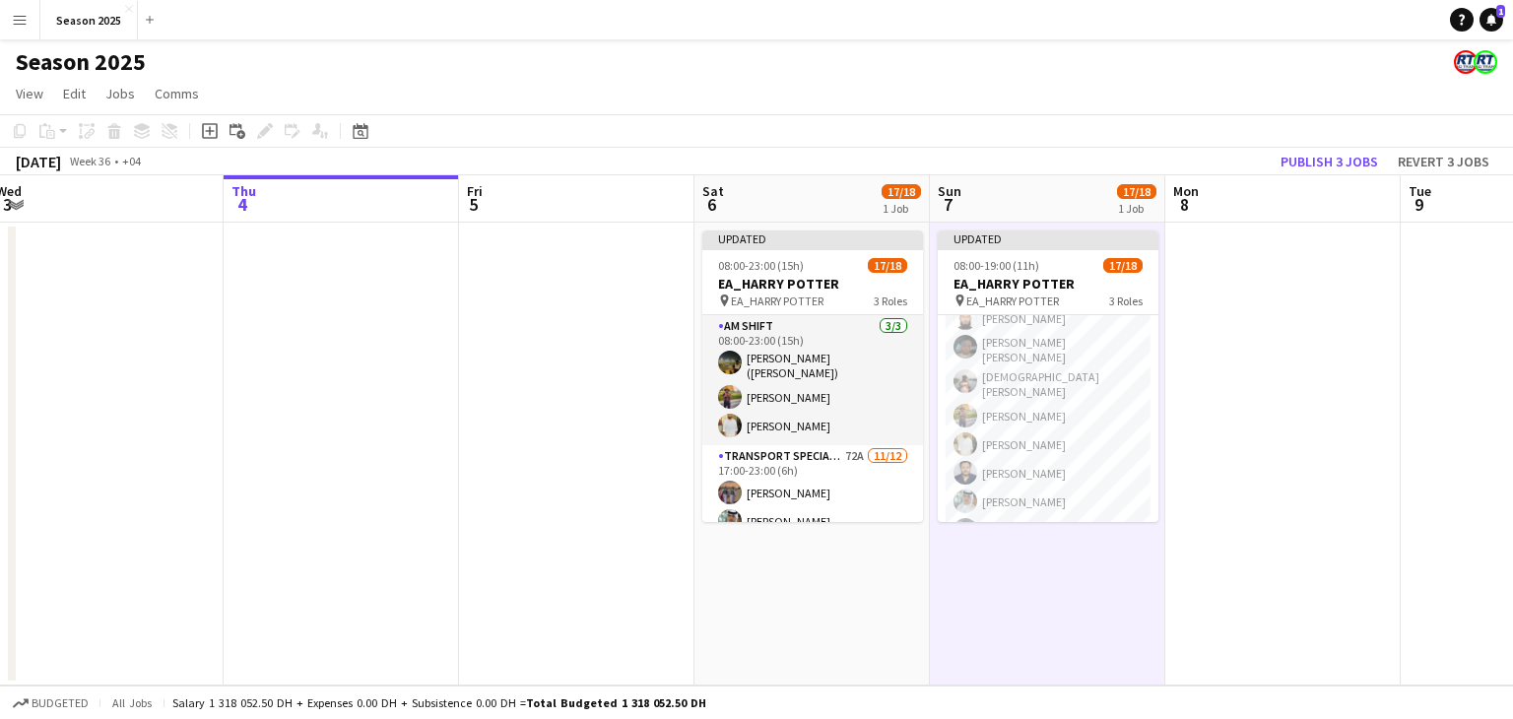
scroll to position [195, 0]
click at [1282, 384] on app-date-cell at bounding box center [1282, 454] width 235 height 463
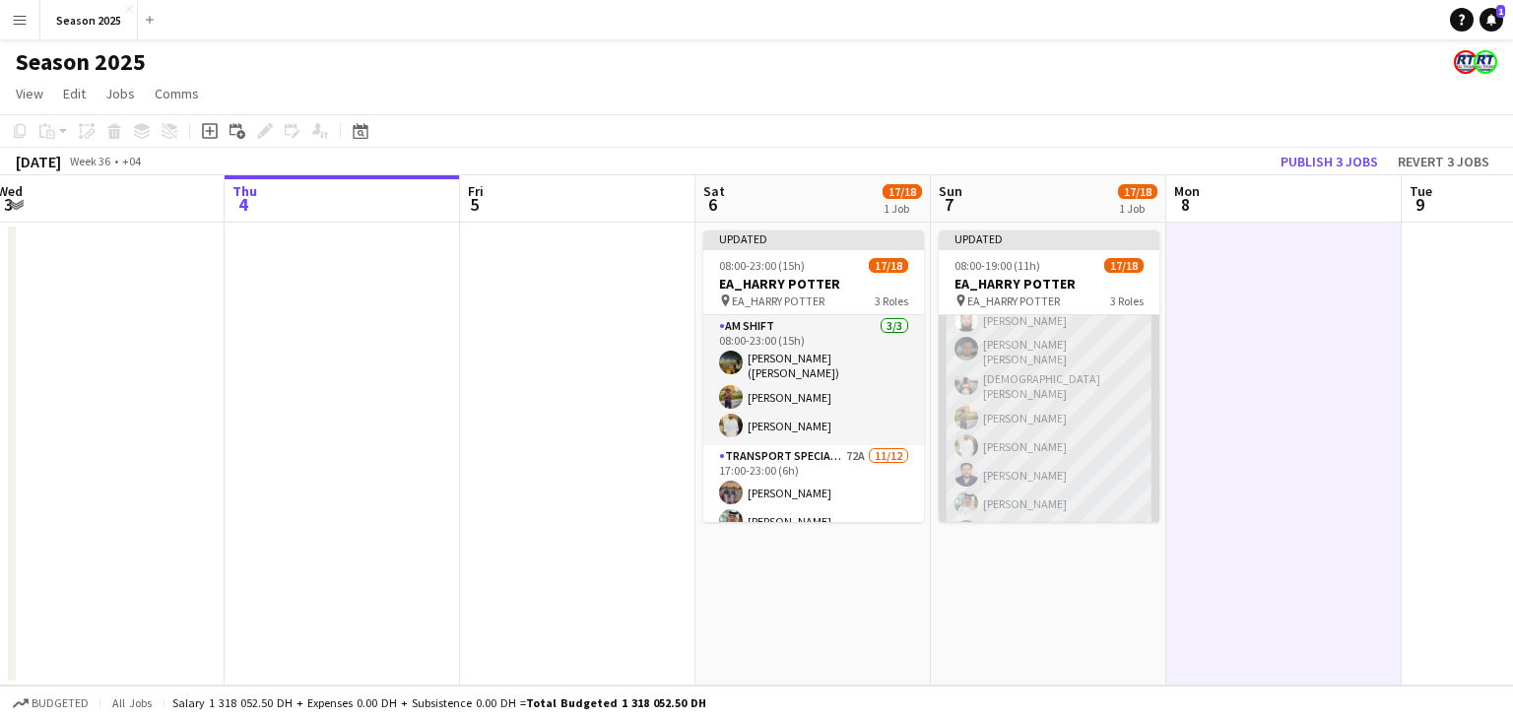
click at [1034, 422] on app-card-role "Transport Specialists 72A [DATE] 13:00-19:00 (6h) [PERSON_NAME] Baloshi [PERSON…" at bounding box center [1048, 440] width 221 height 393
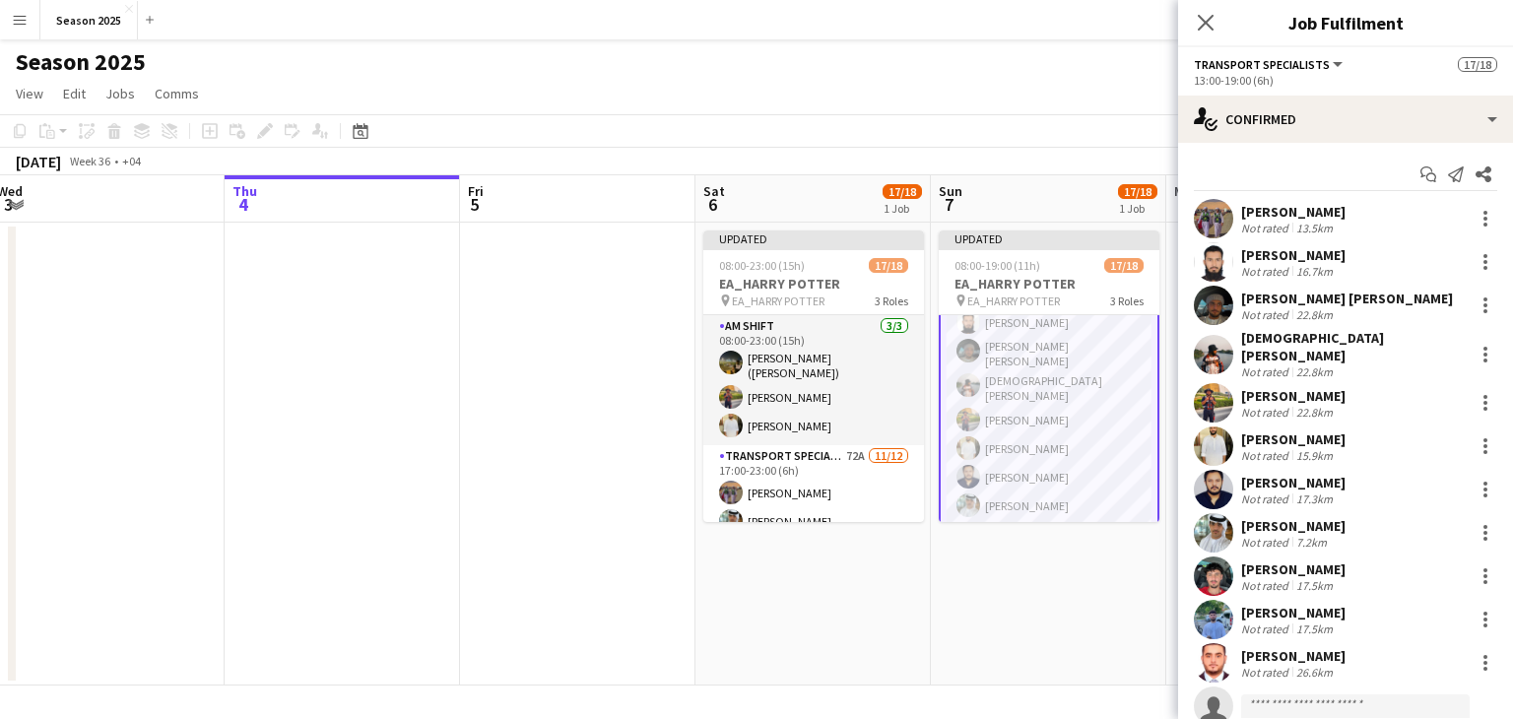
scroll to position [197, 0]
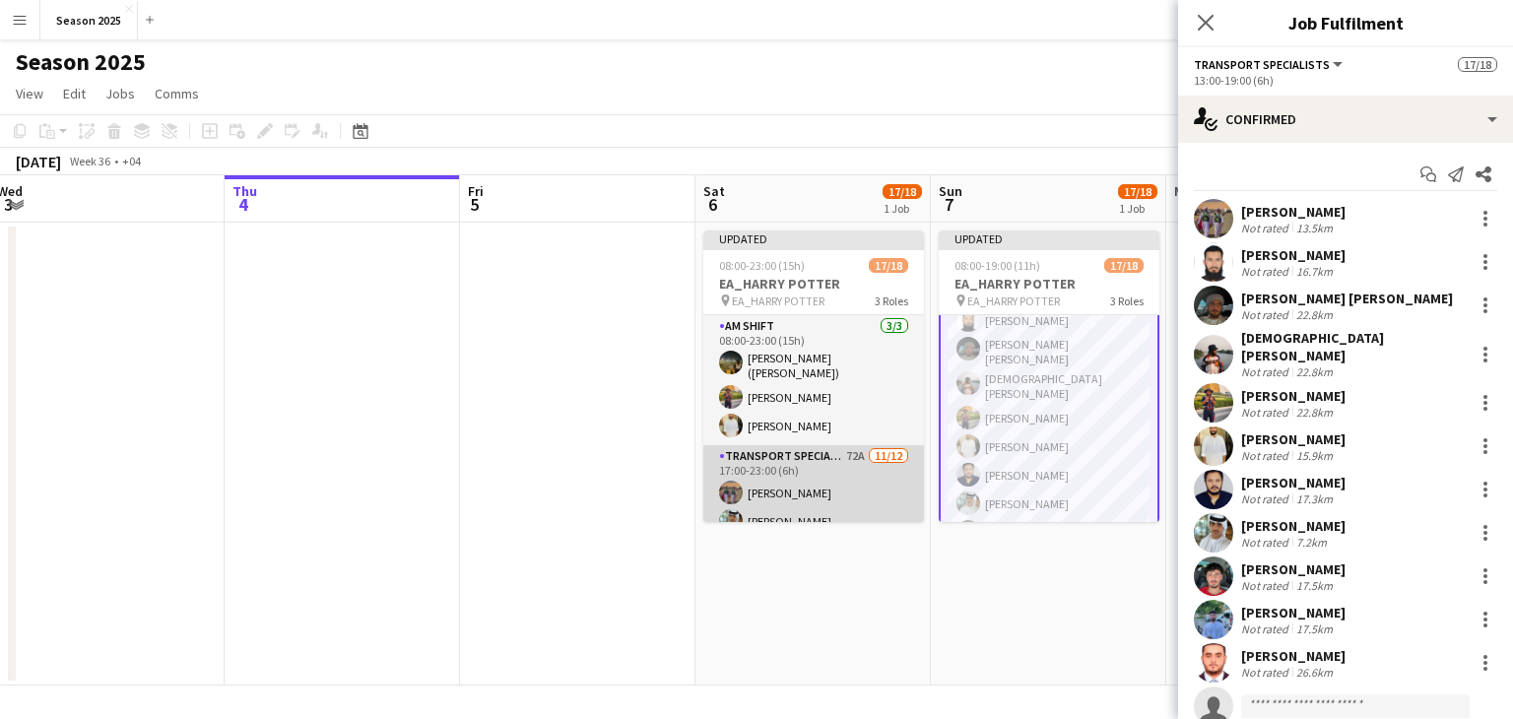
click at [823, 485] on app-card-role "Transport Specialists 72A [DATE] 17:00-23:00 (6h) [PERSON_NAME] Baloshi [PERSON…" at bounding box center [813, 641] width 221 height 393
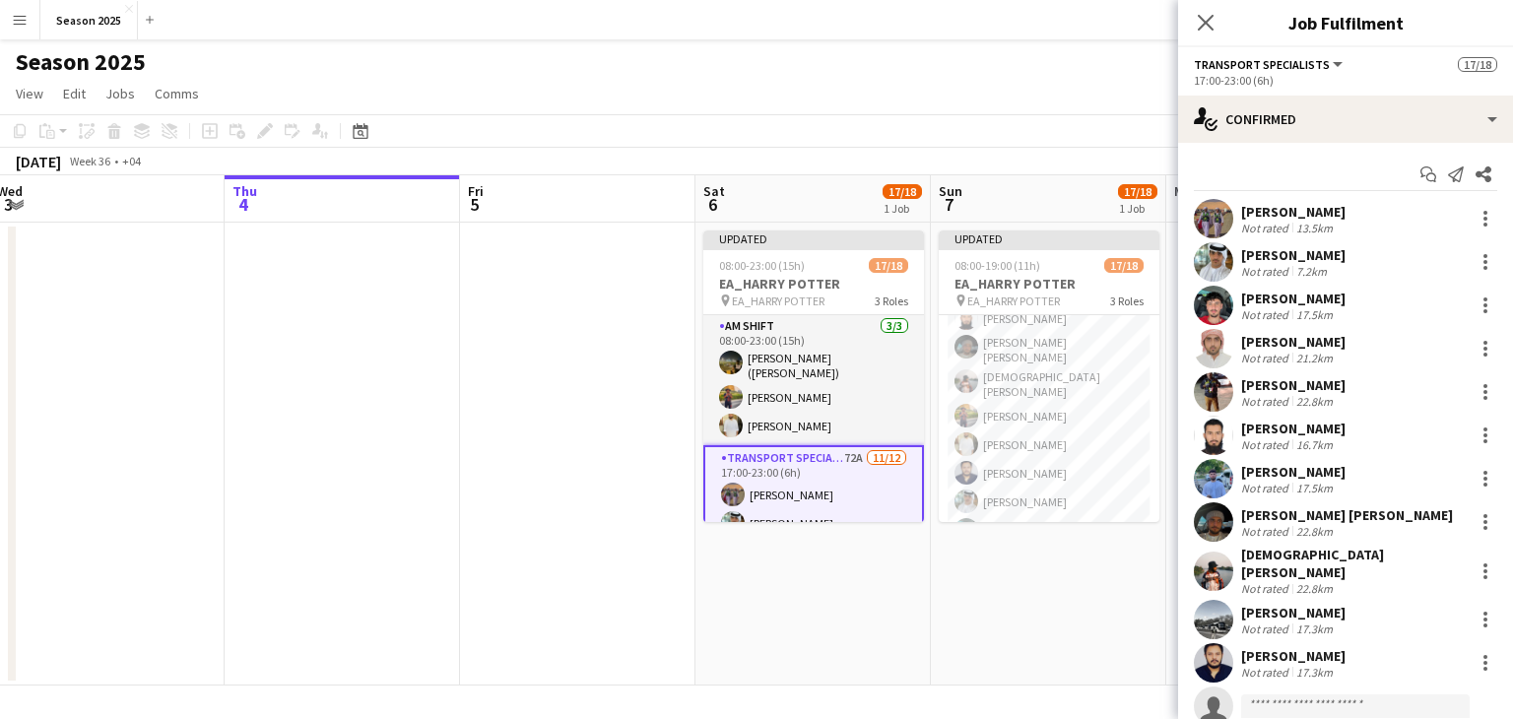
scroll to position [195, 0]
drag, startPoint x: 1014, startPoint y: 584, endPoint x: 915, endPoint y: 204, distance: 392.9
click at [1014, 584] on app-date-cell "Updated 08:00-19:00 (11h) 17/18 EA_HARRY POTTER pin EA_HARRY POTTER 3 Roles AM …" at bounding box center [1048, 454] width 235 height 463
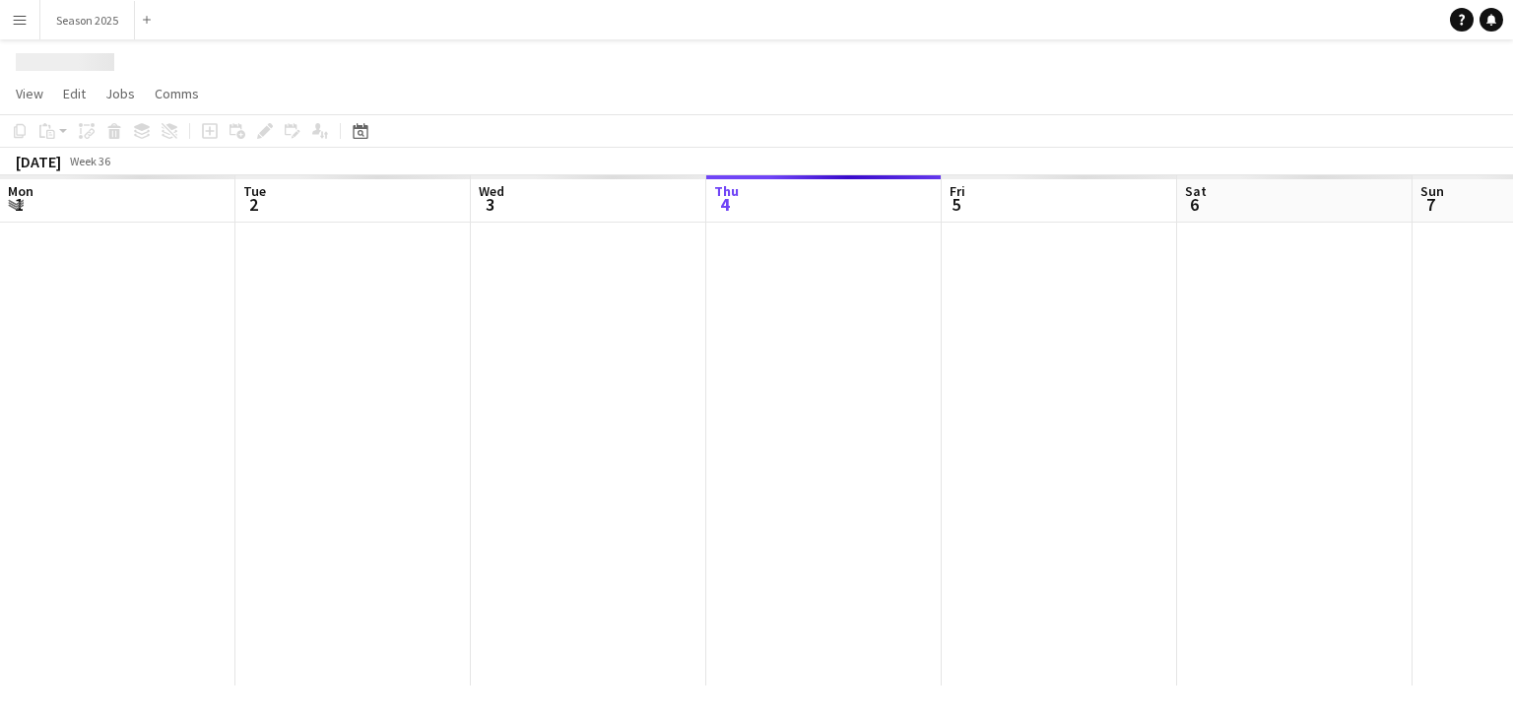
scroll to position [0, 471]
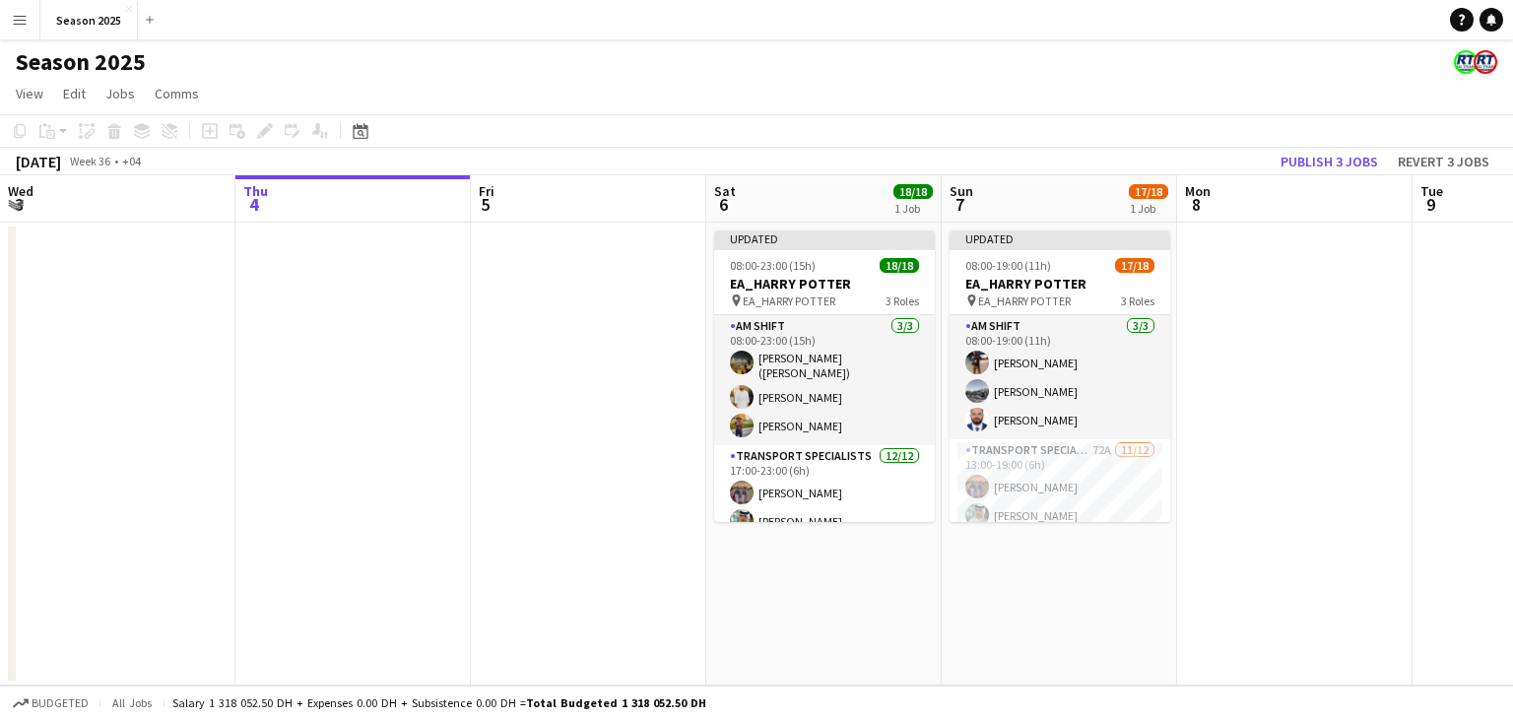
drag, startPoint x: 1226, startPoint y: 422, endPoint x: 1212, endPoint y: 429, distance: 15.4
click at [1227, 422] on app-date-cell at bounding box center [1294, 454] width 235 height 463
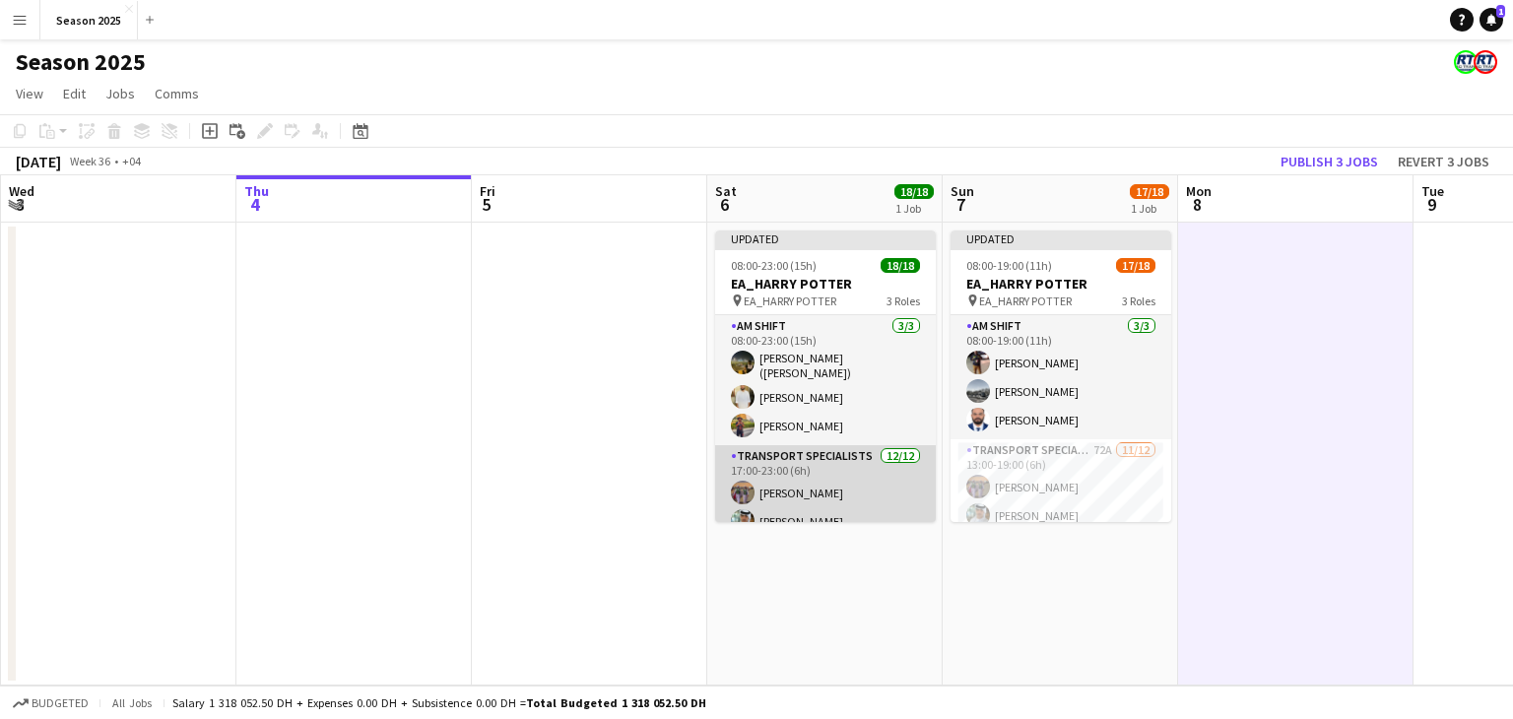
click at [847, 462] on app-card-role "Transport Specialists 12/12 17:00-23:00 (6h) Ahmed Ibrahim Baloshi mohammad Ahm…" at bounding box center [825, 641] width 221 height 393
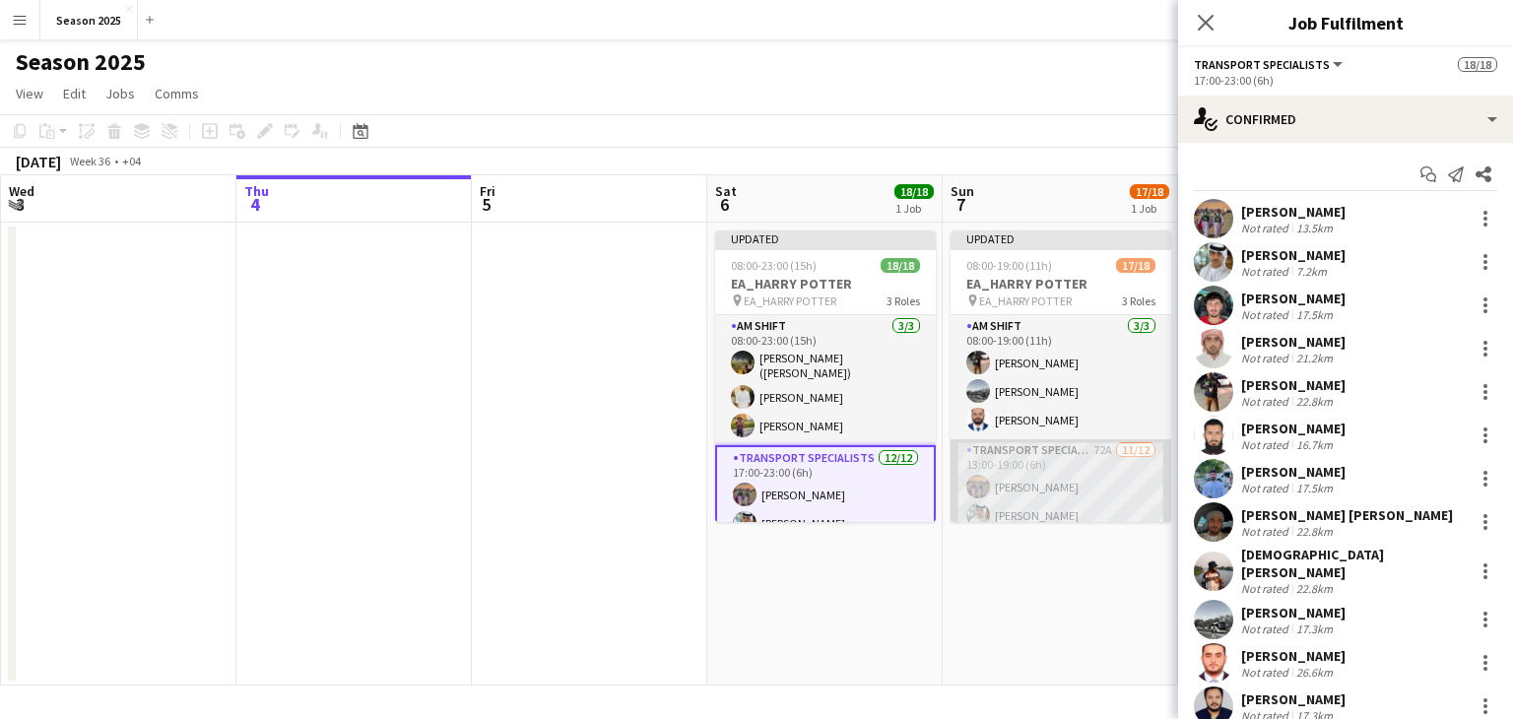
click at [1032, 484] on app-card-role "Transport Specialists 72A 11/12 13:00-19:00 (6h) Ahmed Ibrahim Baloshi mohammad…" at bounding box center [1060, 635] width 221 height 393
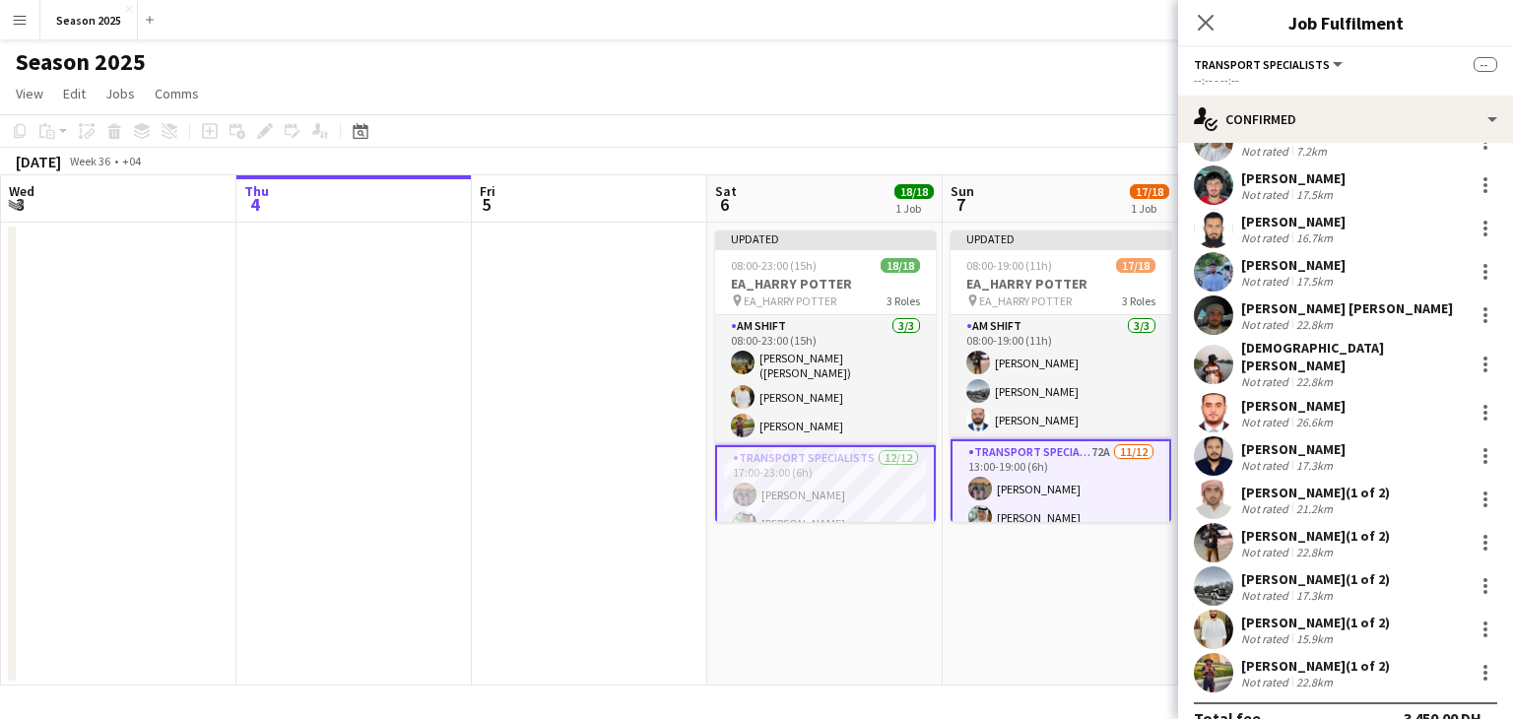
scroll to position [140, 0]
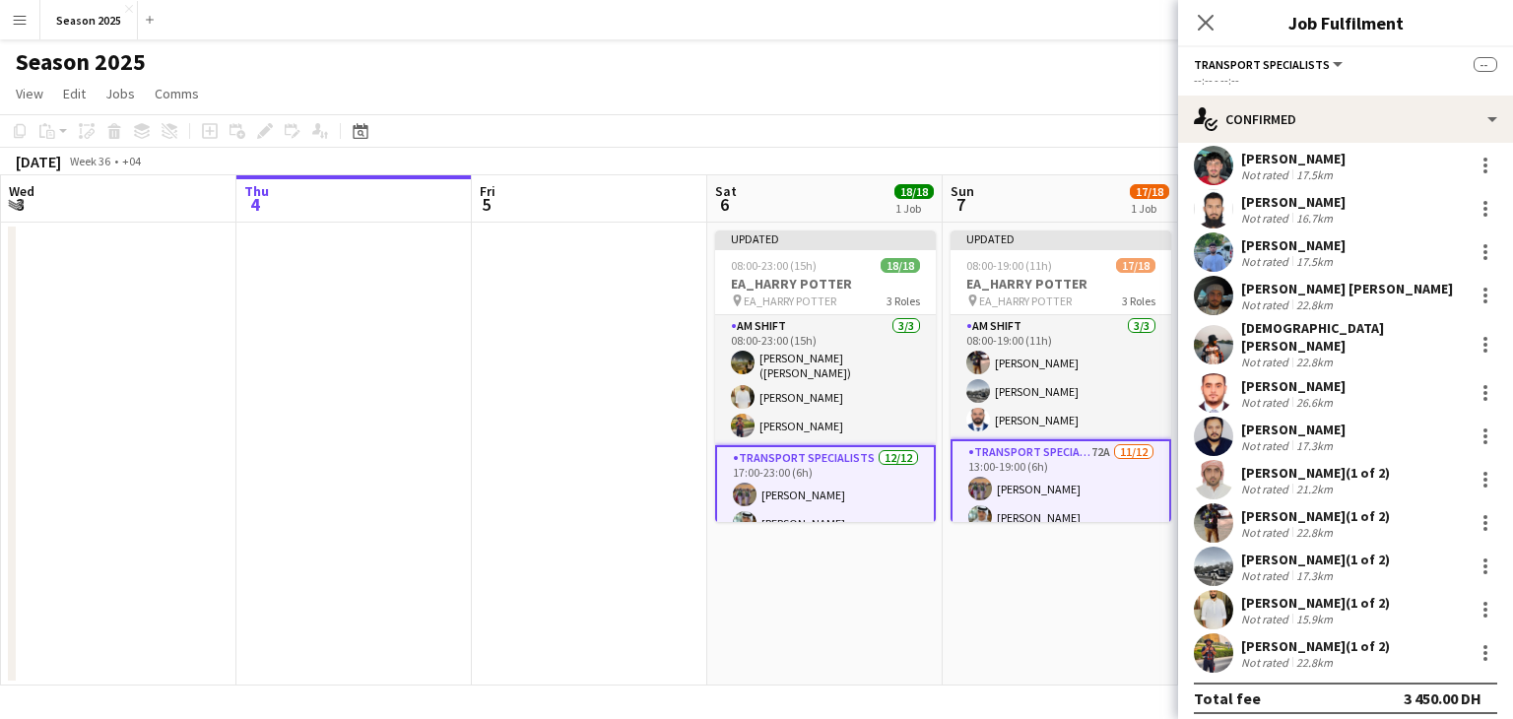
click at [850, 490] on app-card-role "Transport Specialists 12/12 17:00-23:00 (6h) Ahmed Ibrahim Baloshi mohammad Ahm…" at bounding box center [825, 643] width 221 height 397
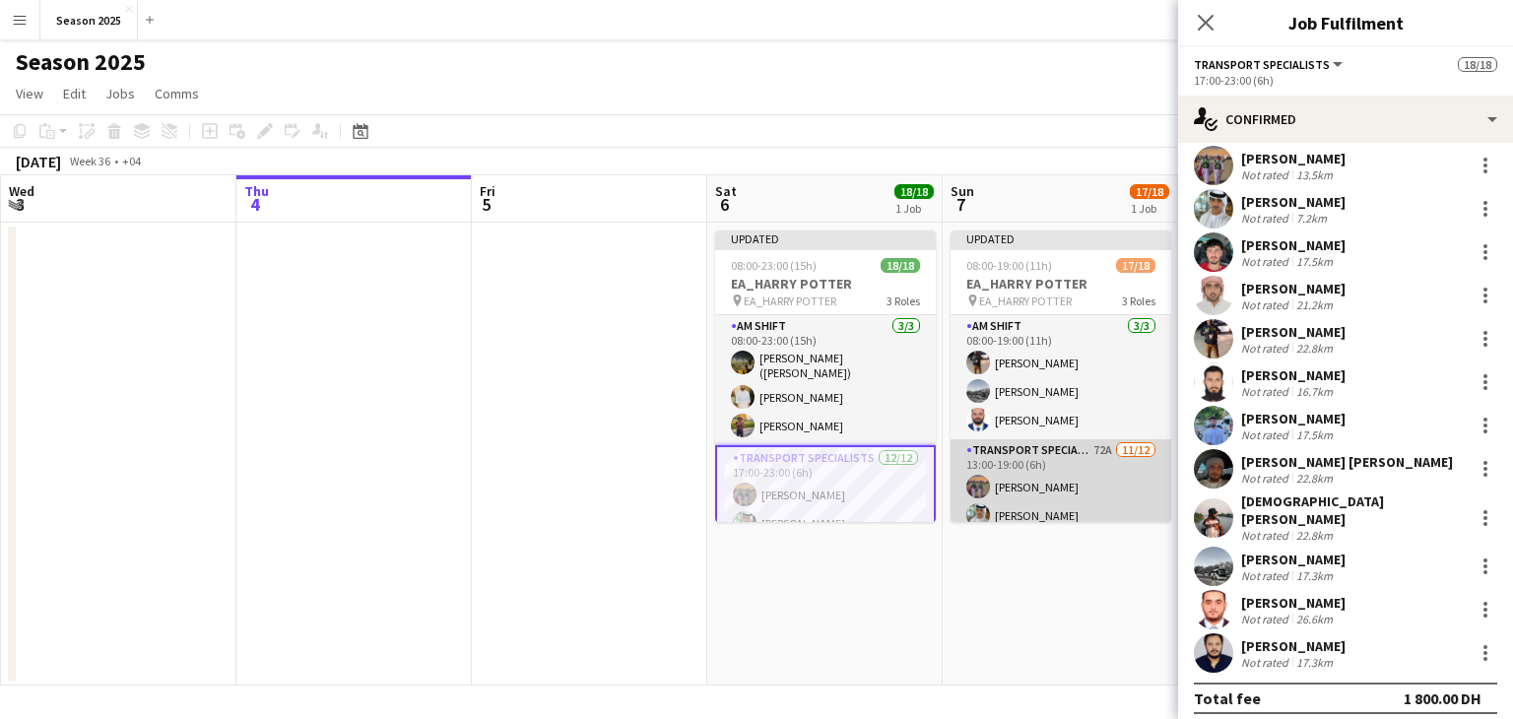
click at [1062, 480] on app-card-role "Transport Specialists 72A 11/12 13:00-19:00 (6h) Ahmed Ibrahim Baloshi mohammad…" at bounding box center [1060, 635] width 221 height 393
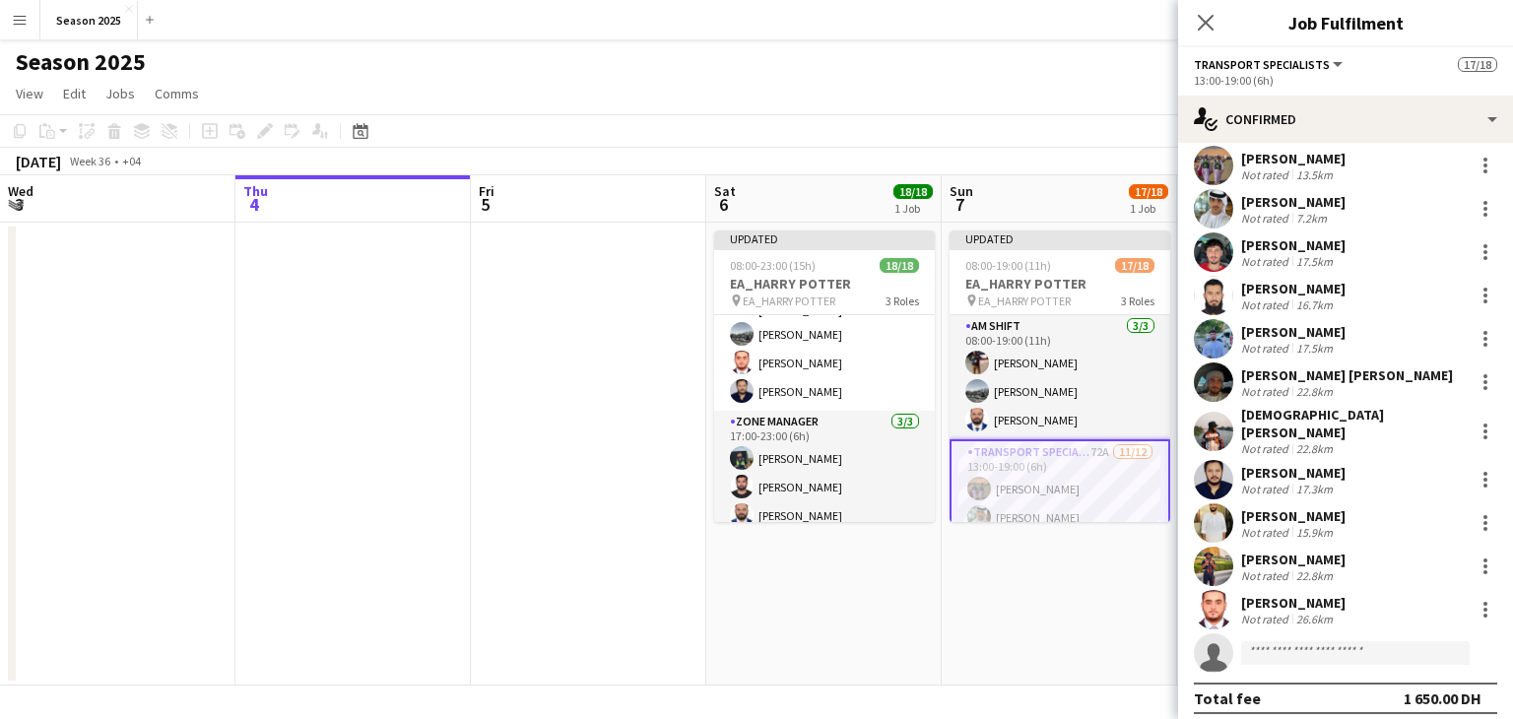
scroll to position [437, 0]
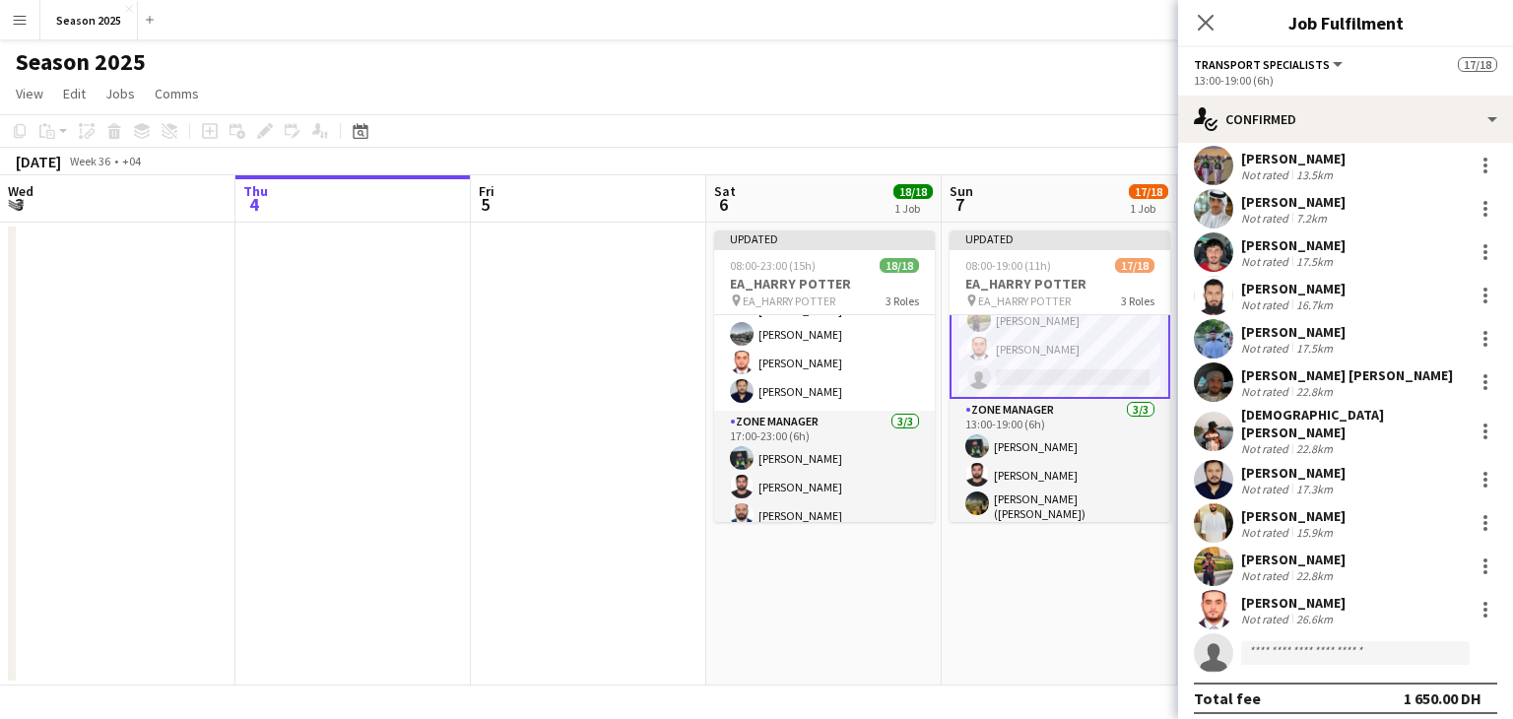
click at [1076, 552] on app-date-cell "Updated 08:00-19:00 (11h) 17/18 EA_HARRY POTTER pin EA_HARRY POTTER 3 Roles AM …" at bounding box center [1058, 454] width 235 height 463
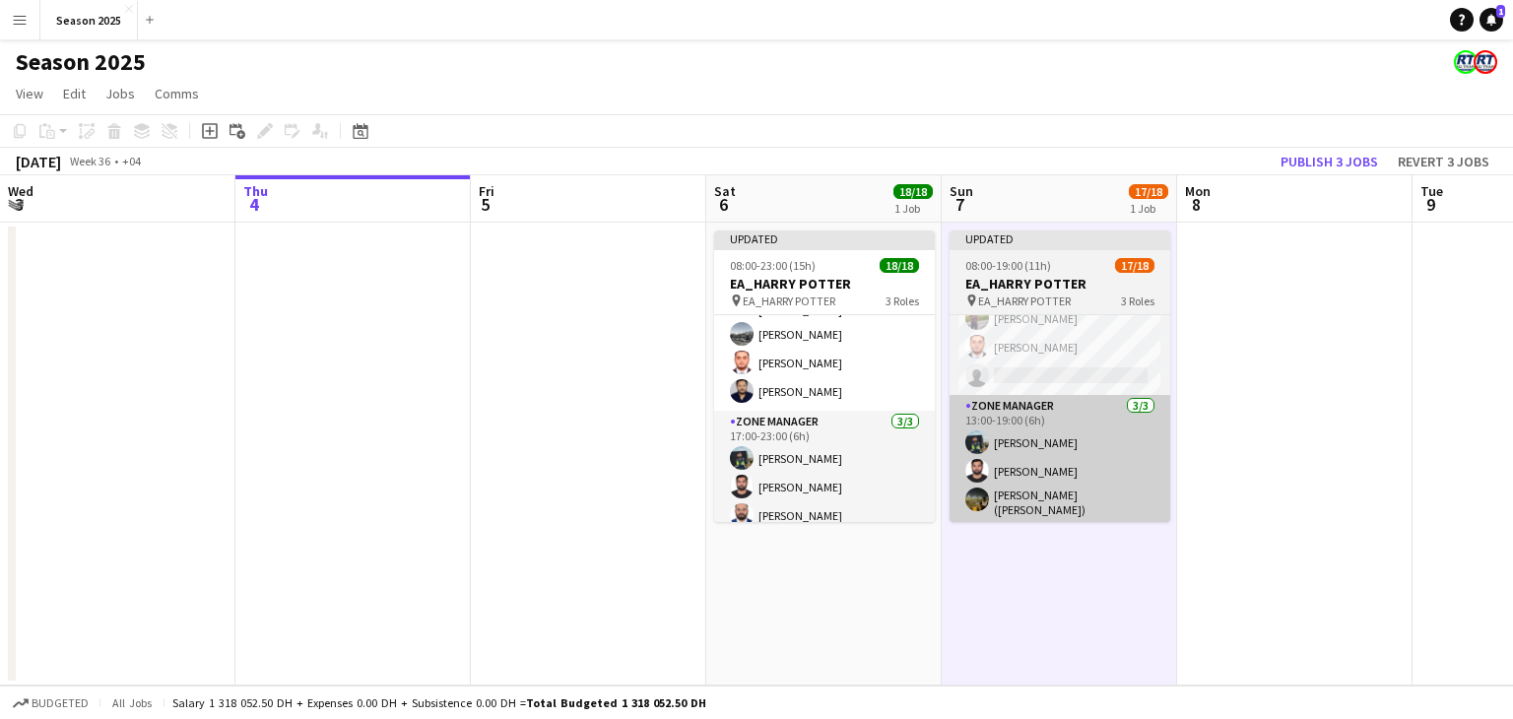
scroll to position [427, 0]
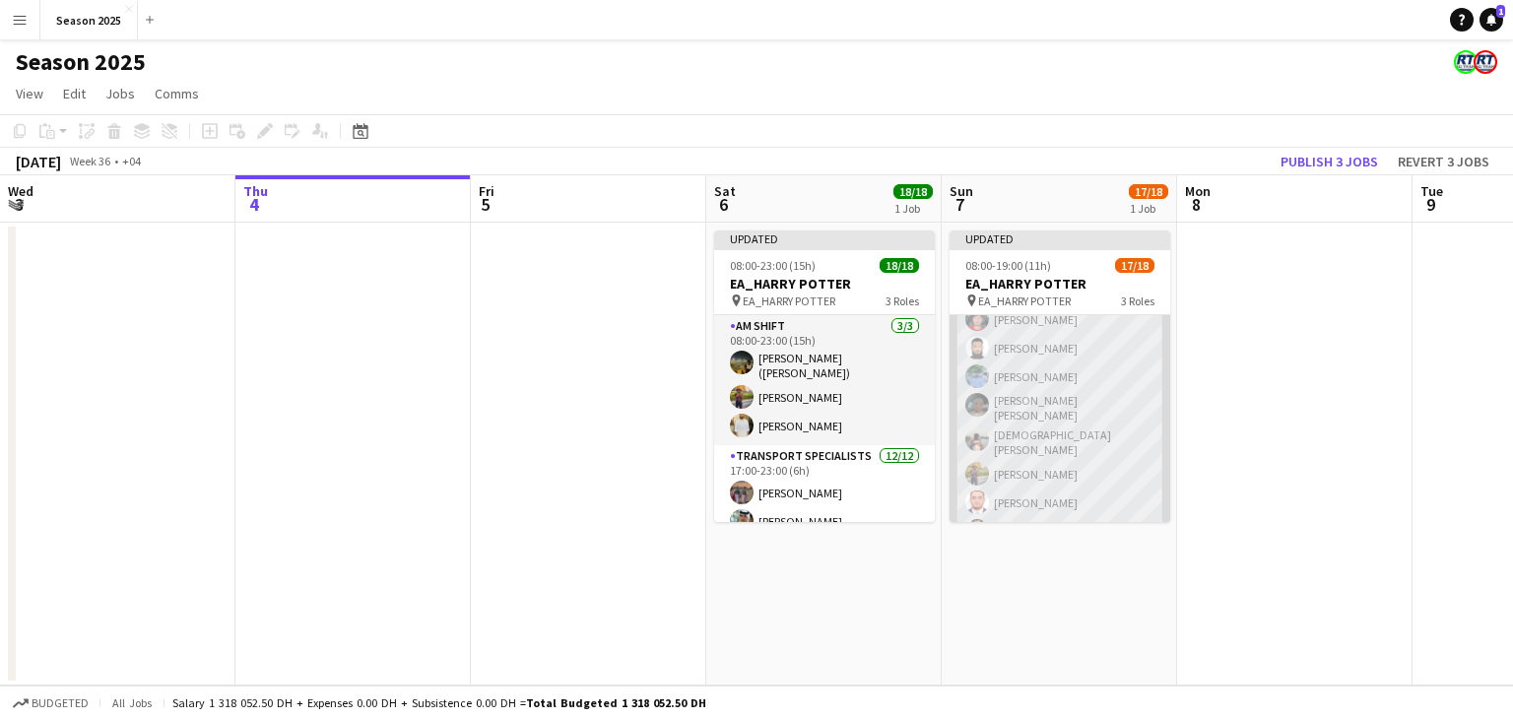
scroll to position [197, 0]
click at [1079, 429] on app-card-role "Transport Specialists 72A 11/12 13:00-19:00 (6h) Ahmed Ibrahim Baloshi mohammad…" at bounding box center [1059, 438] width 221 height 393
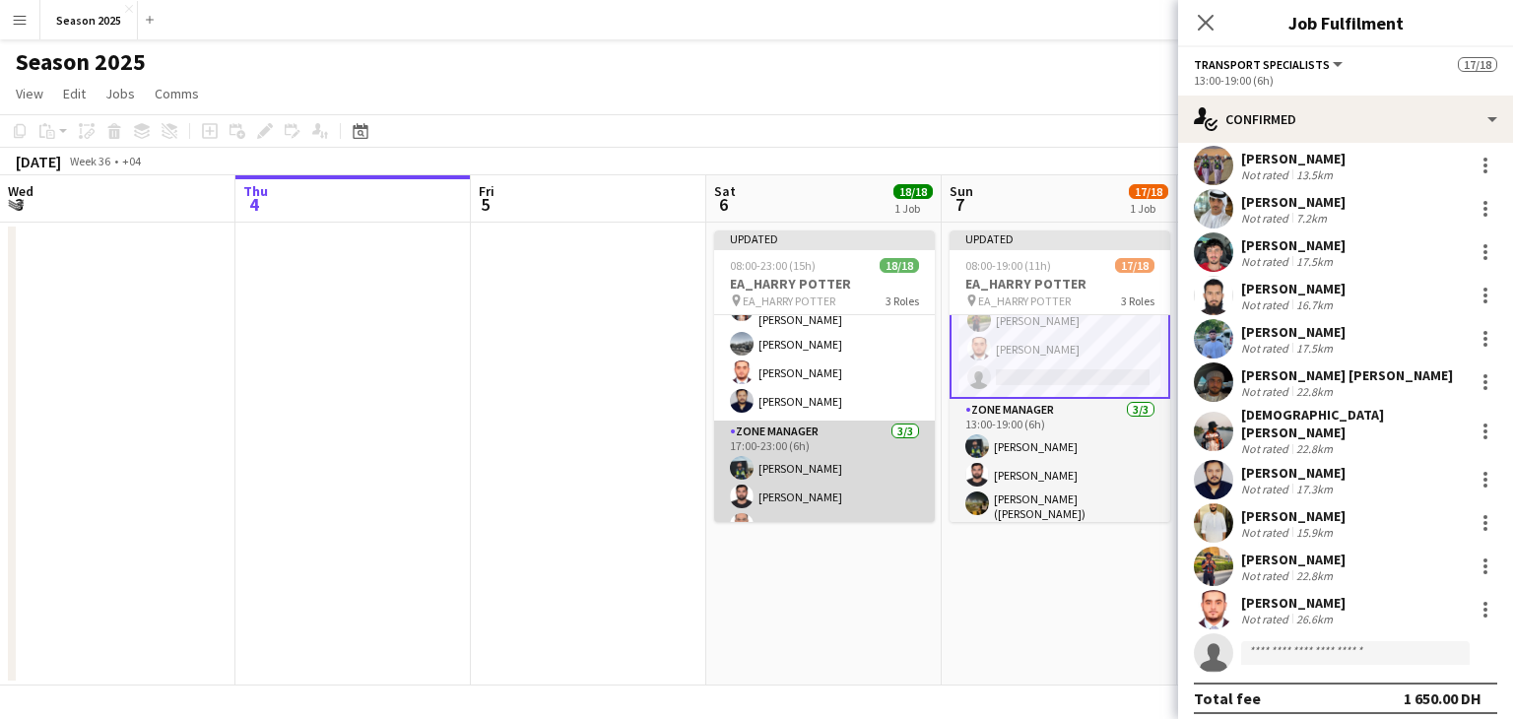
scroll to position [427, 0]
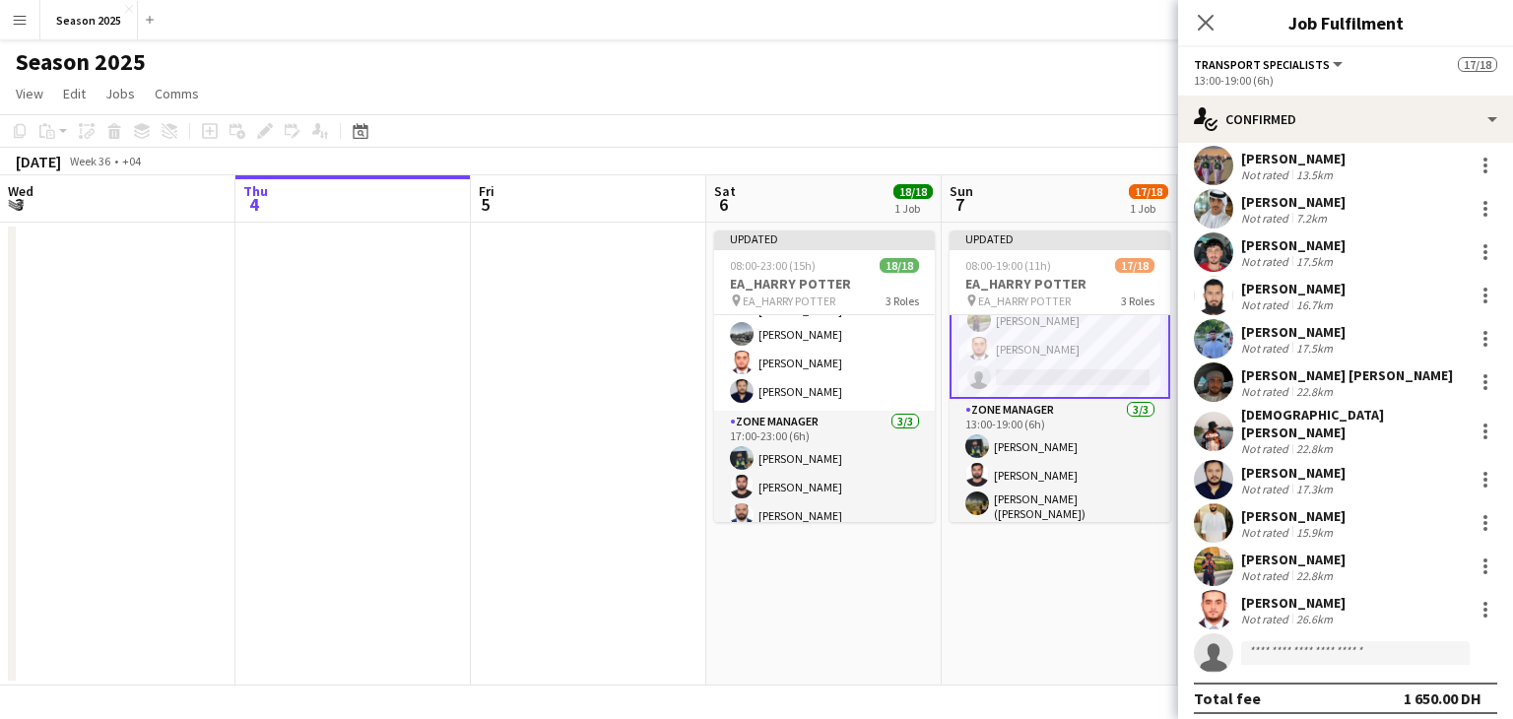
click at [646, 403] on app-date-cell at bounding box center [588, 454] width 235 height 463
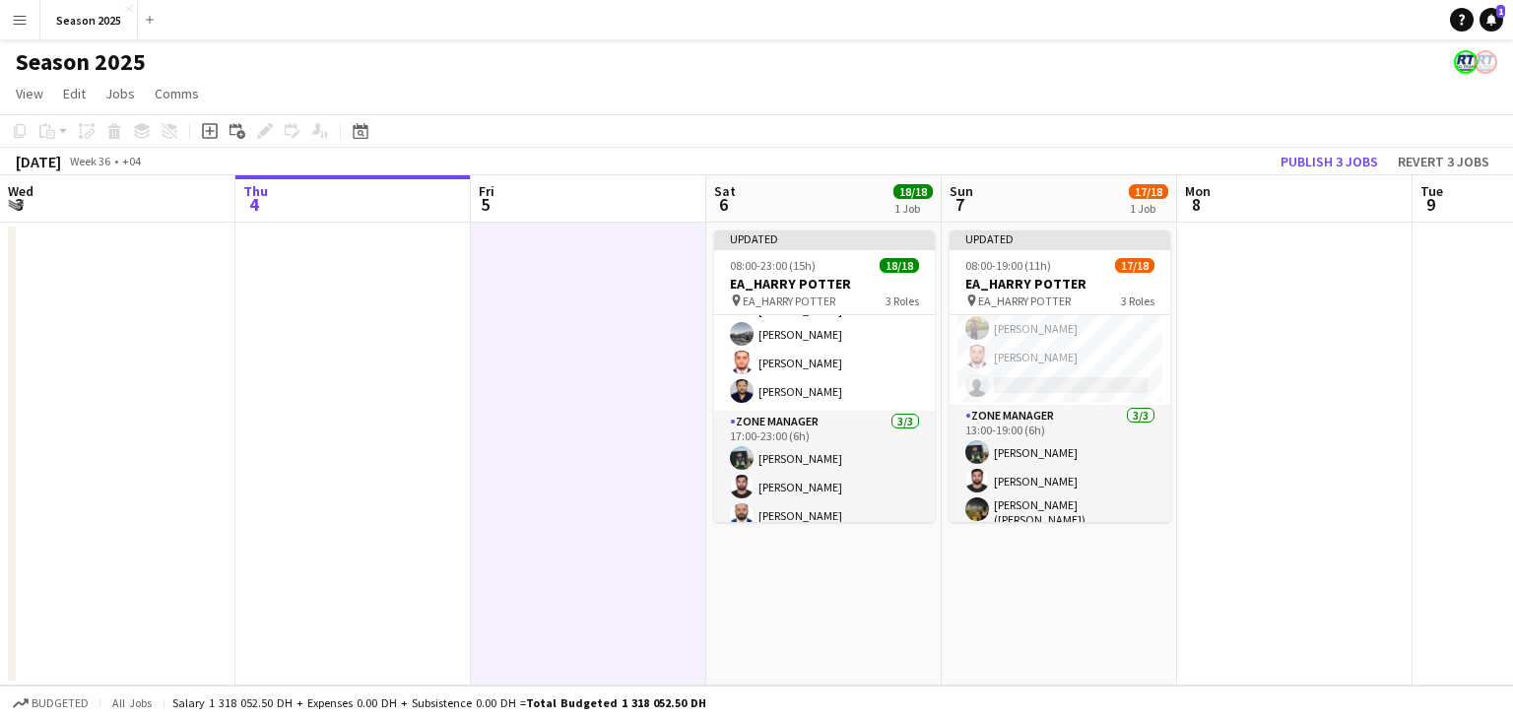
click at [1264, 92] on app-page-menu "View Day view expanded Day view collapsed Month view Date picker Jump to today …" at bounding box center [756, 95] width 1513 height 37
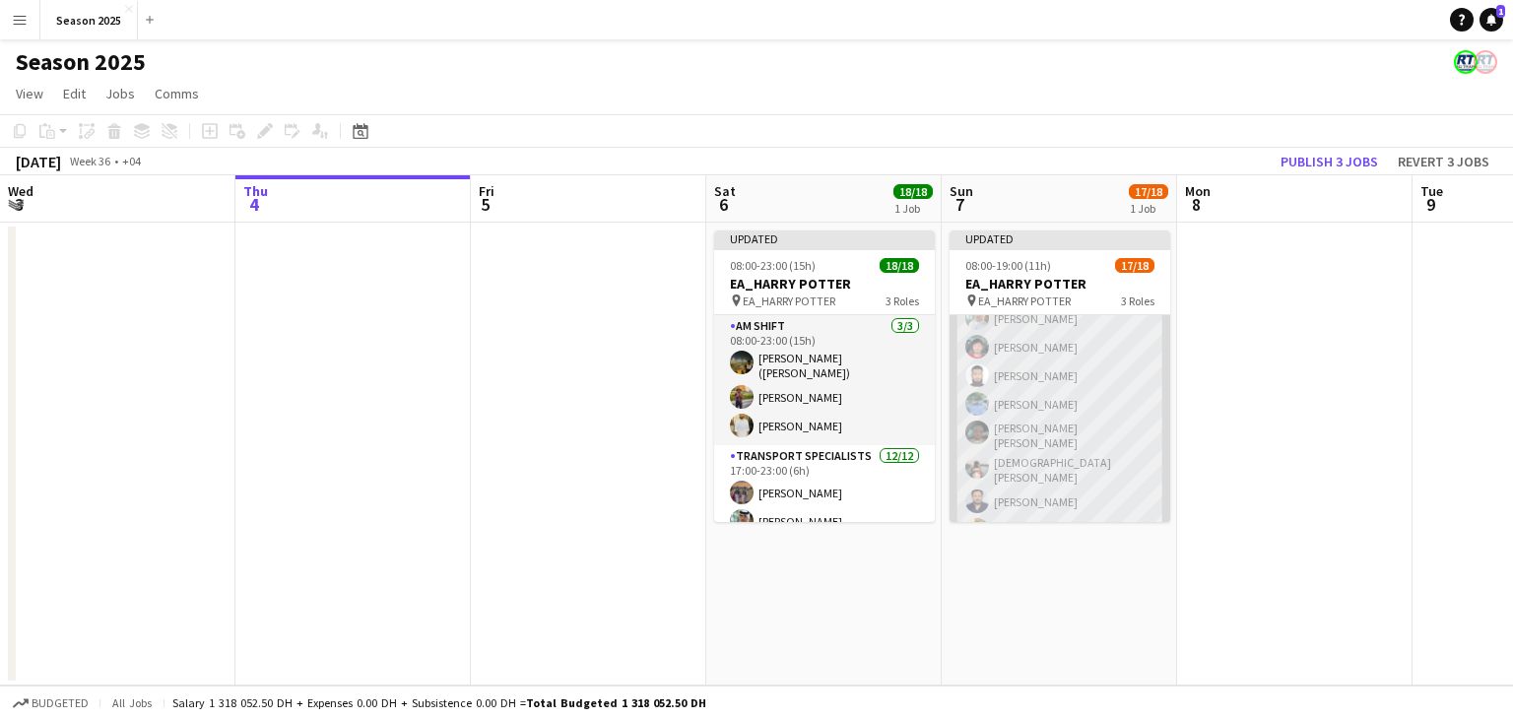
scroll to position [295, 0]
click at [1099, 435] on app-card-role "Transport Specialists 72A 11/12 13:00-19:00 (6h) Ahmed Ibrahim Baloshi mohammad…" at bounding box center [1059, 340] width 221 height 393
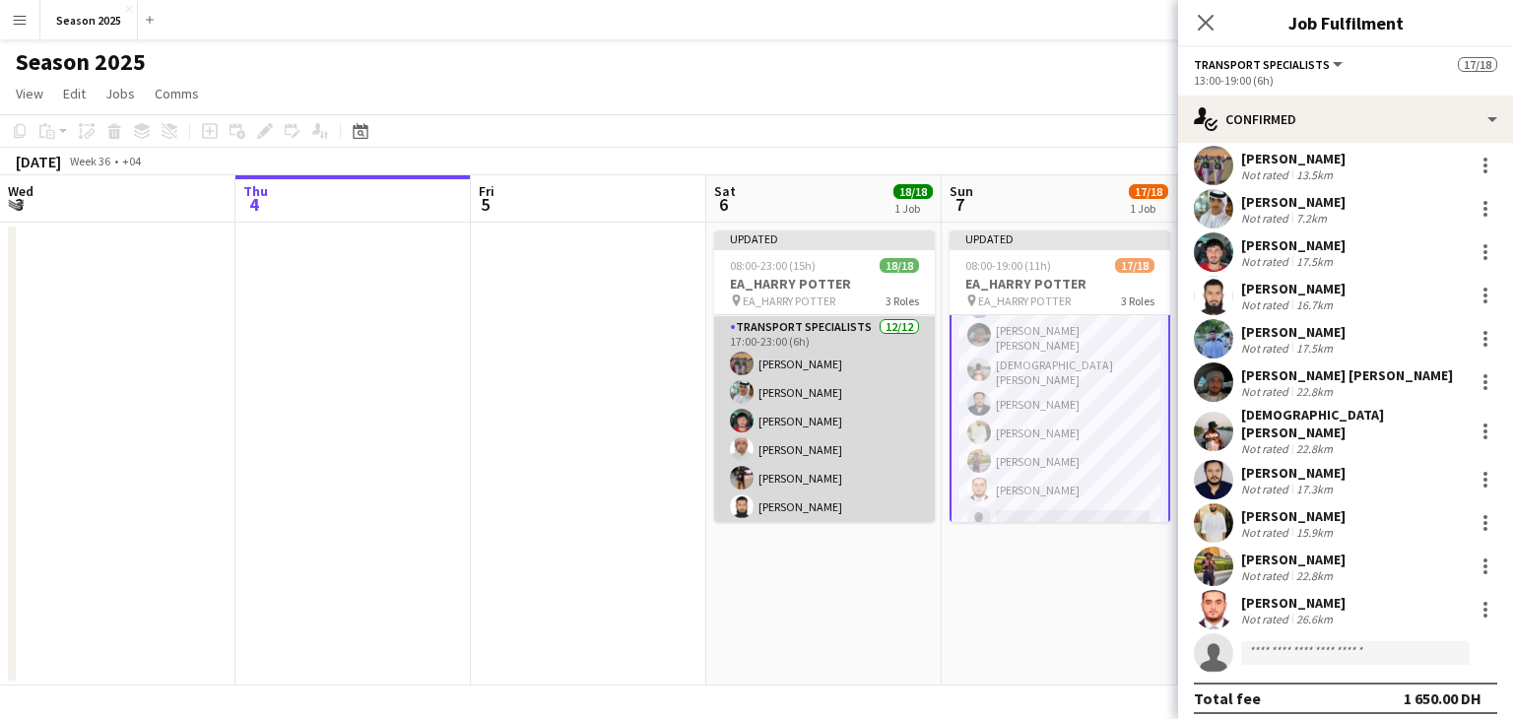
scroll to position [98, 0]
click at [837, 422] on app-card-role "Transport Specialists 12/12 17:00-23:00 (6h) Ahmed Ibrahim Baloshi mohammad Ahm…" at bounding box center [824, 543] width 221 height 393
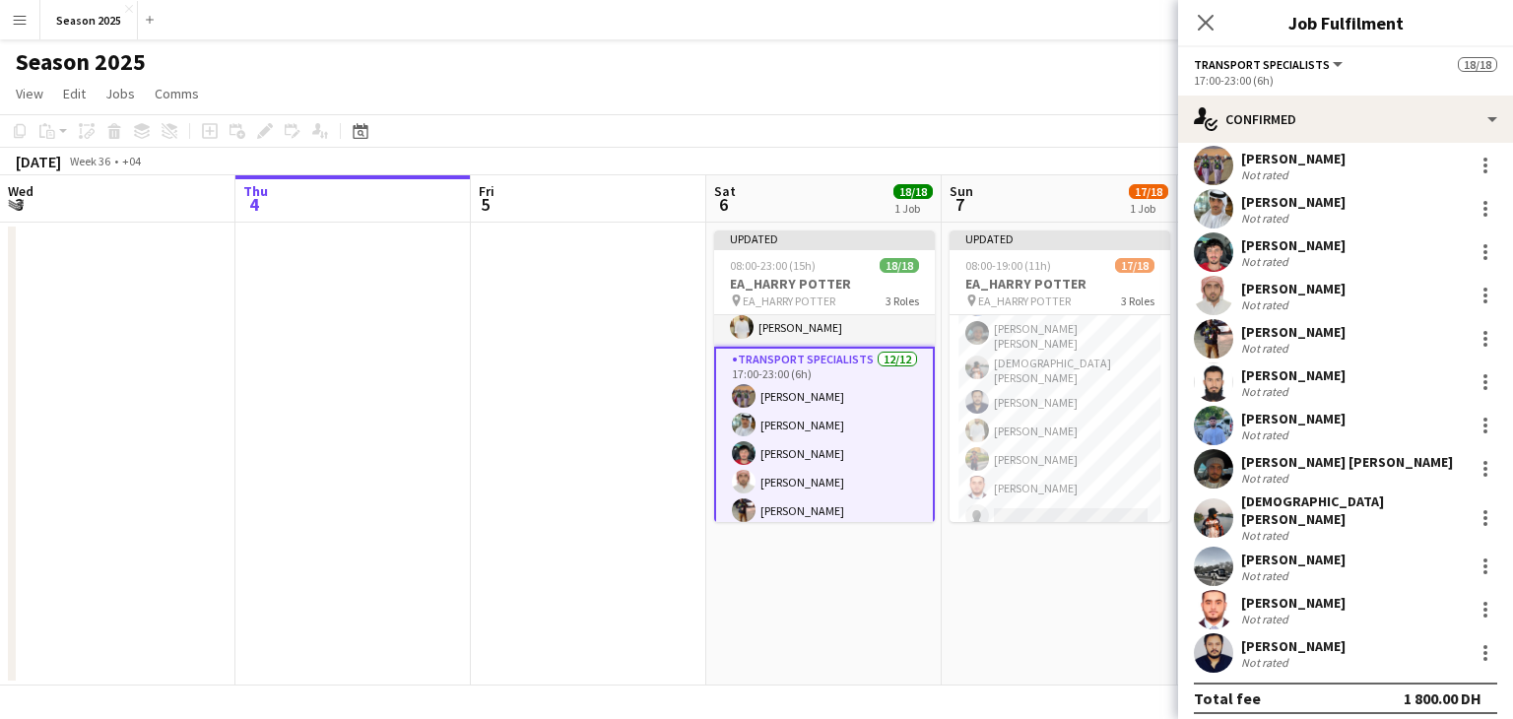
scroll to position [295, 0]
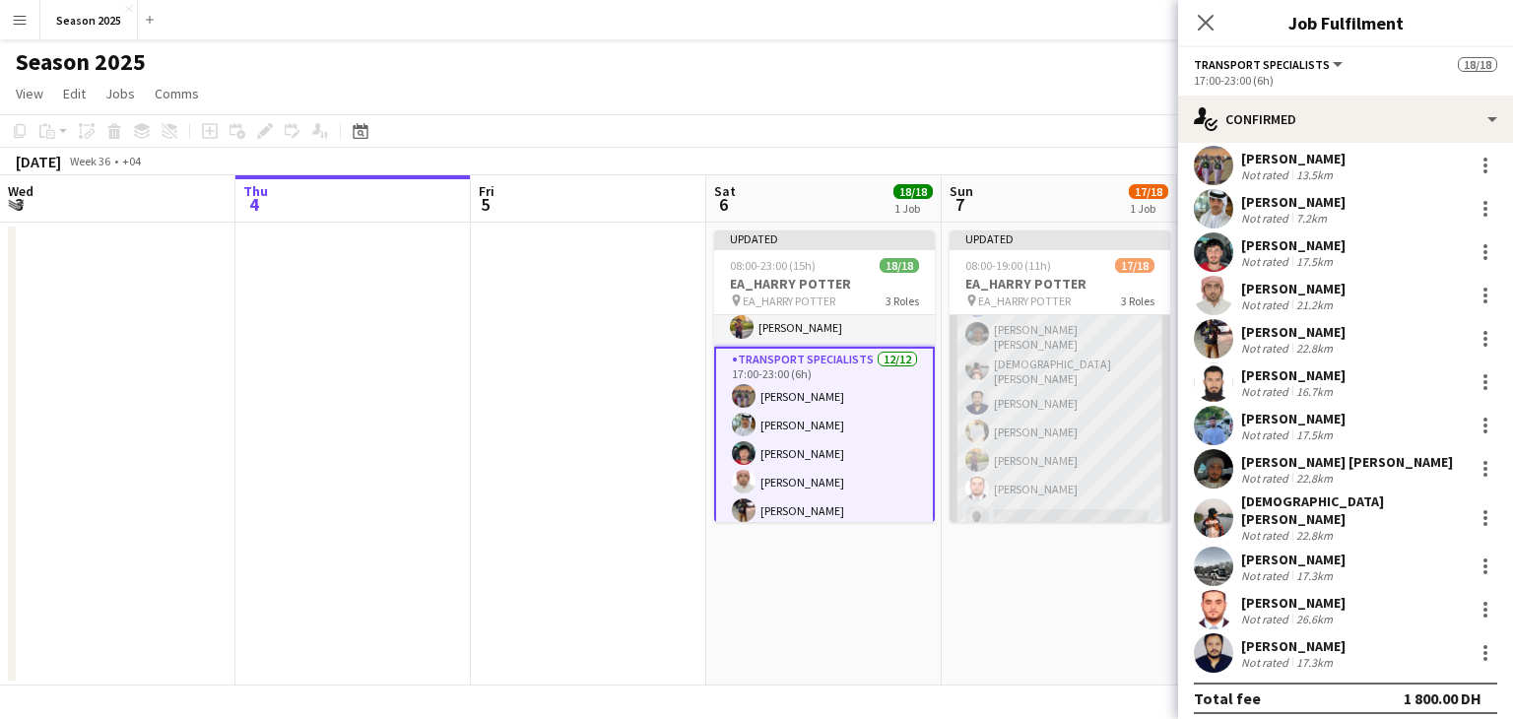
click at [1046, 393] on app-card-role "Transport Specialists 72A 11/12 13:00-19:00 (6h) Ahmed Ibrahim Baloshi mohammad…" at bounding box center [1059, 340] width 221 height 393
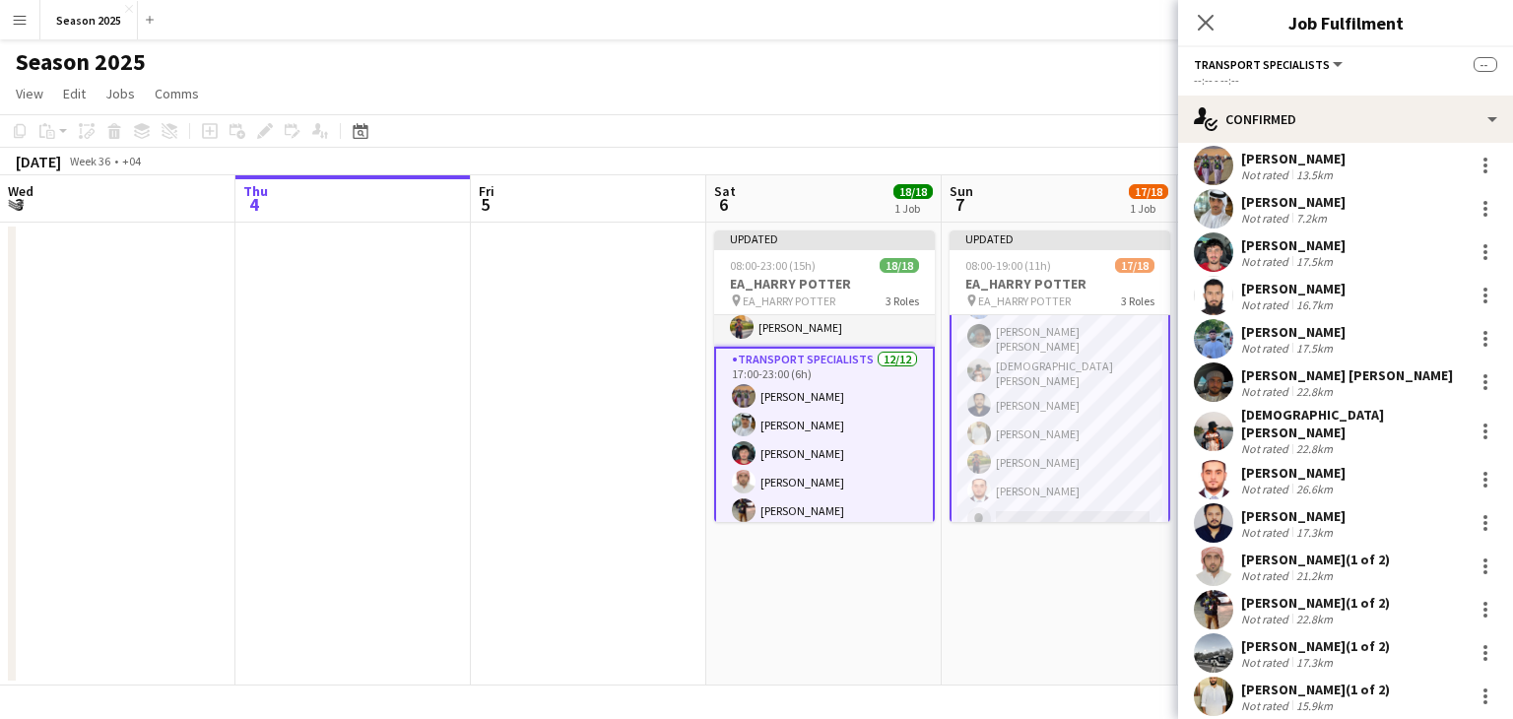
scroll to position [140, 0]
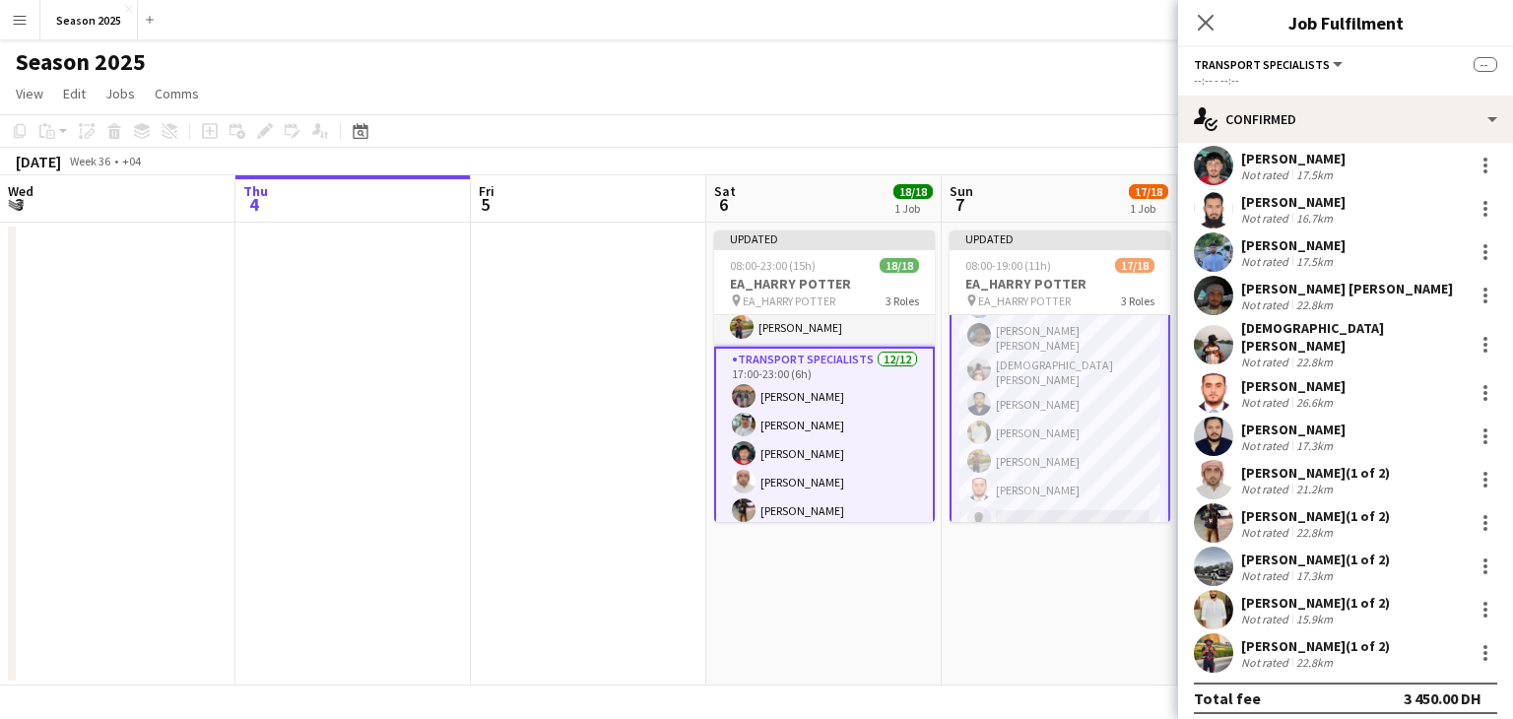
click at [579, 314] on app-date-cell at bounding box center [588, 454] width 235 height 463
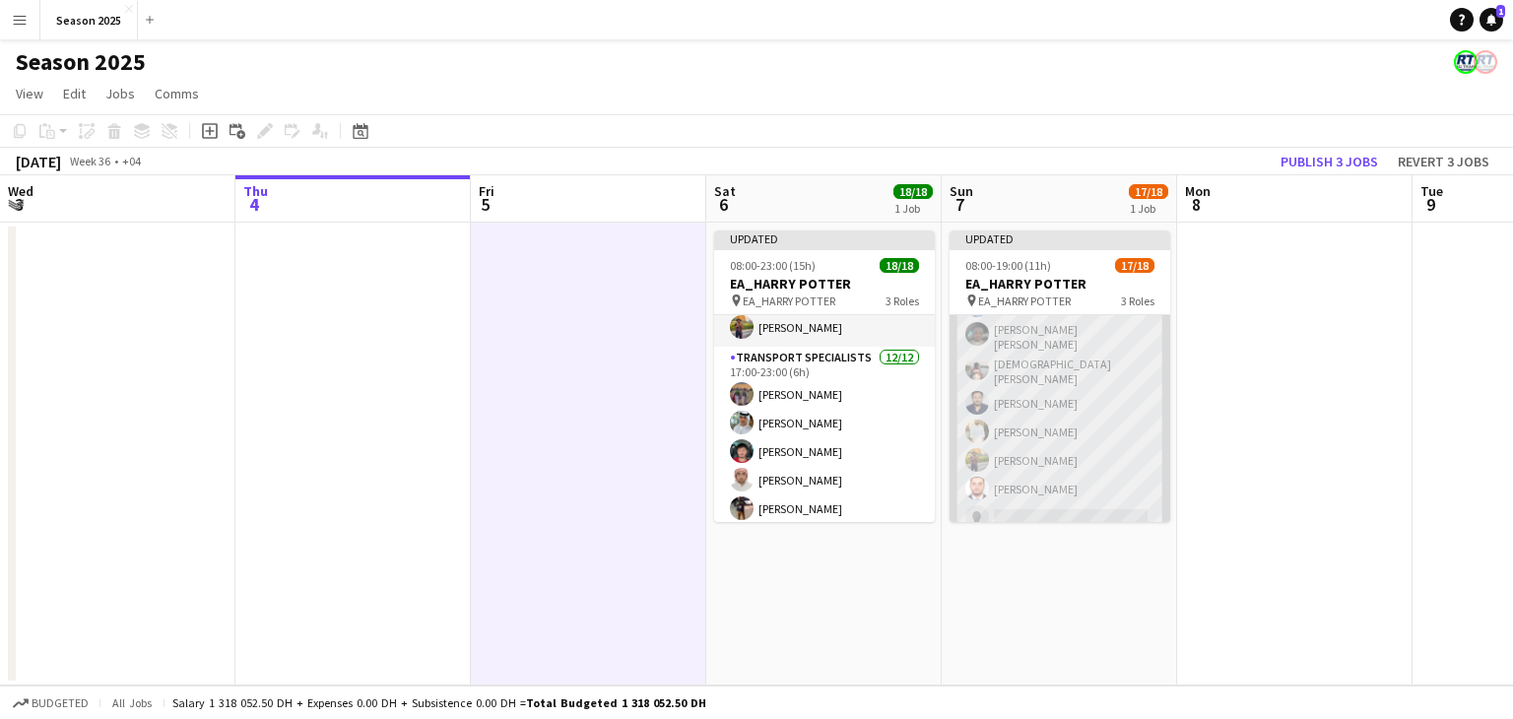
scroll to position [98, 0]
